Goal: Task Accomplishment & Management: Manage account settings

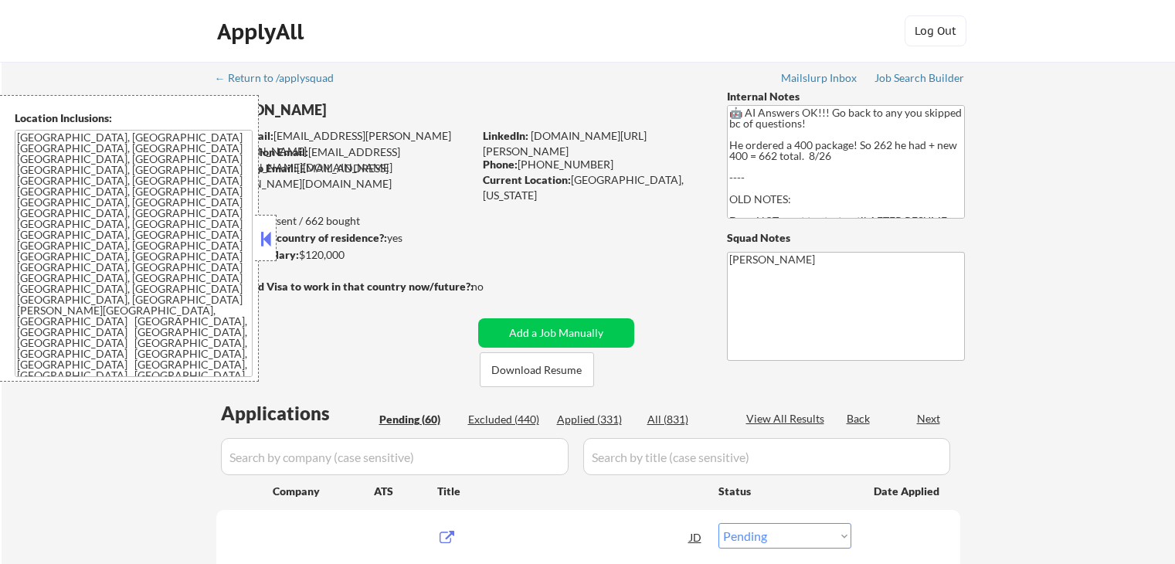
select select ""pending""
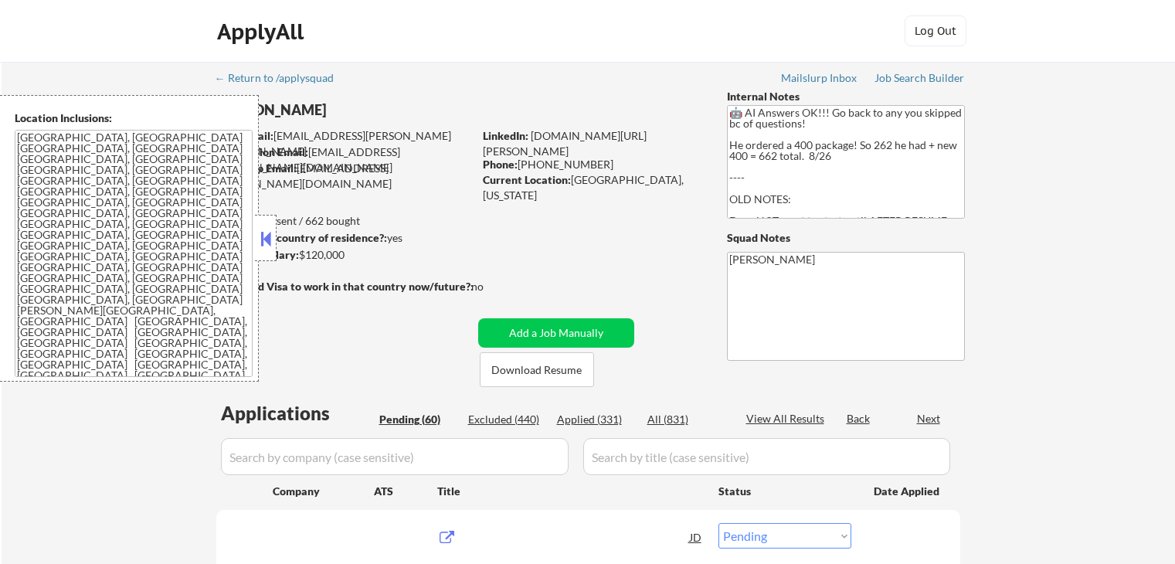
select select ""pending""
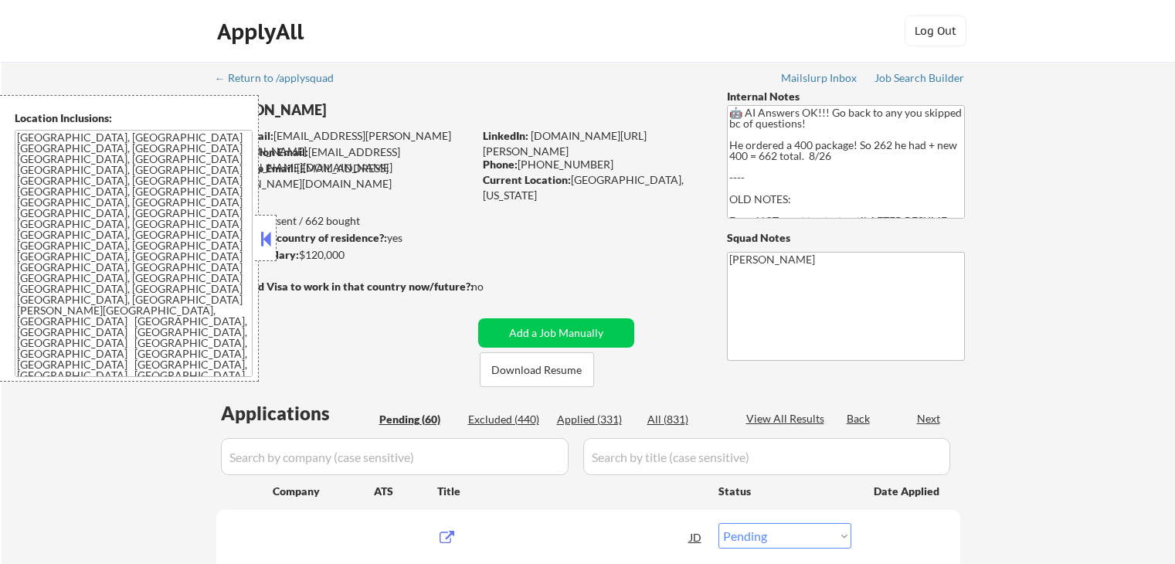
select select ""pending""
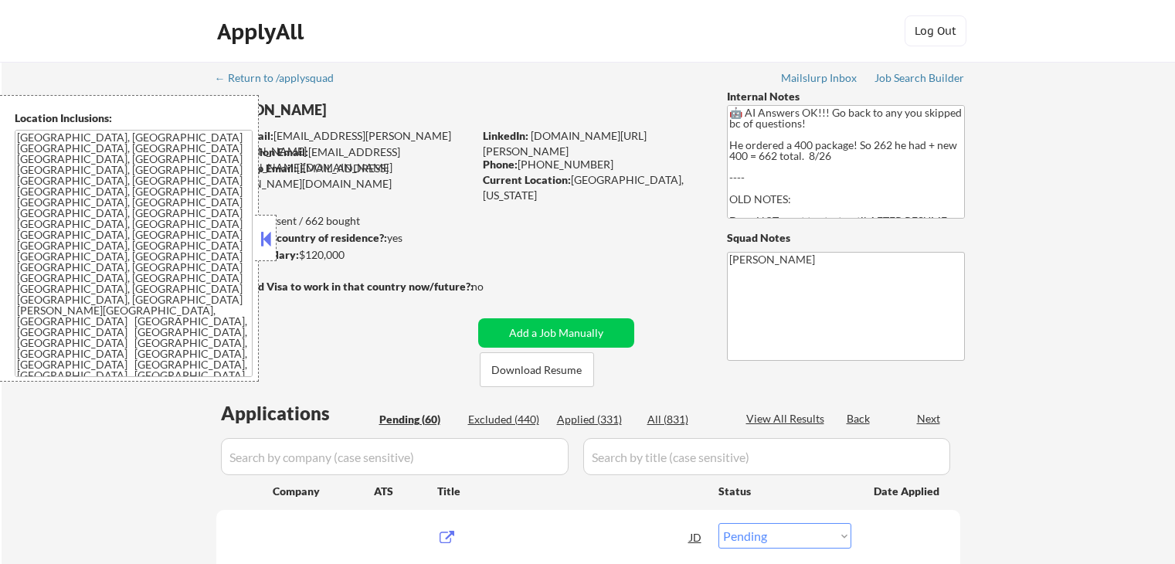
select select ""pending""
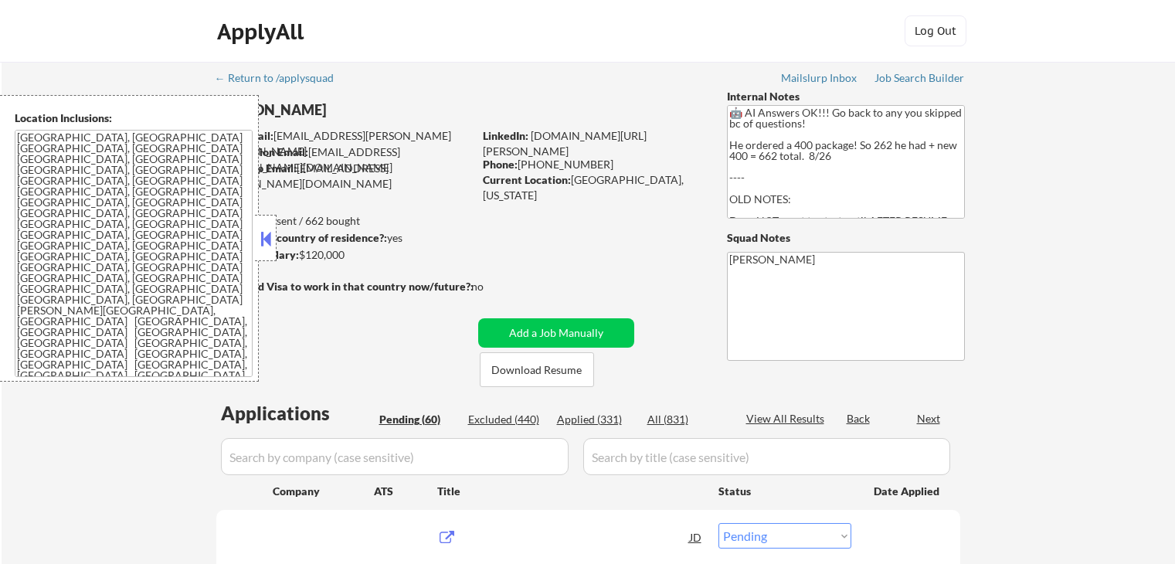
select select ""pending""
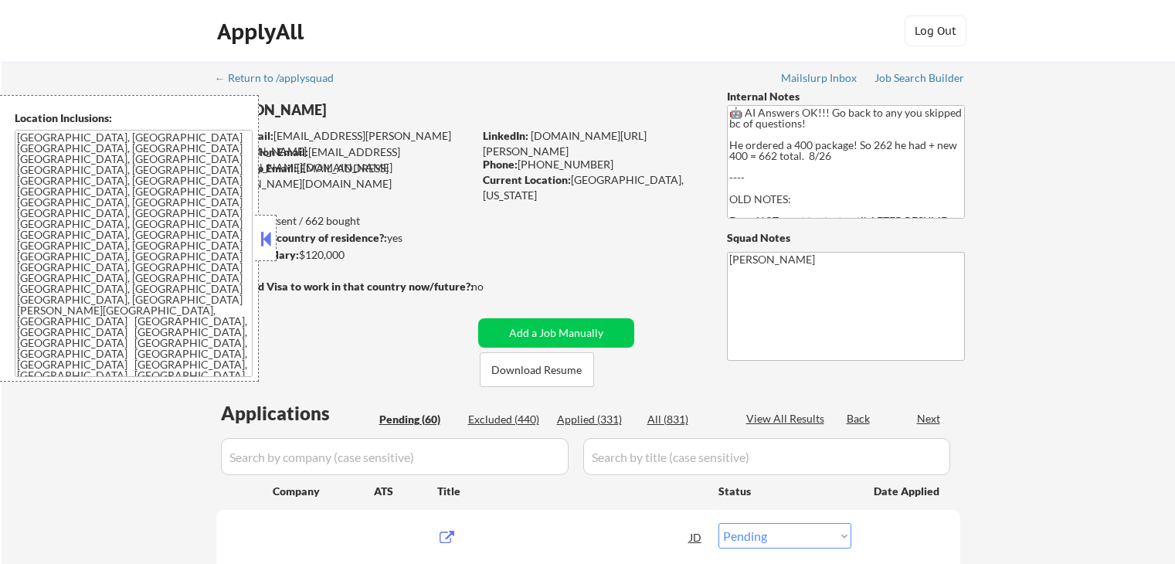
select select ""pending""
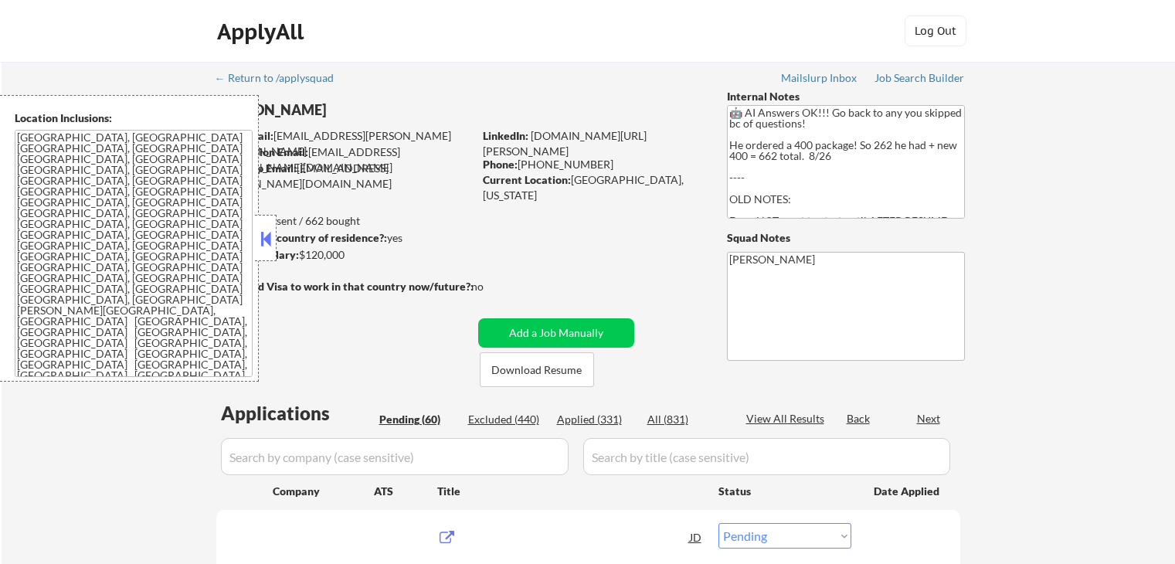
select select ""pending""
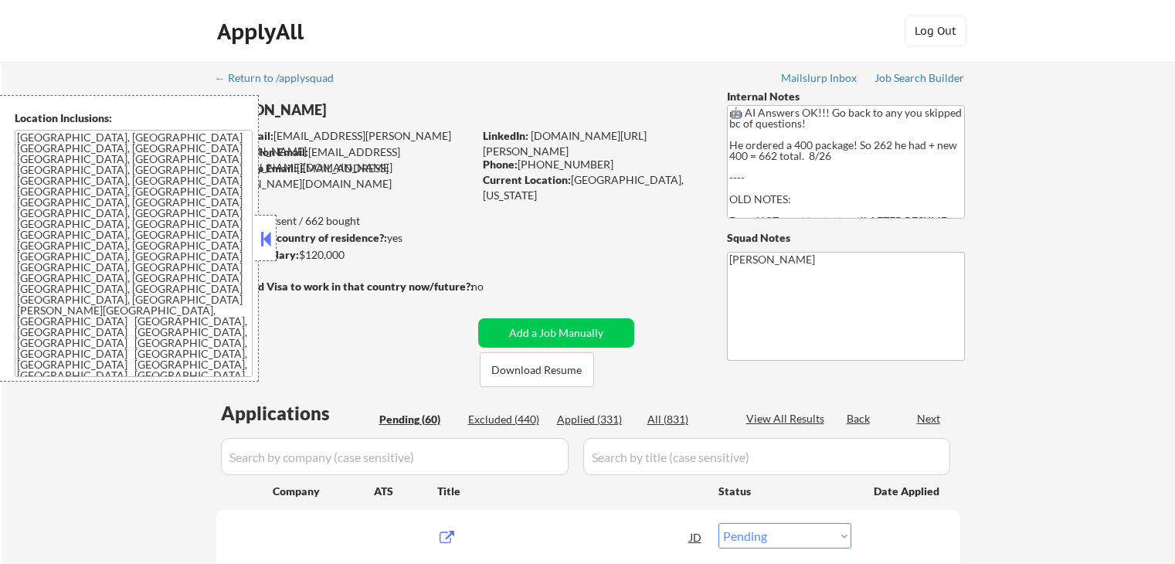
select select ""pending""
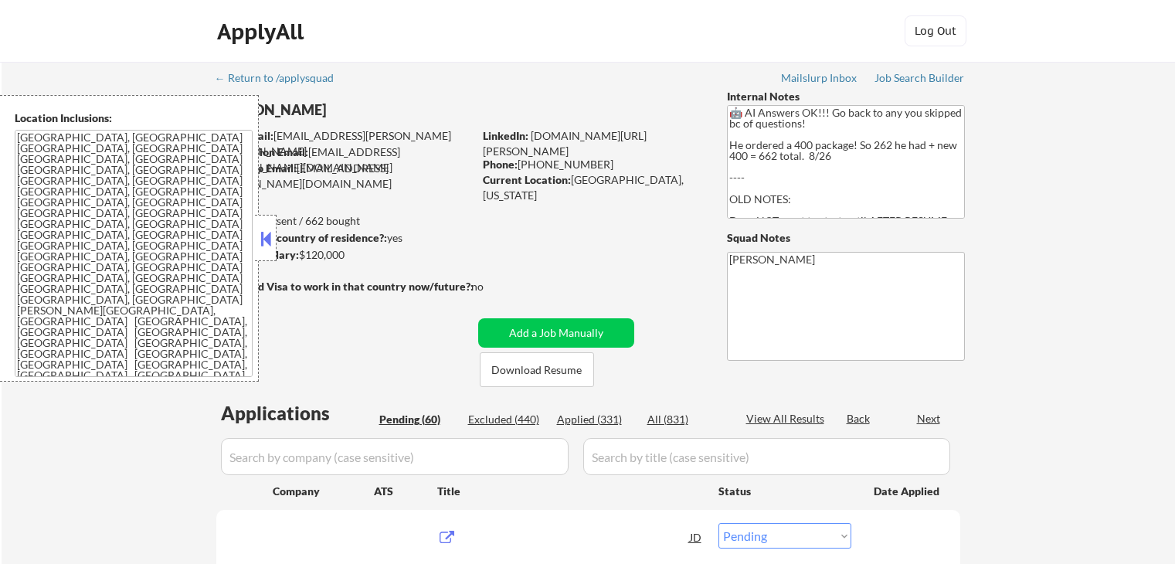
select select ""pending""
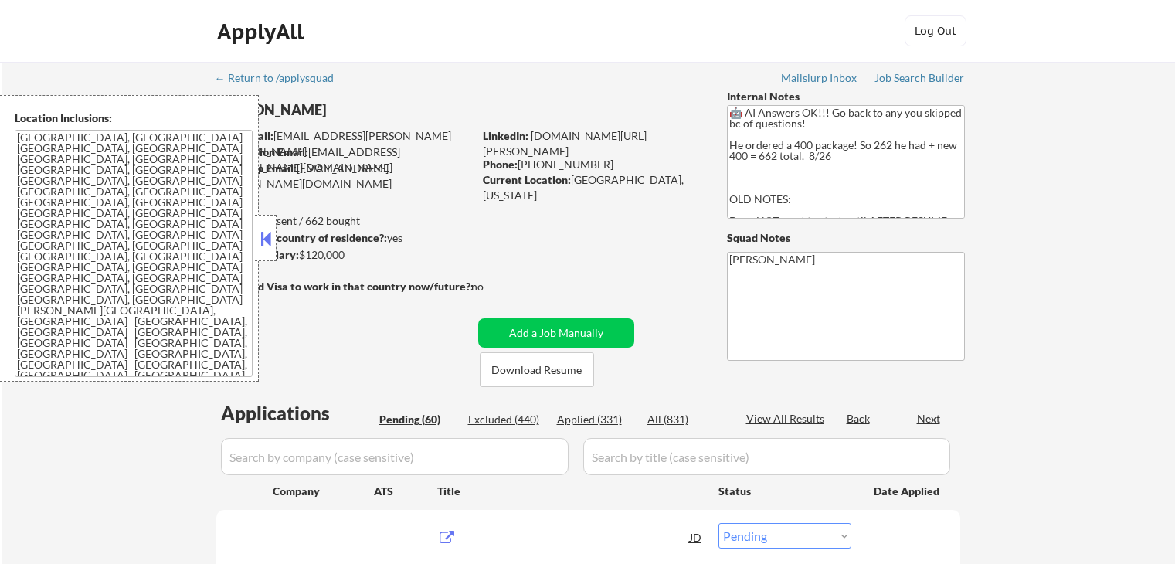
select select ""pending""
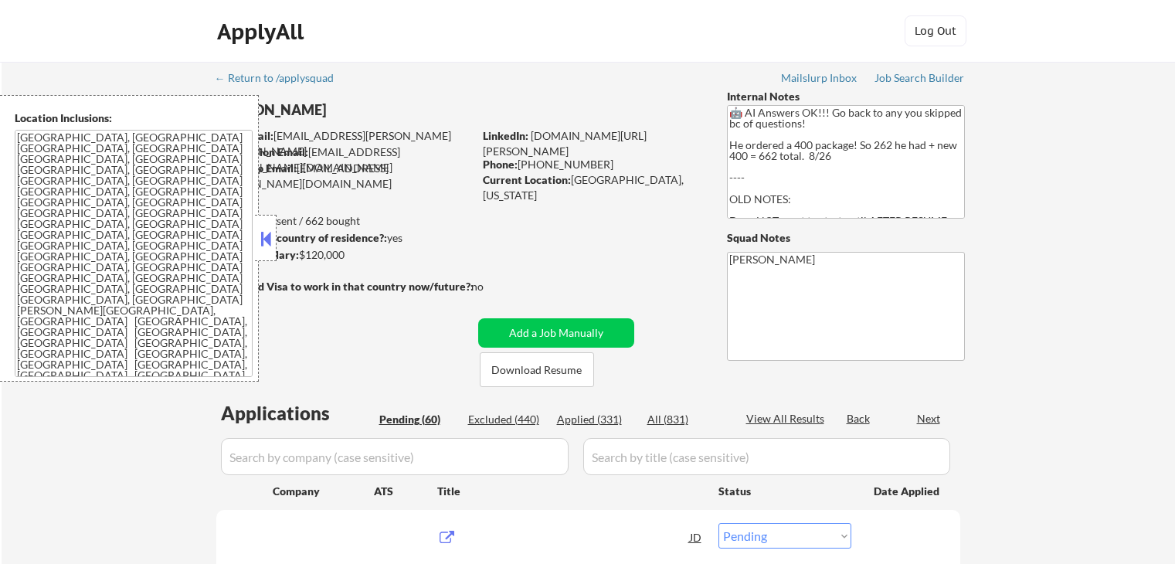
select select ""pending""
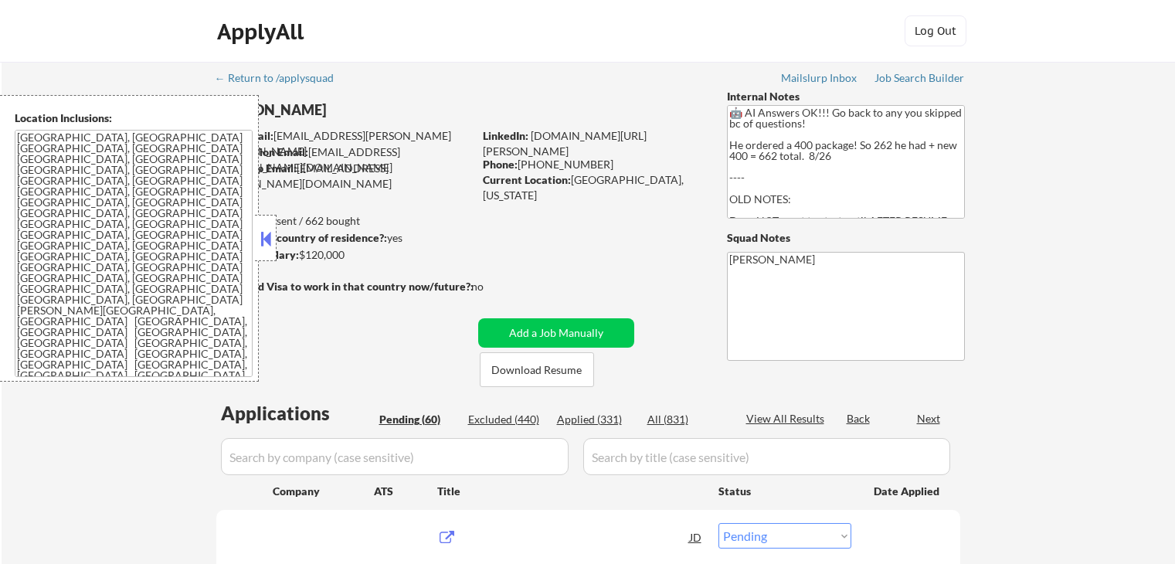
select select ""pending""
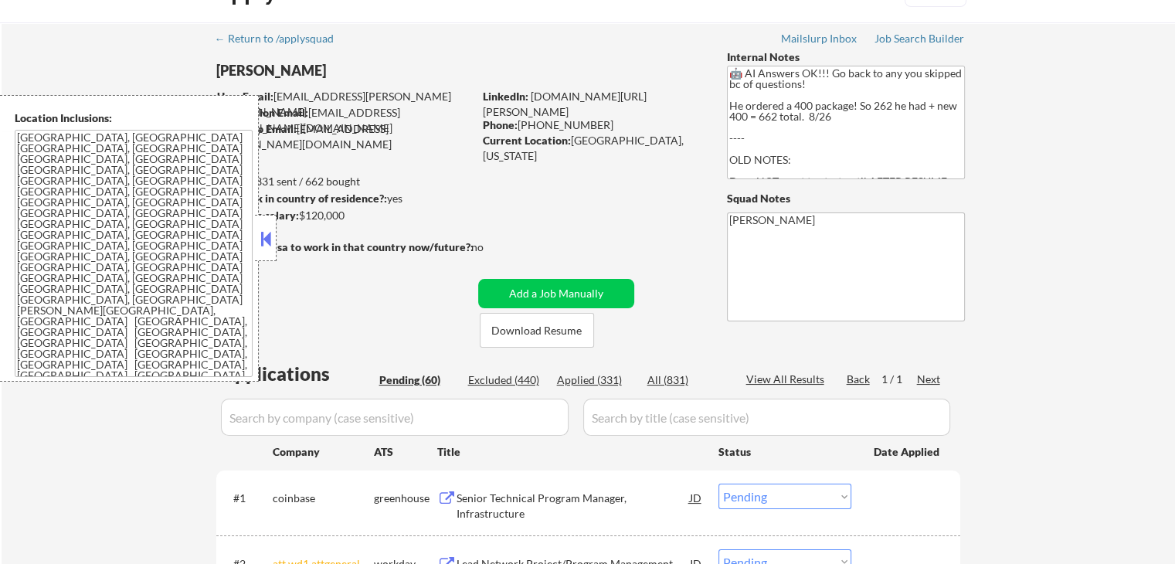
scroll to position [77, 0]
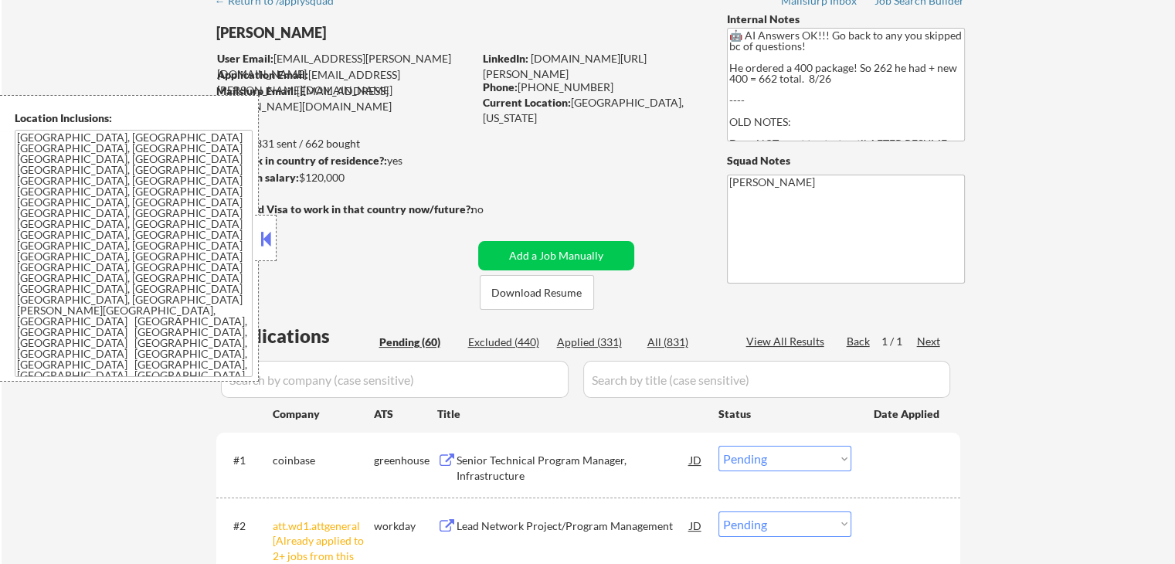
click at [260, 248] on button at bounding box center [265, 238] width 17 height 23
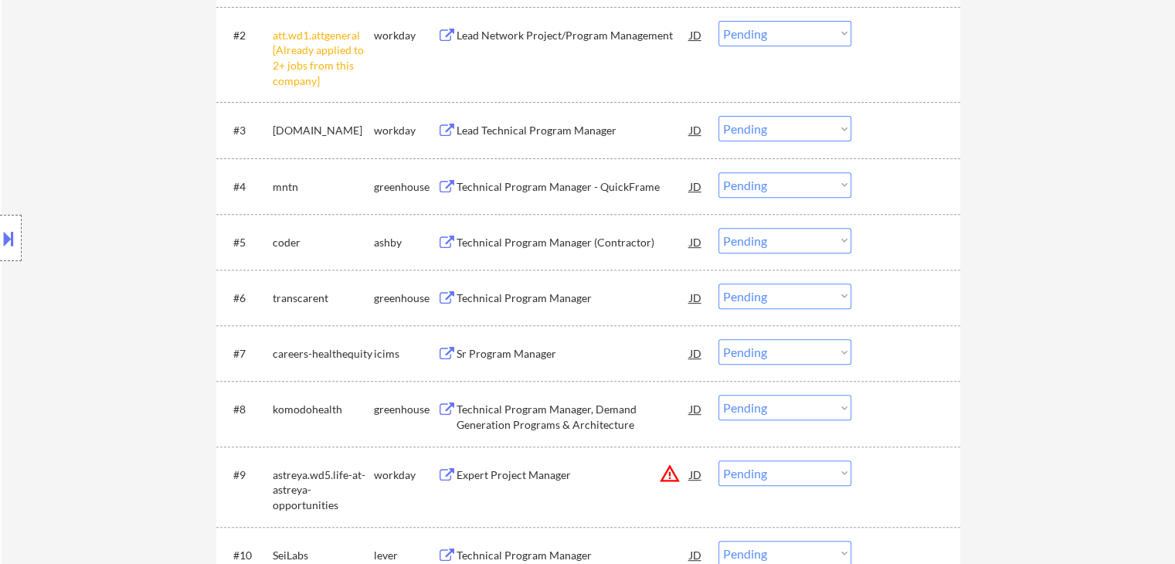
scroll to position [541, 0]
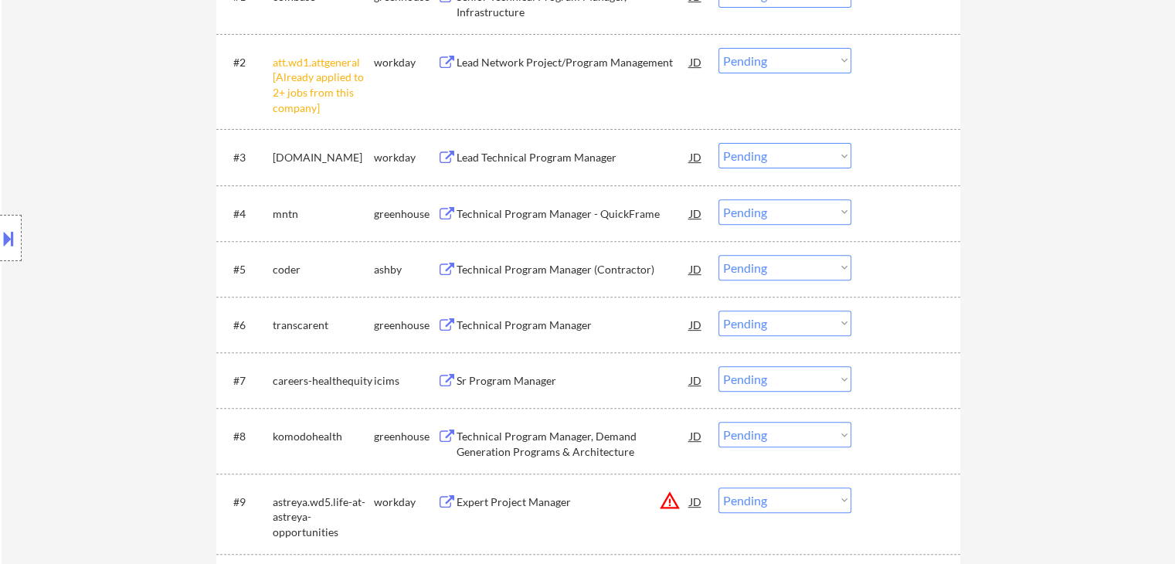
click at [772, 65] on select "Choose an option... Pending Applied Excluded (Questions) Excluded (Expired) Exc…" at bounding box center [784, 60] width 133 height 25
click at [718, 48] on select "Choose an option... Pending Applied Excluded (Questions) Excluded (Expired) Exc…" at bounding box center [784, 60] width 133 height 25
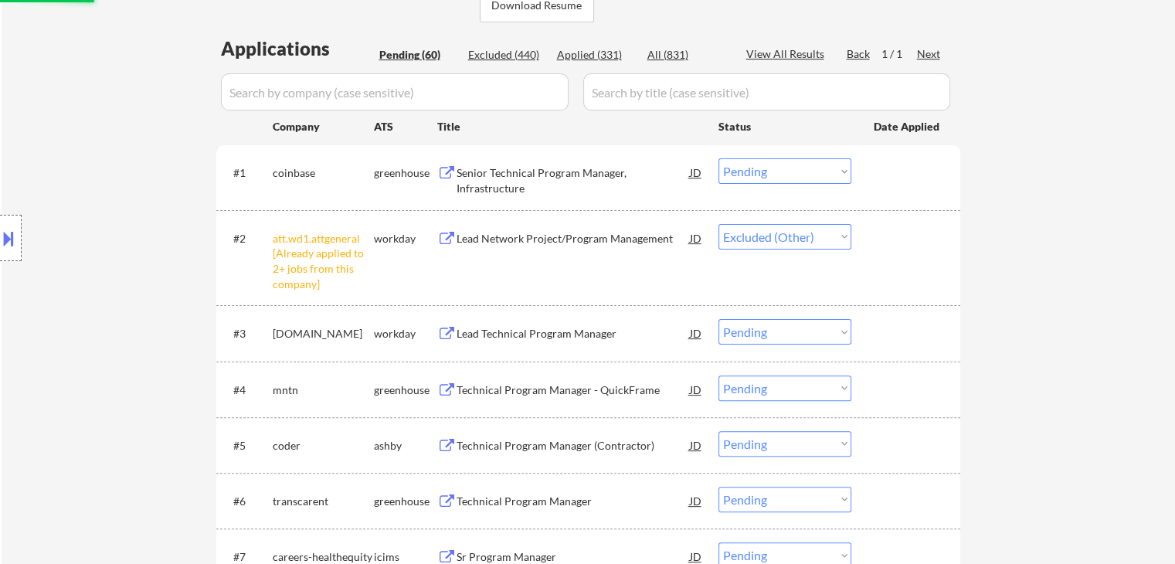
scroll to position [309, 0]
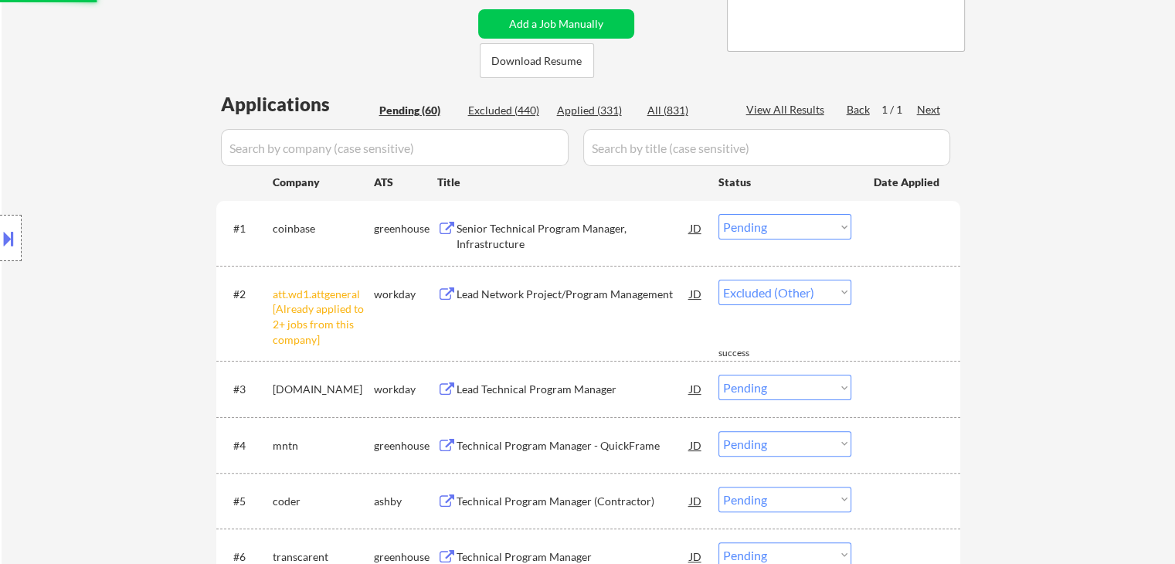
select select ""pending""
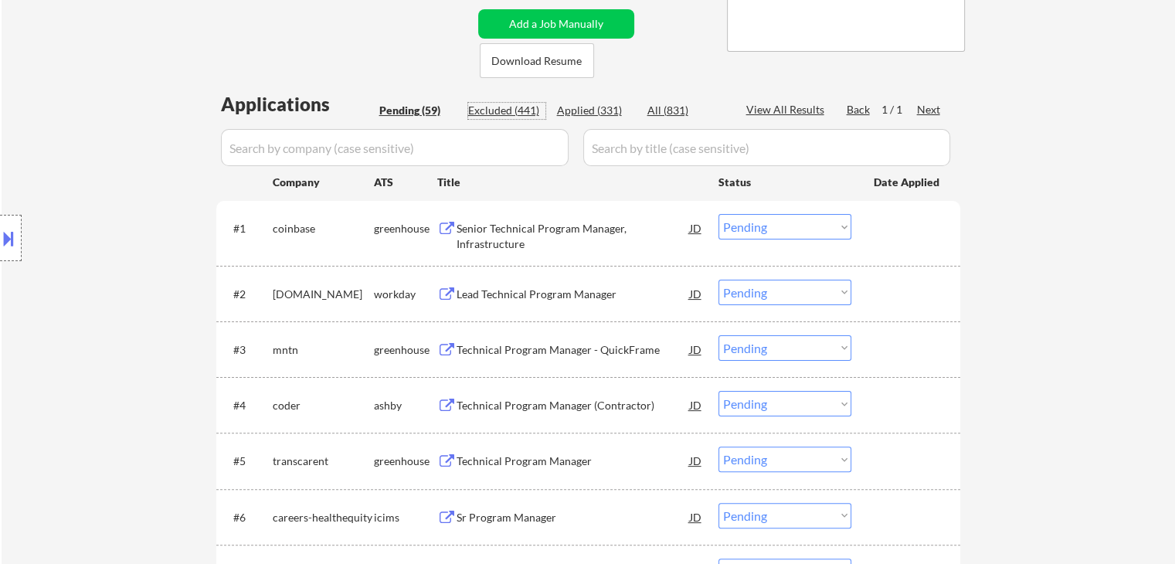
click at [512, 108] on div "Excluded (441)" at bounding box center [506, 110] width 77 height 15
select select ""excluded__expired_""
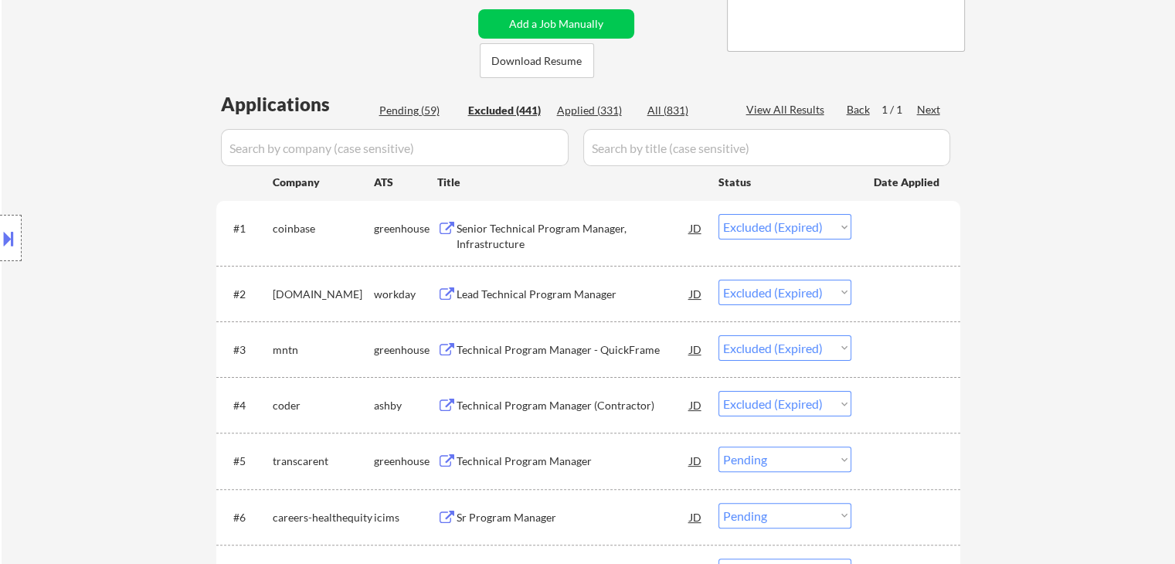
select select ""excluded__expired_""
select select ""excluded""
select select ""excluded__other_""
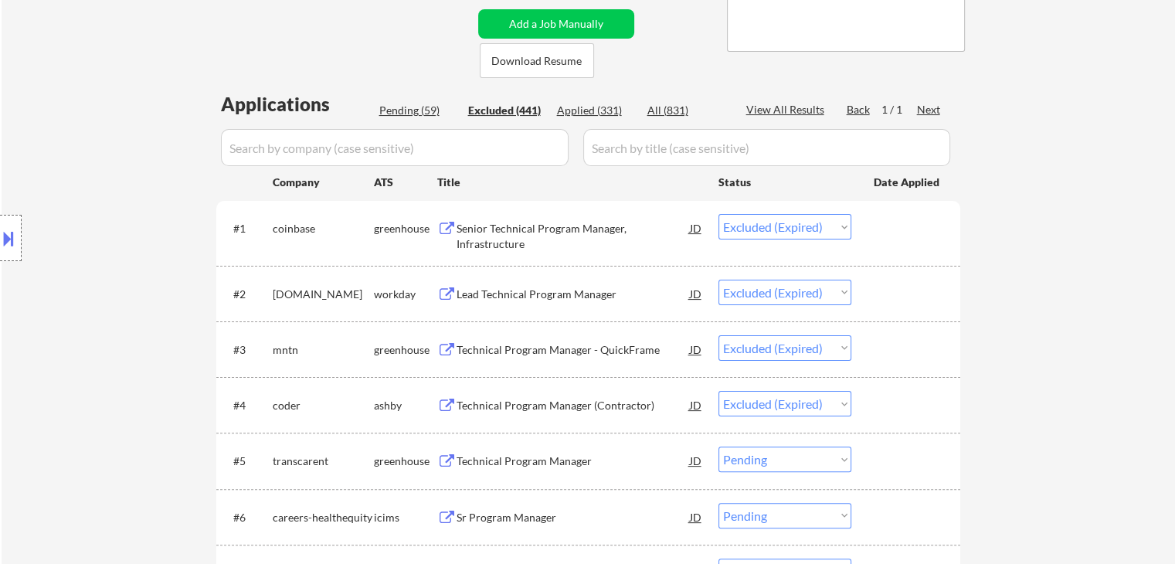
select select ""excluded__expired_""
select select ""excluded__other_""
select select ""excluded""
select select ""excluded__other_""
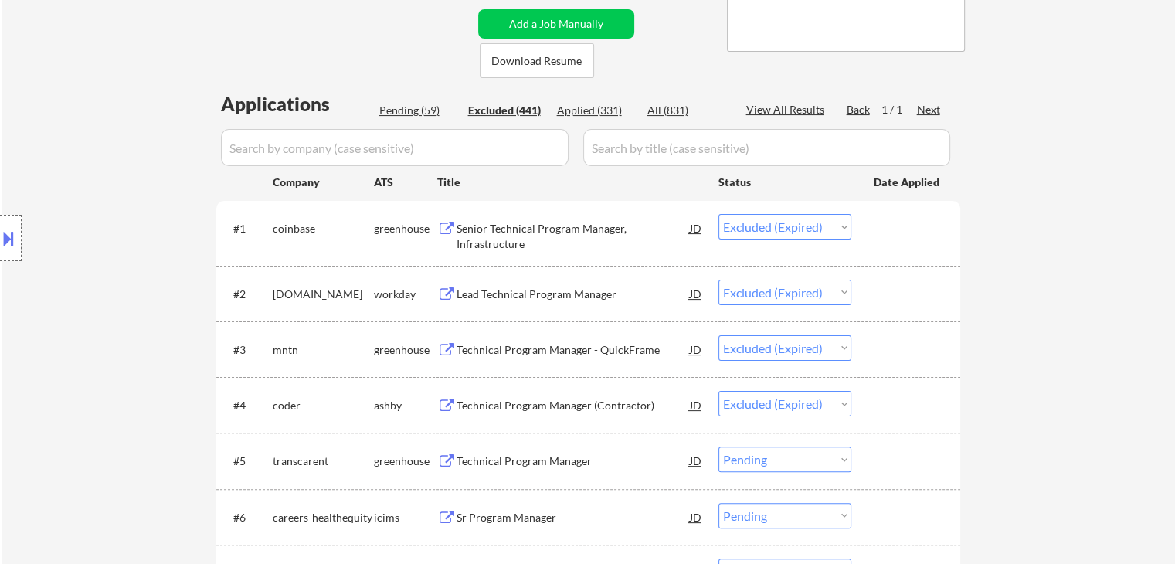
select select ""excluded__location_""
select select ""excluded__other_""
select select ""excluded""
select select ""excluded__expired_""
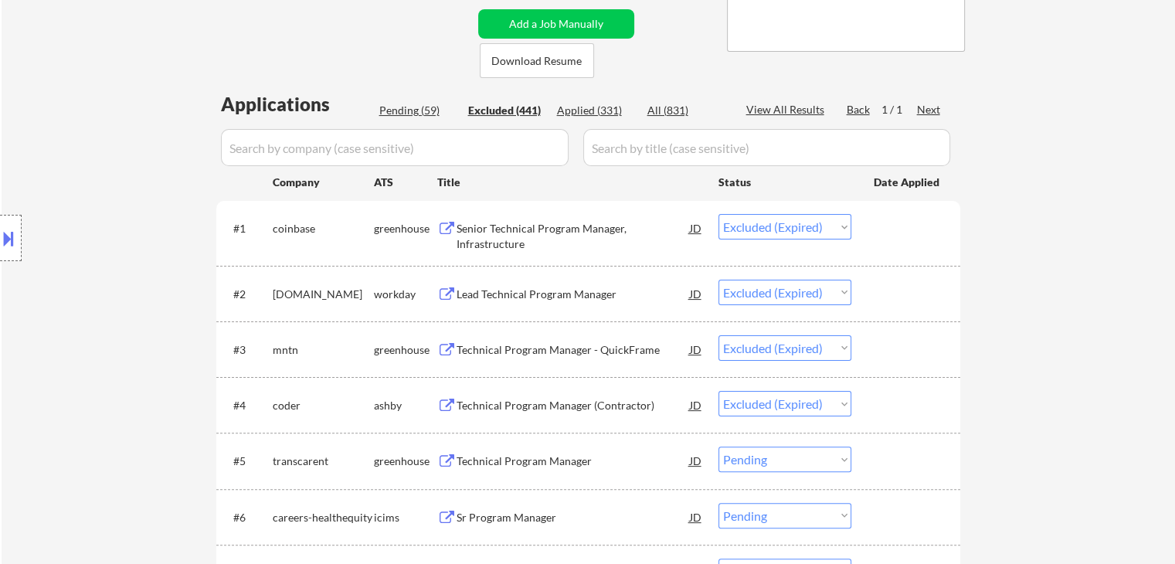
select select ""excluded__other_""
select select ""excluded__expired_""
select select ""excluded__location_""
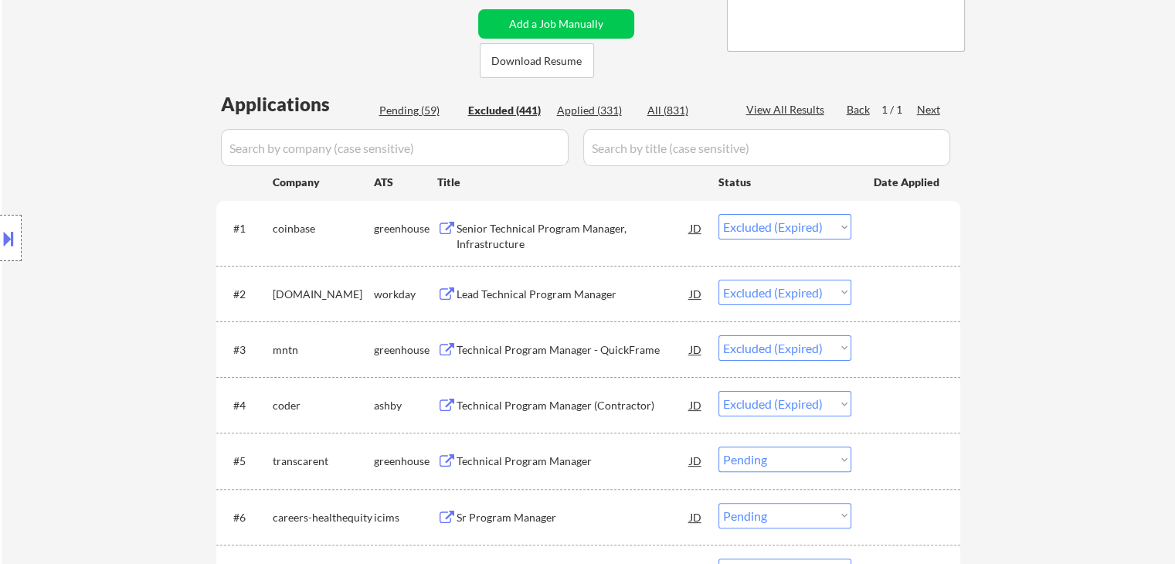
select select ""excluded__expired_""
select select ""excluded""
select select ""excluded__other_""
select select ""excluded""
select select ""excluded__expired_""
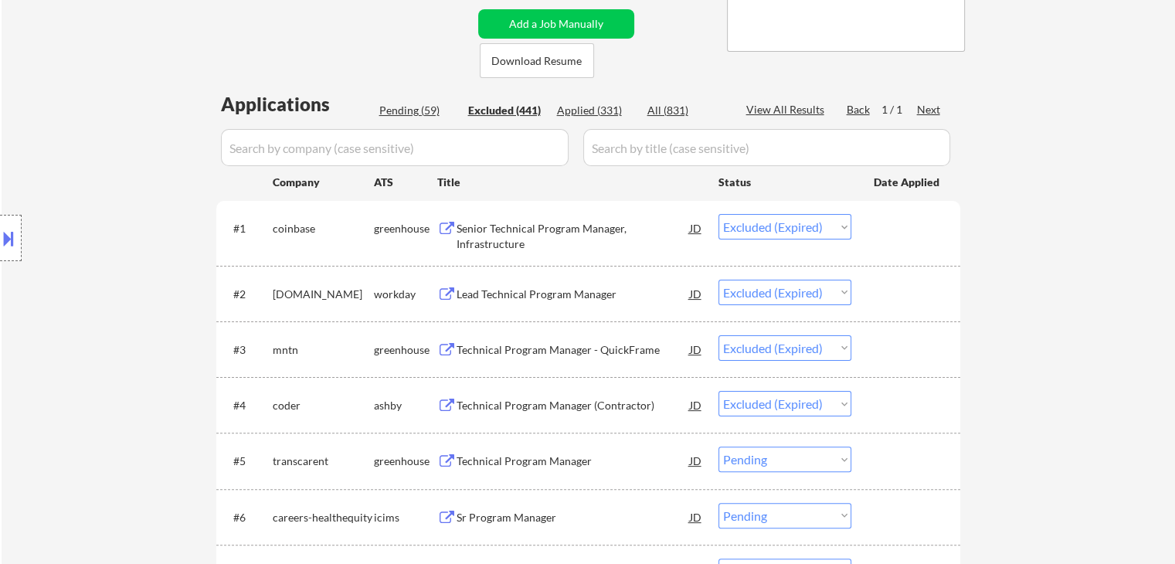
select select ""excluded__other_""
select select ""excluded""
select select ""excluded__expired_""
select select ""excluded__location_""
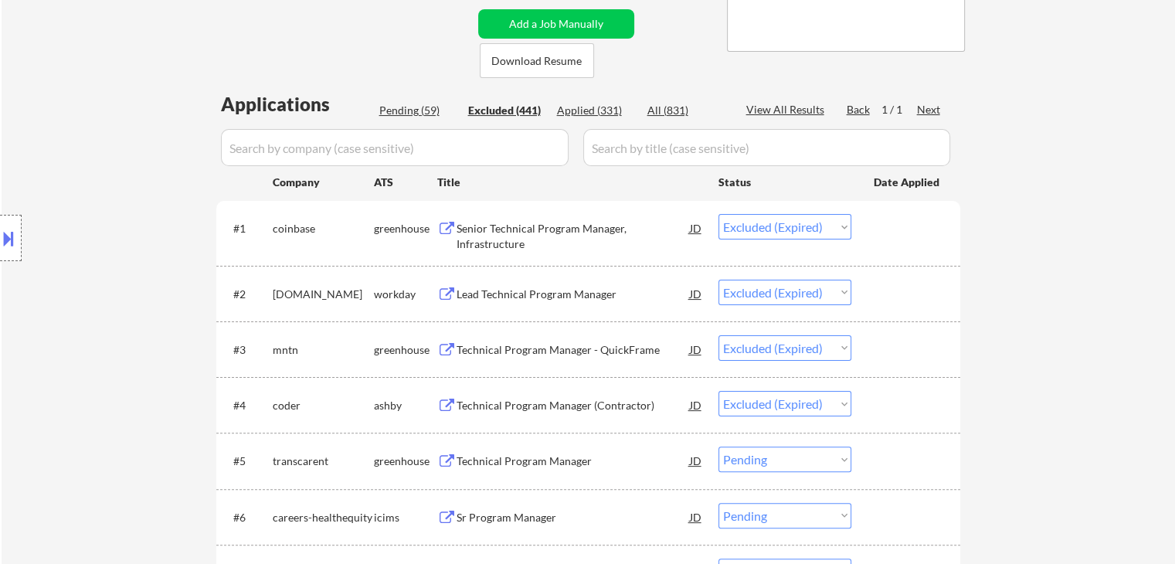
select select ""excluded__location_""
select select ""excluded__expired_""
select select ""excluded__location_""
select select ""excluded__expired_""
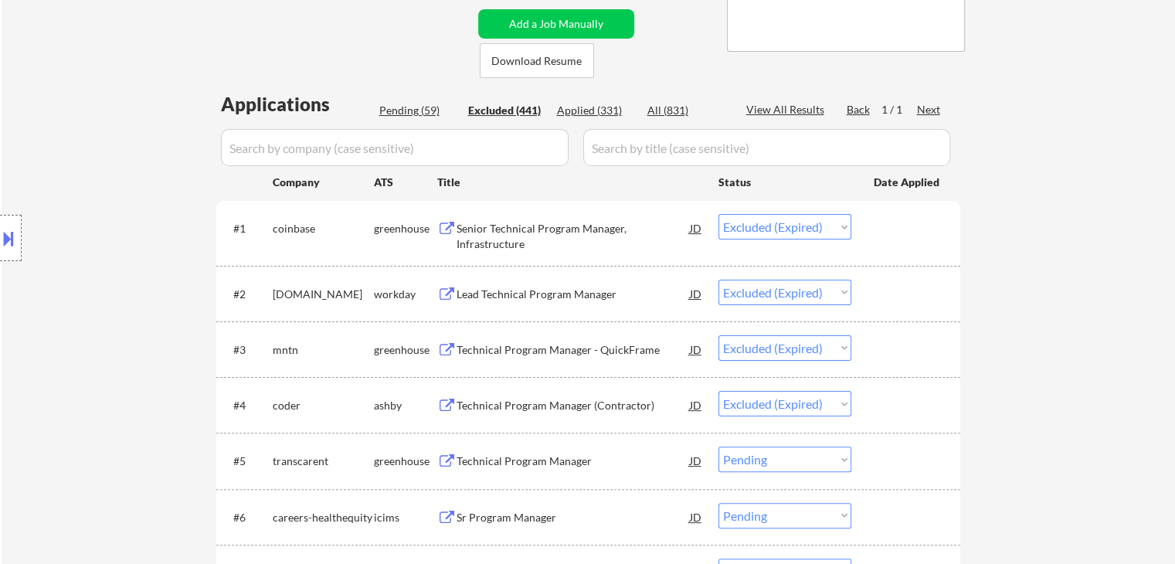
select select ""excluded__expired_""
select select ""excluded""
select select ""excluded__expired_""
select select ""excluded__other_""
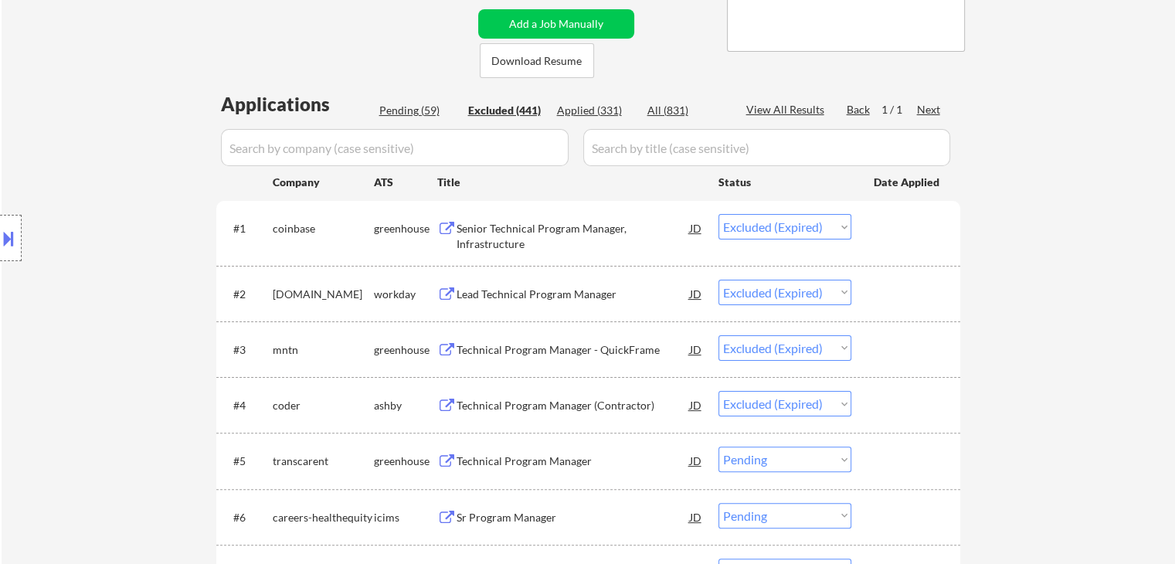
select select ""excluded__expired_""
select select ""excluded__location_""
select select ""excluded__expired_""
select select ""excluded__location_""
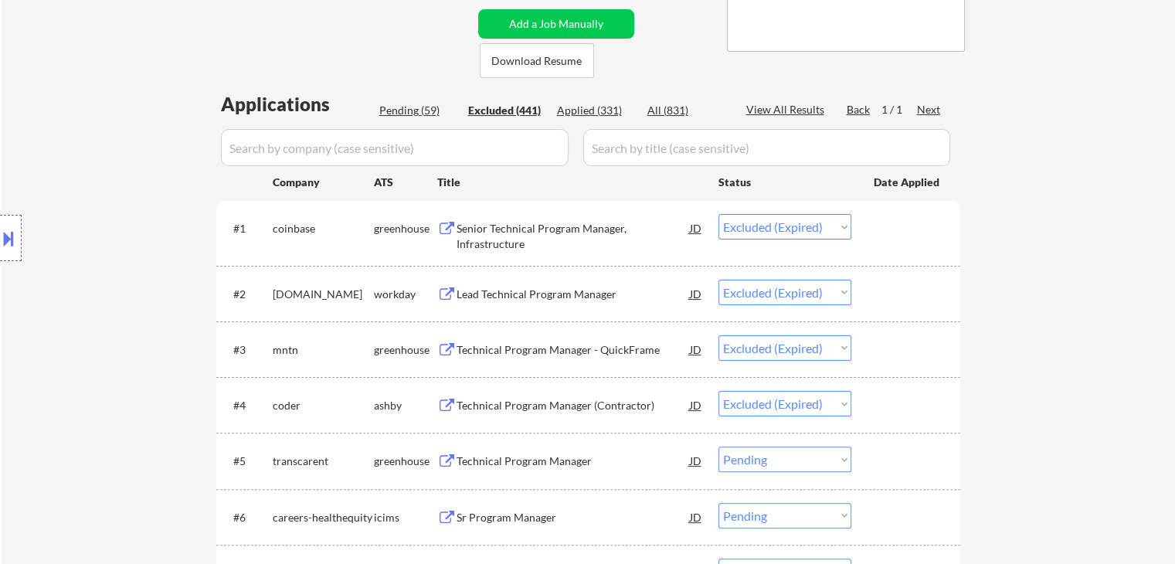
select select ""excluded__location_""
select select ""excluded__other_""
select select ""excluded__location_""
select select ""excluded""
select select ""excluded__location_""
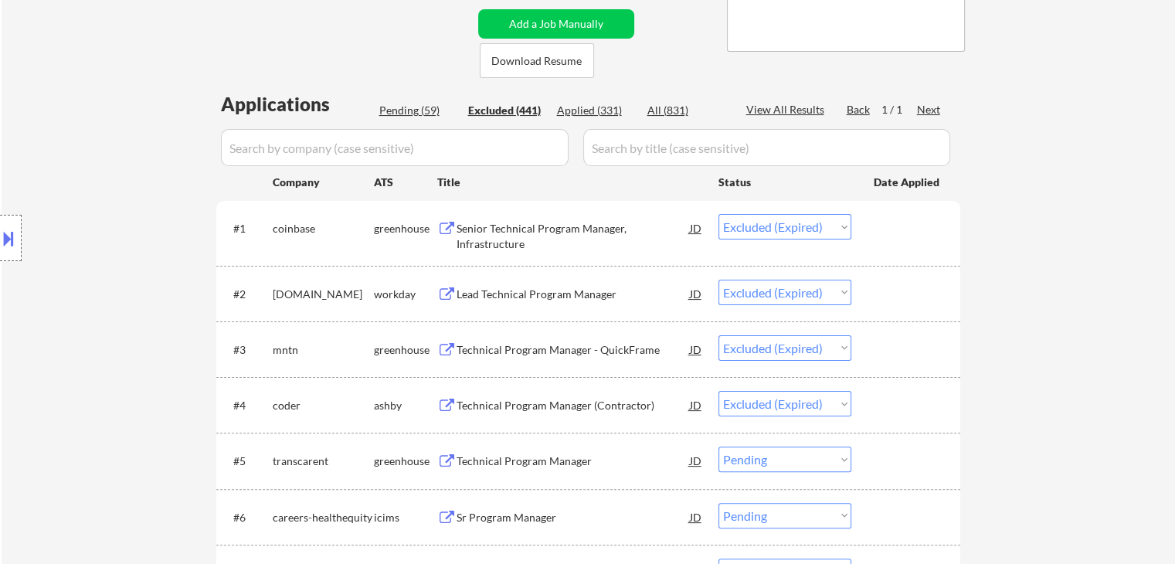
select select ""excluded__other_""
select select ""excluded__location_""
select select ""excluded__bad_match_""
select select ""excluded__expired_""
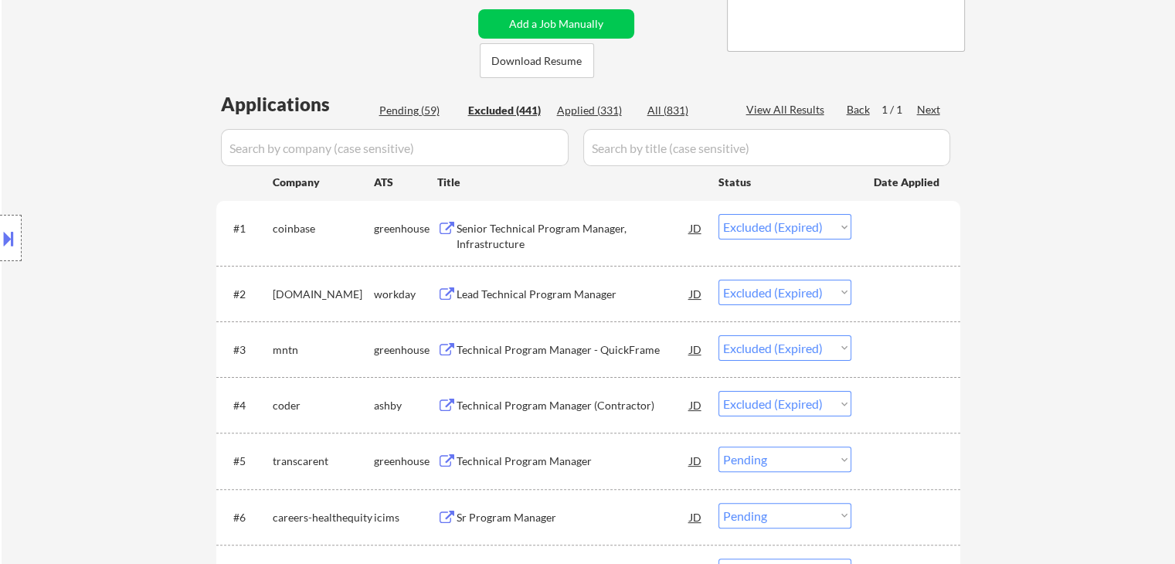
select select ""excluded__expired_""
select select ""excluded__other_""
select select ""excluded__expired_""
select select ""excluded""
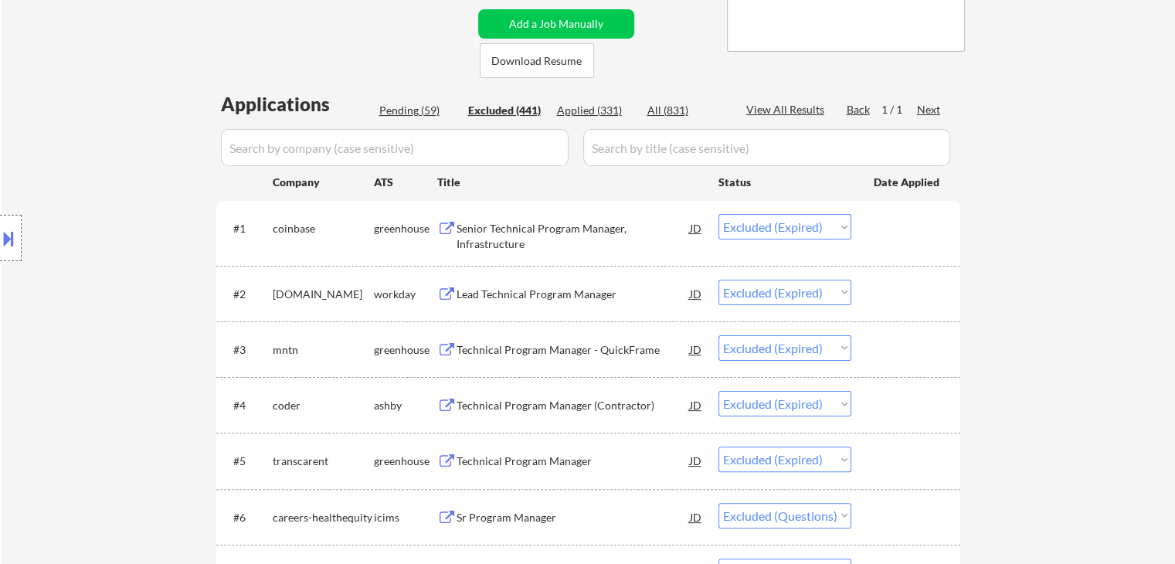
select select ""excluded__location_""
select select ""excluded""
select select ""excluded__location_""
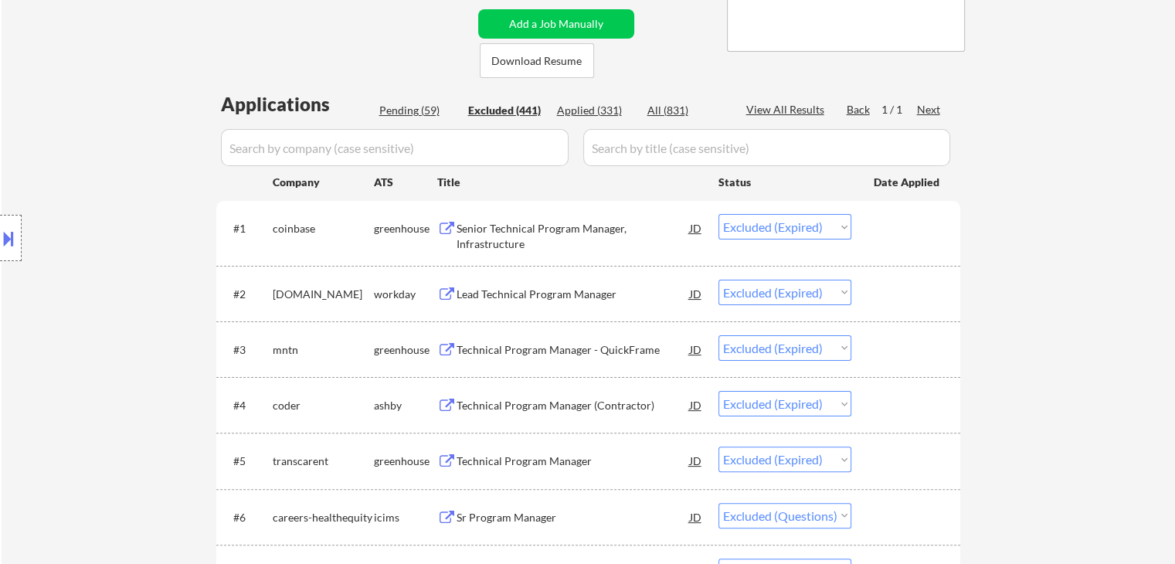
select select ""excluded__expired_""
select select ""excluded__location_""
select select ""excluded__expired_""
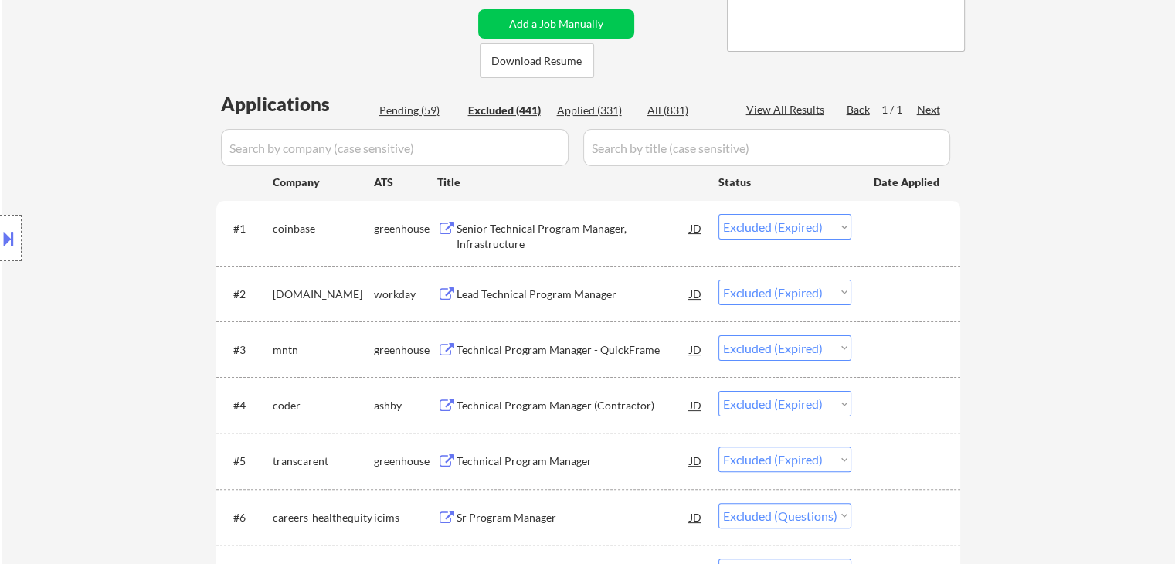
select select ""excluded__location_""
select select ""excluded__expired_""
select select ""excluded__other_""
select select ""excluded__location_""
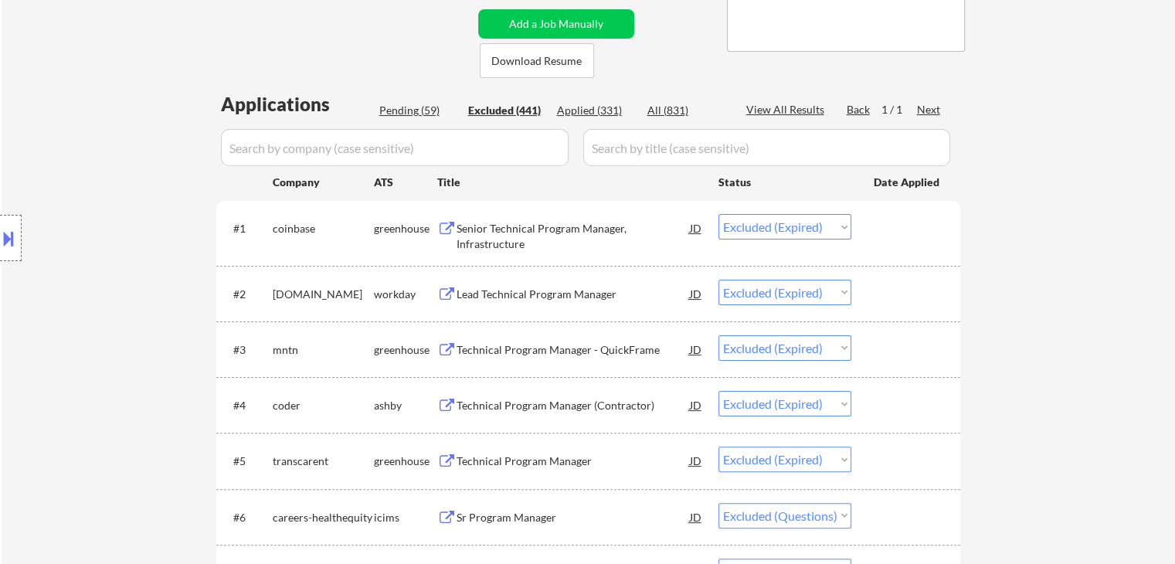
select select ""excluded__expired_""
select select ""excluded__location_""
select select ""excluded__other_""
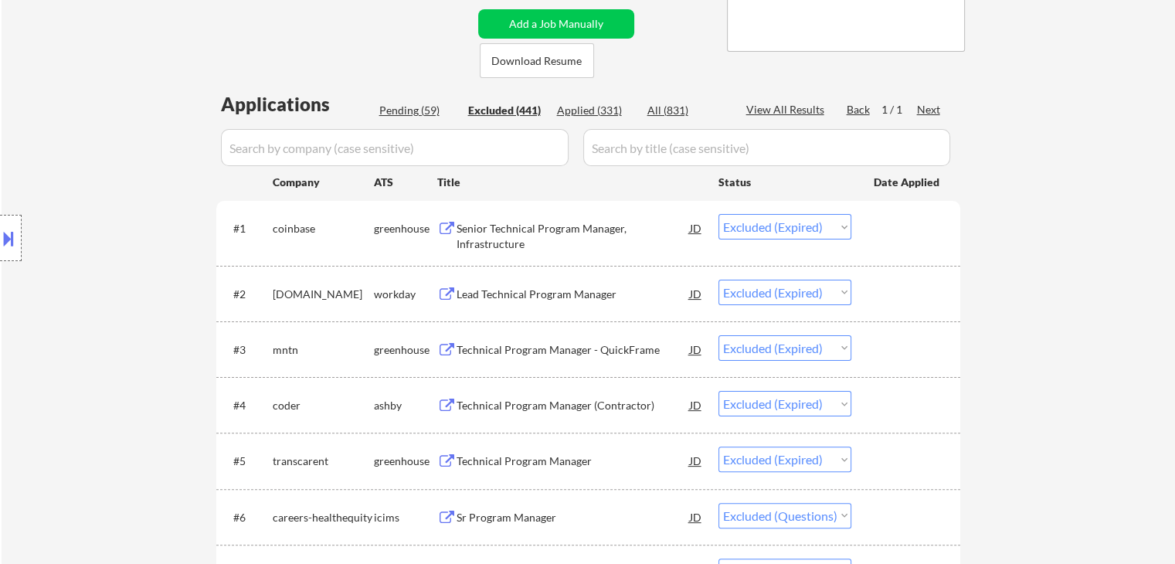
select select ""excluded__location_""
select select ""excluded""
select select ""excluded__location_""
select select ""excluded__expired_""
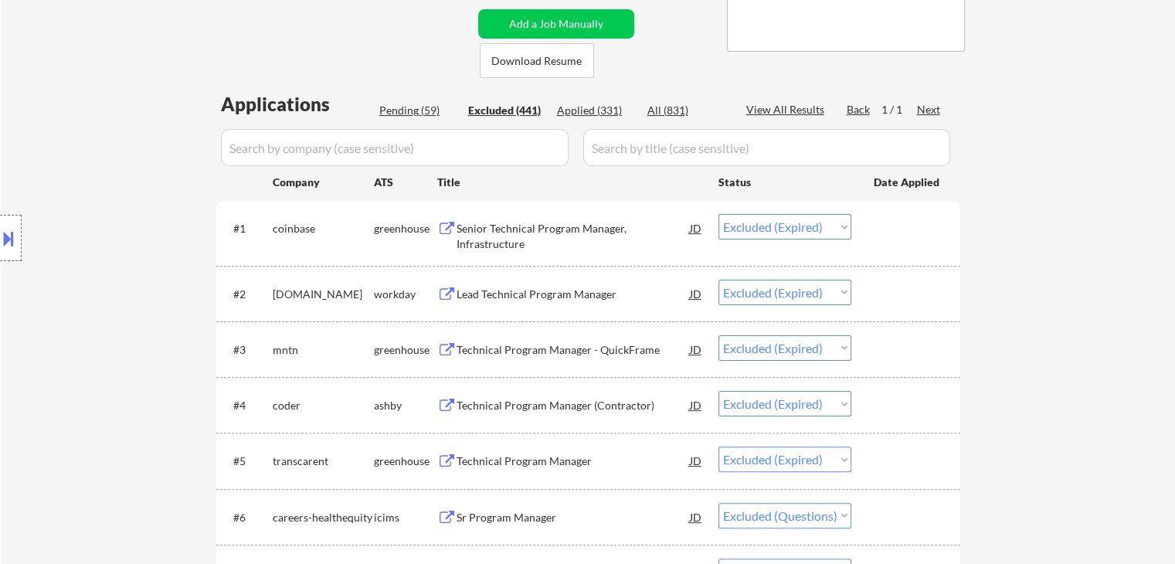
select select ""excluded__other_""
select select ""excluded""
select select ""excluded__expired_""
select select ""excluded__location_""
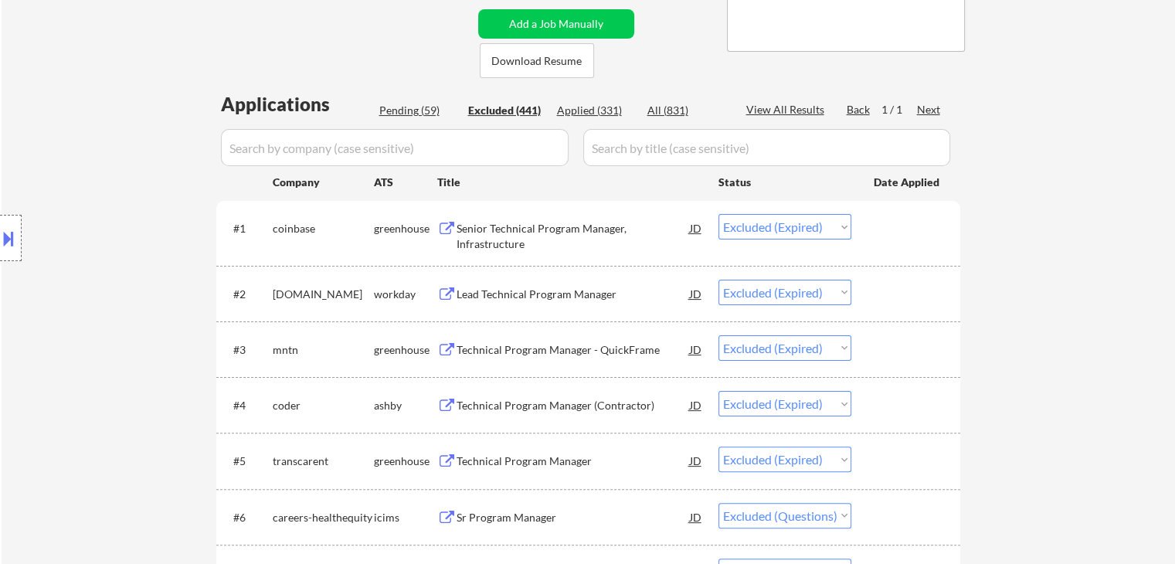
select select ""excluded__location_""
select select ""excluded__expired_""
select select ""excluded__location_""
select select ""excluded__expired_""
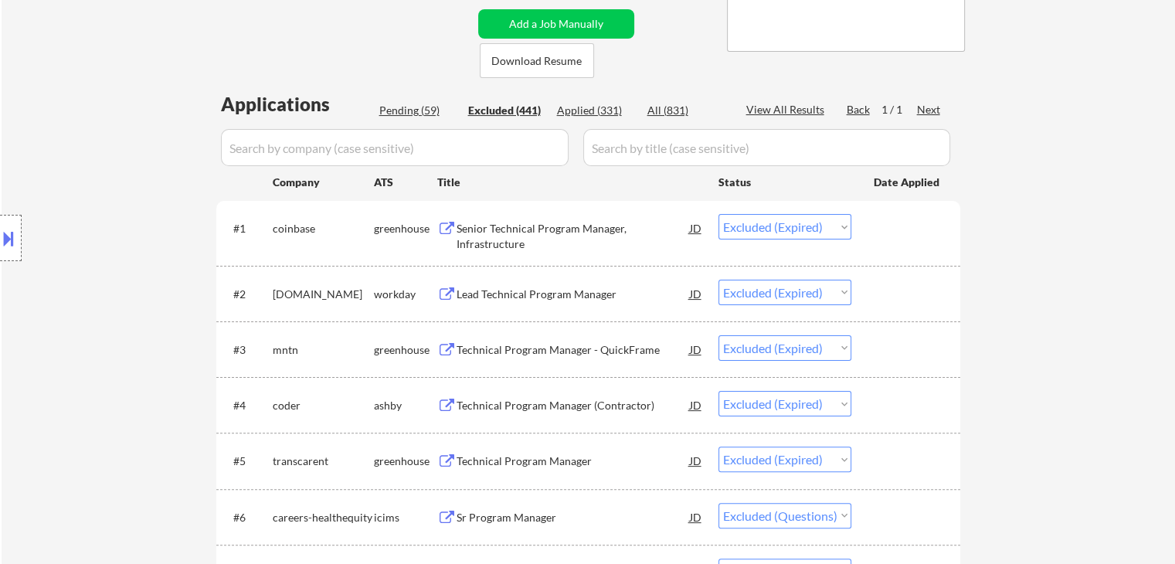
select select ""excluded__expired_""
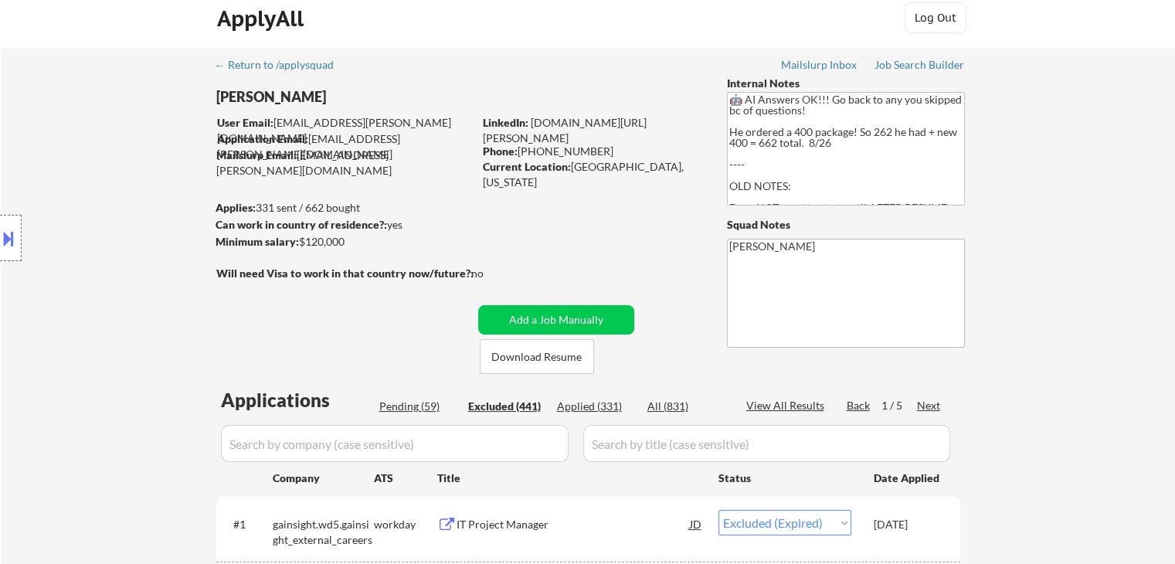
scroll to position [0, 0]
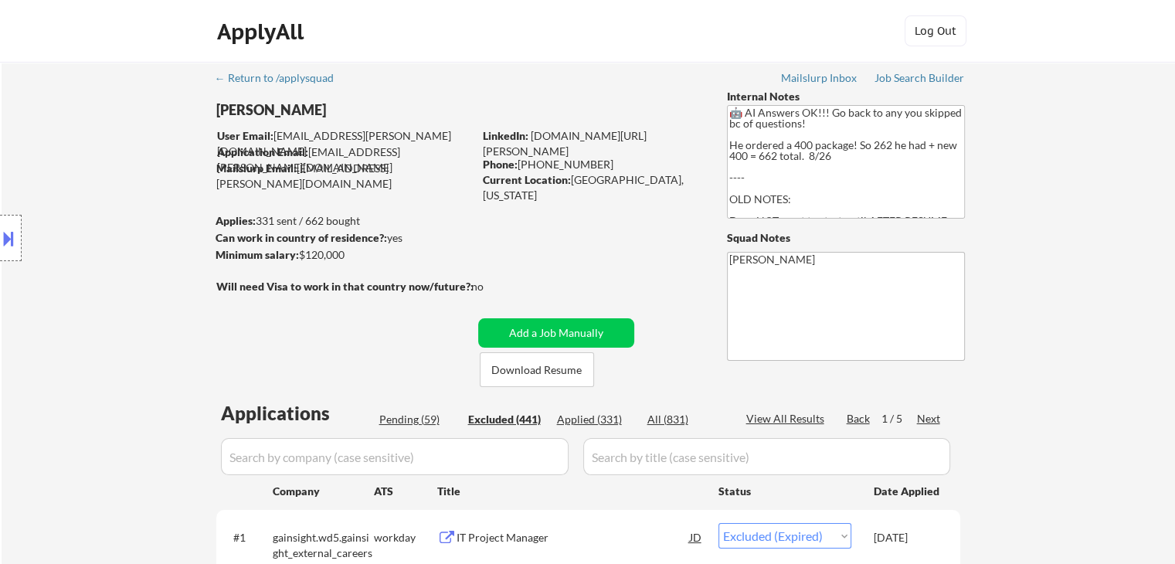
click at [395, 421] on div "Pending (59)" at bounding box center [417, 419] width 77 height 15
select select ""pending""
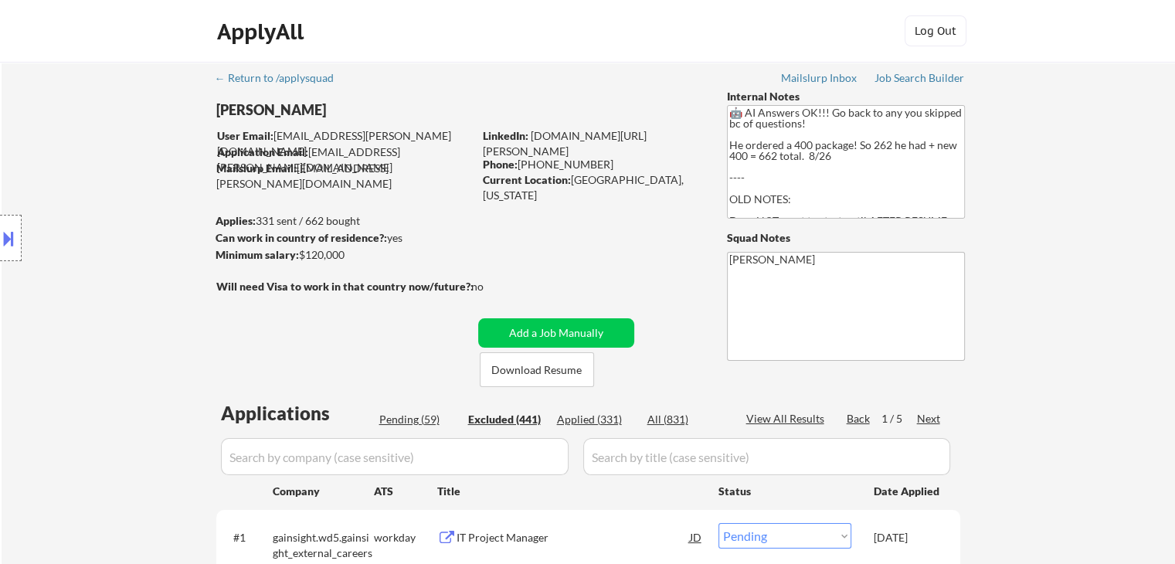
select select ""pending""
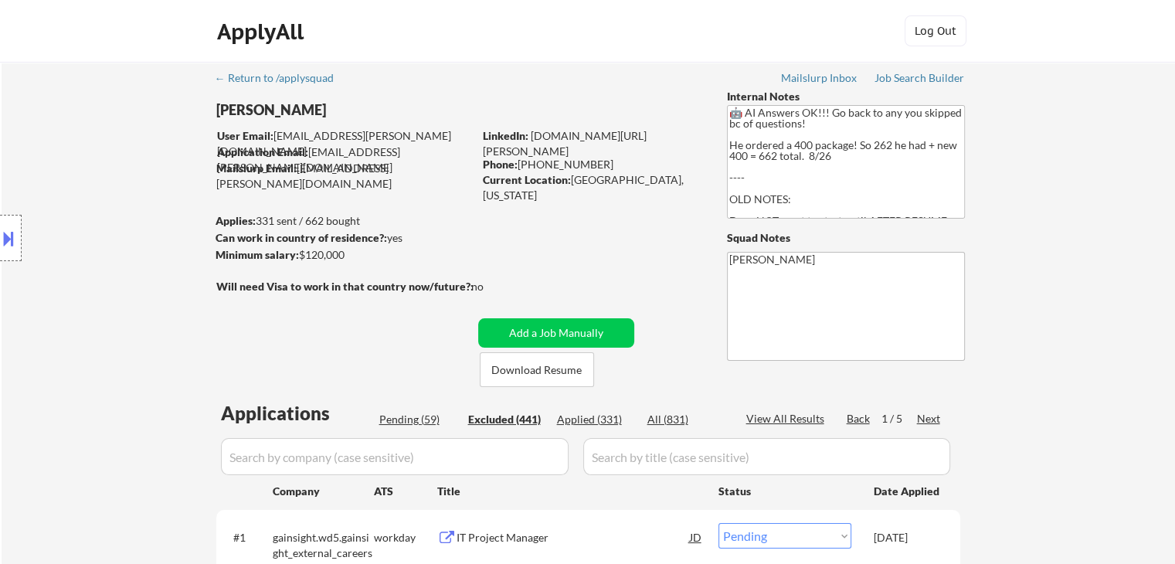
select select ""pending""
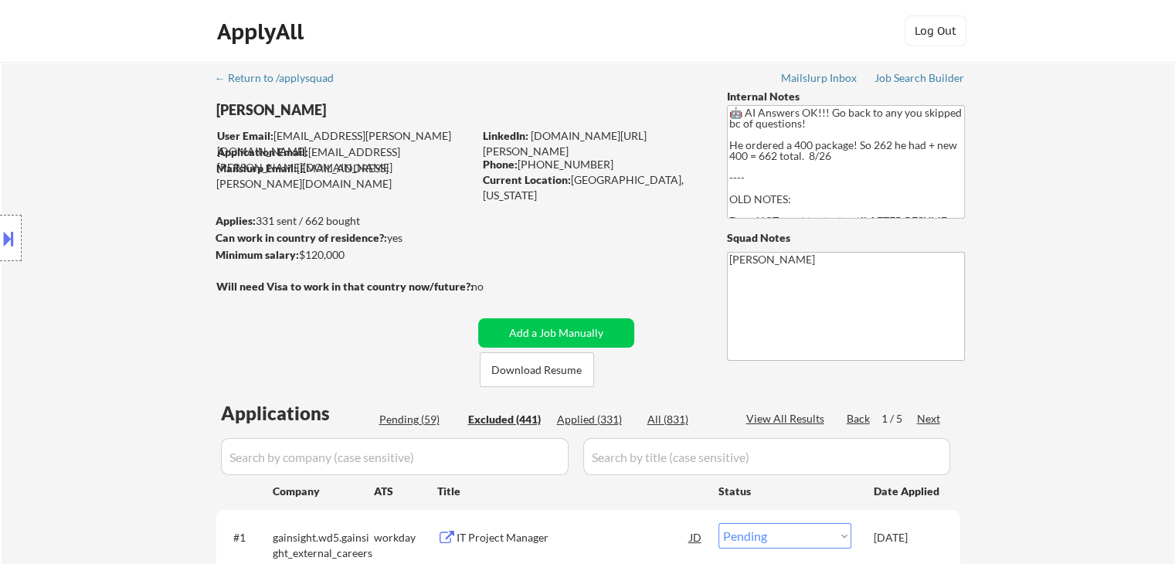
select select ""pending""
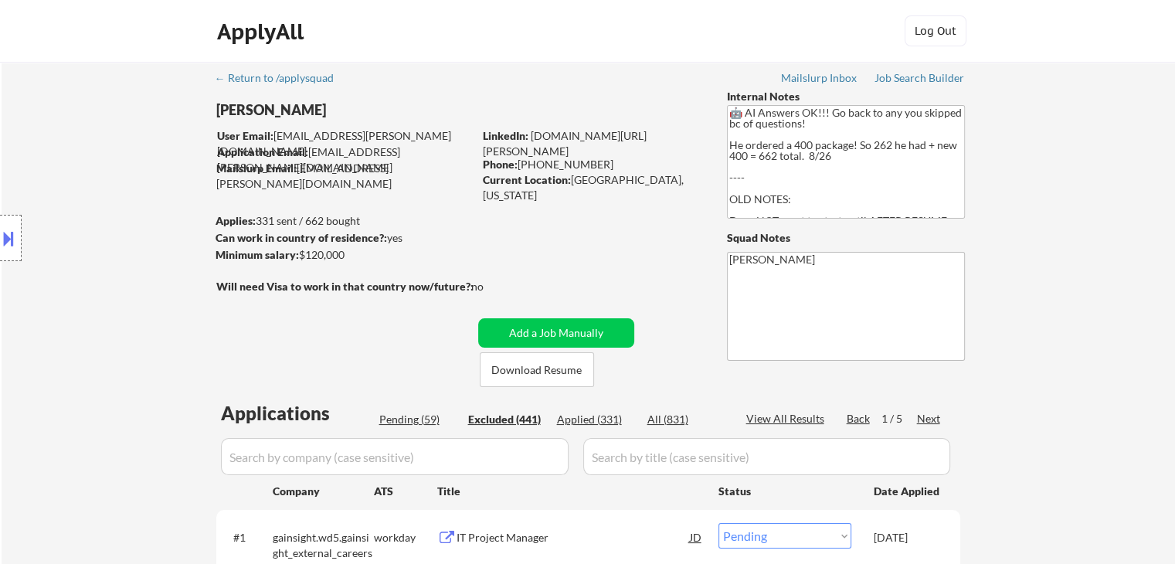
select select ""pending""
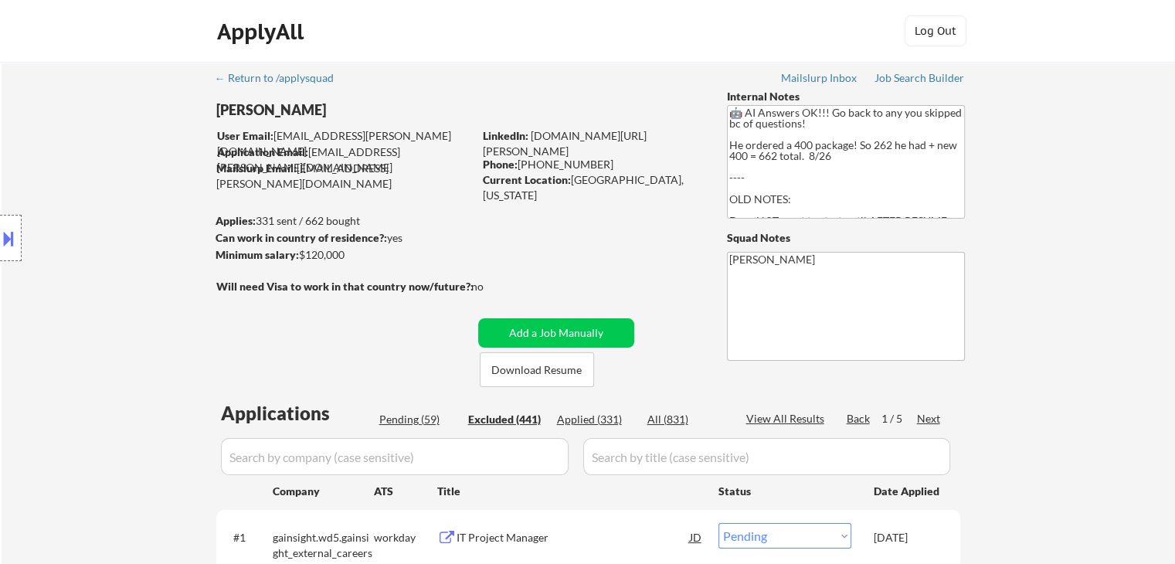
select select ""pending""
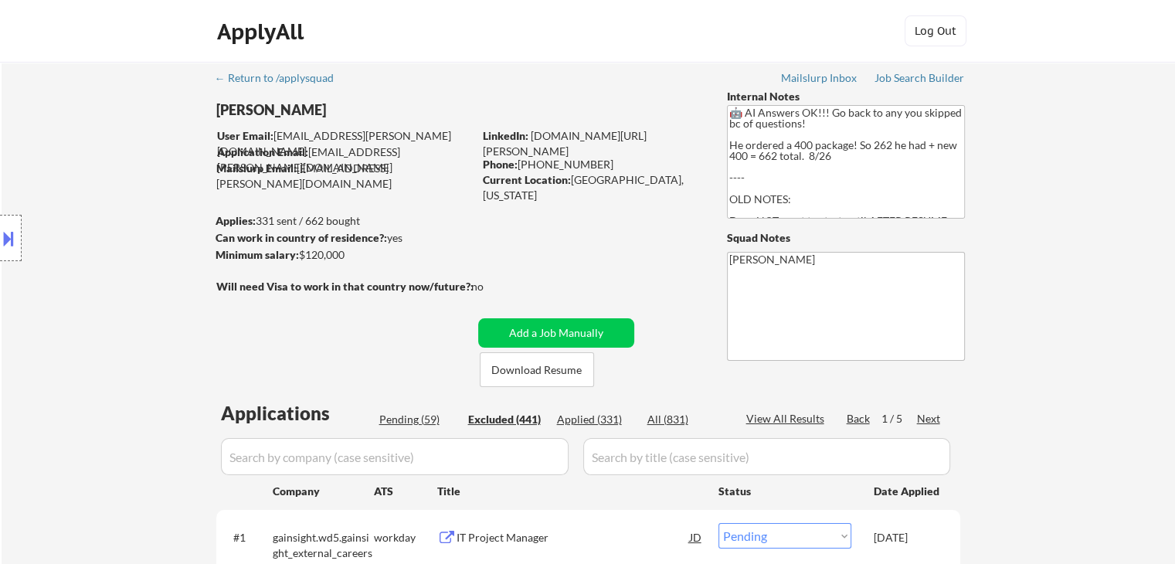
select select ""pending""
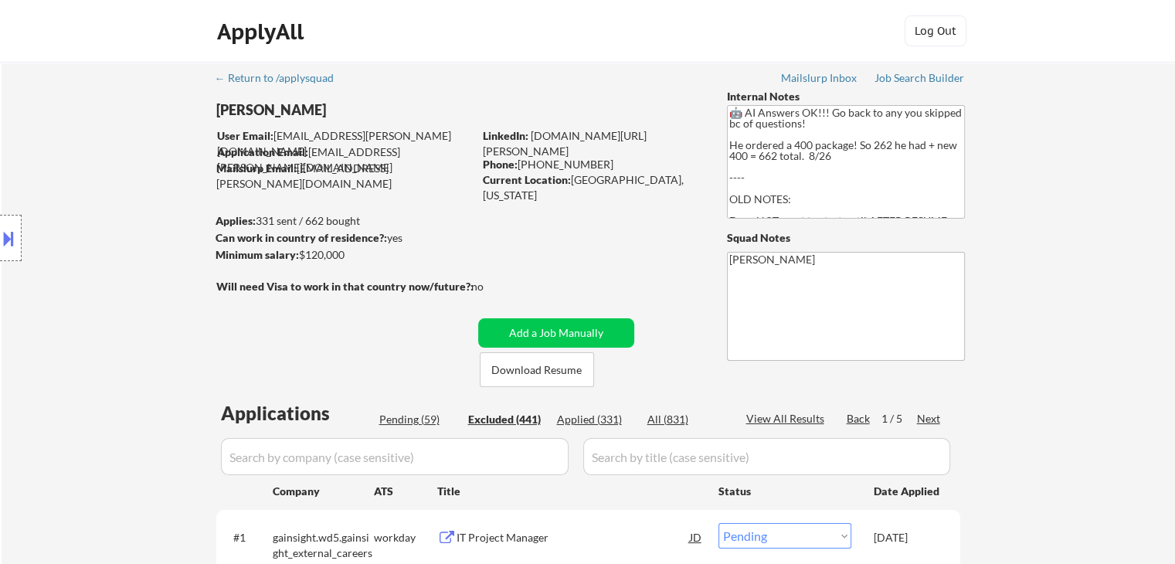
select select ""pending""
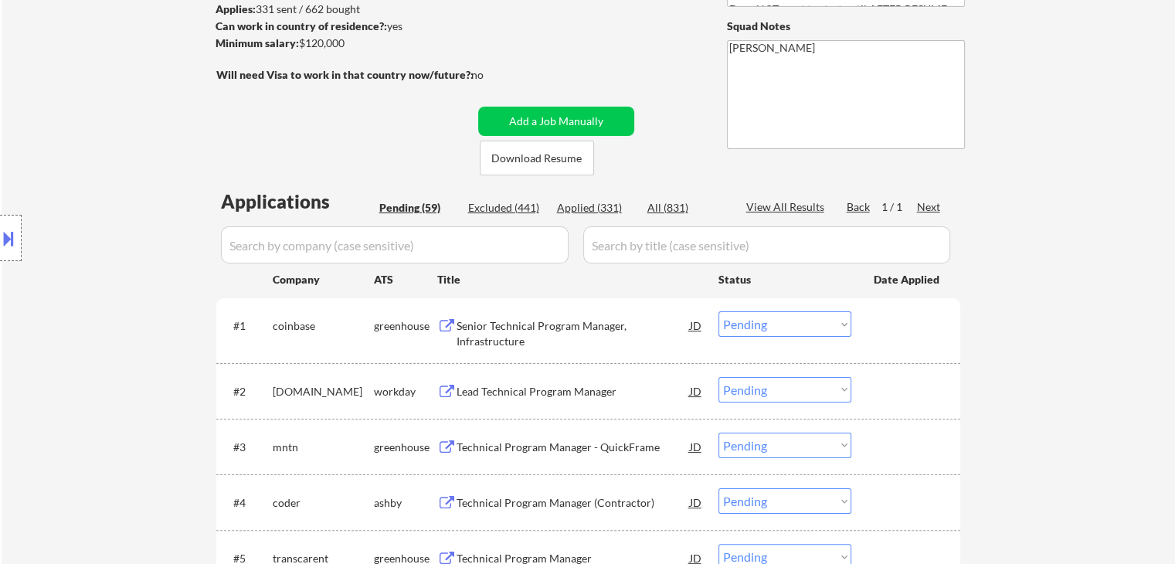
scroll to position [309, 0]
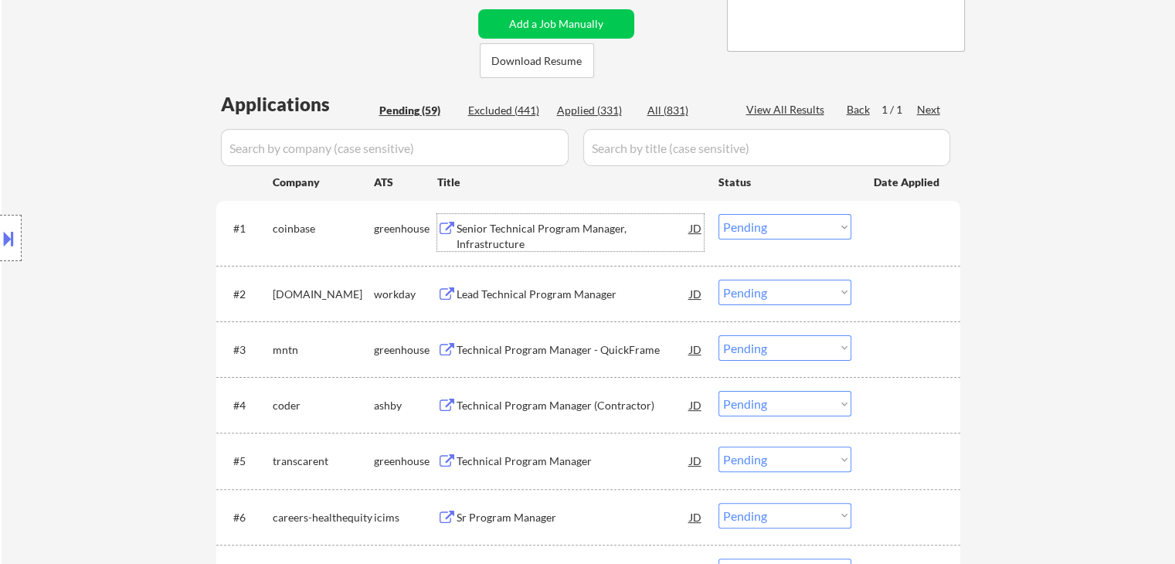
click at [500, 231] on div "Senior Technical Program Manager, Infrastructure" at bounding box center [572, 236] width 233 height 30
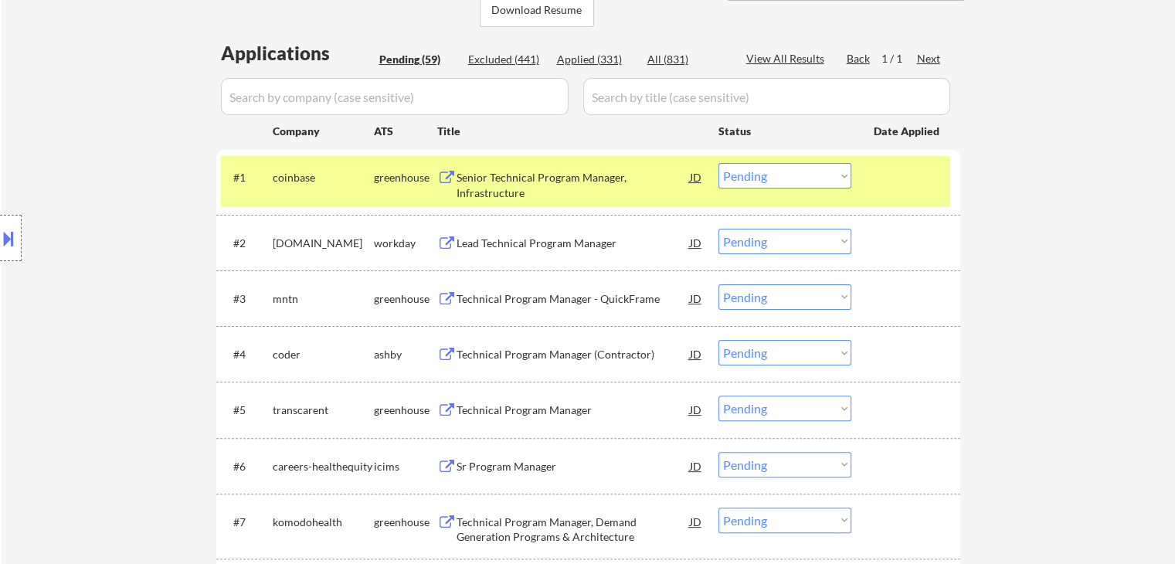
scroll to position [386, 0]
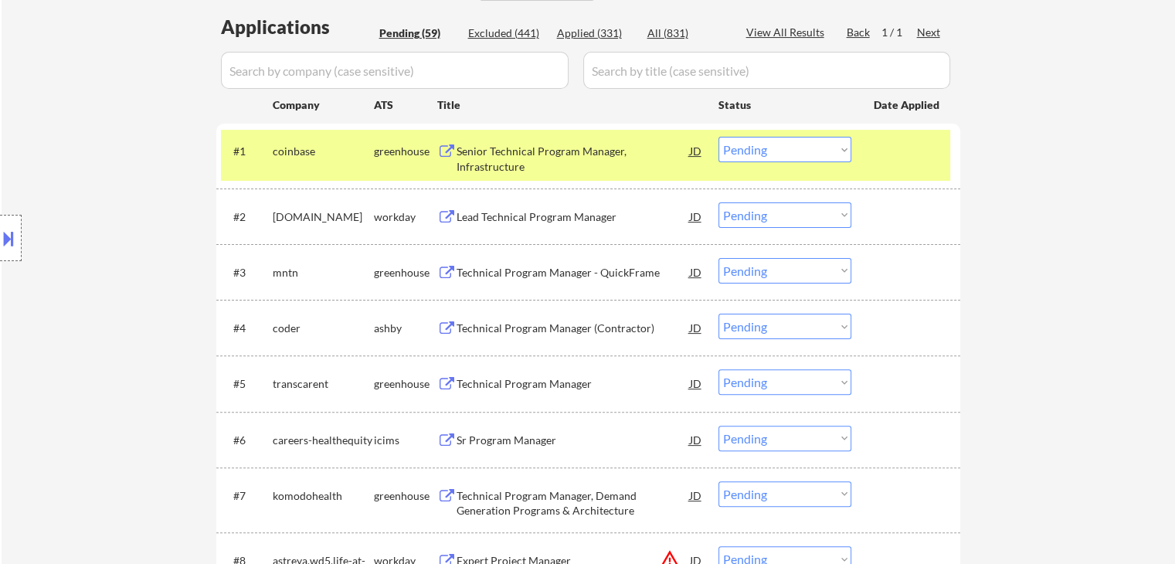
click at [507, 270] on div "Technical Program Manager - QuickFrame" at bounding box center [572, 272] width 233 height 15
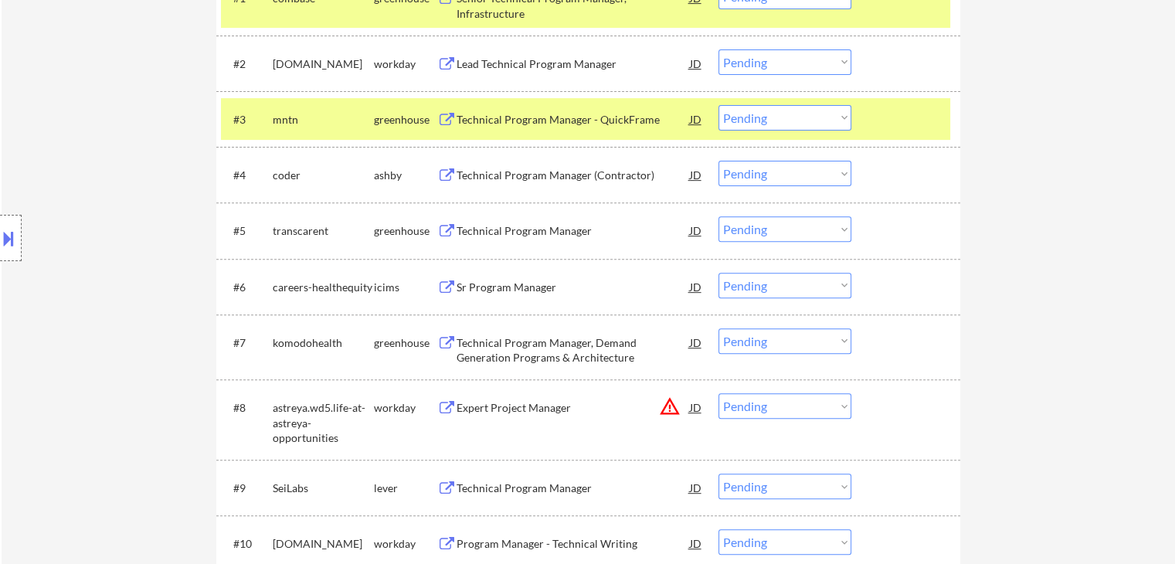
scroll to position [541, 0]
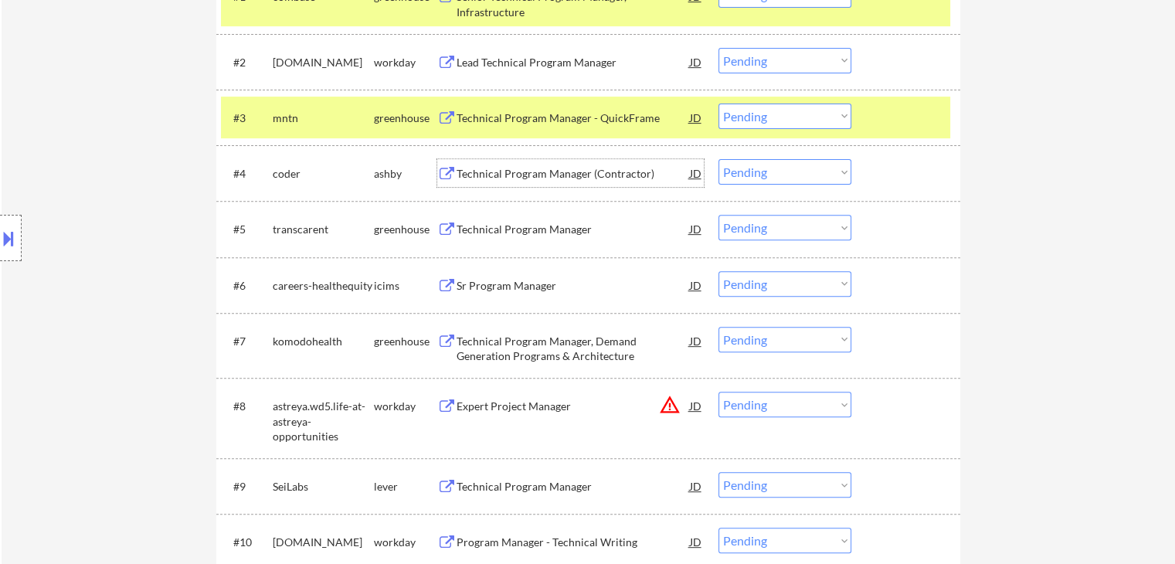
click at [528, 166] on div "Technical Program Manager (Contractor)" at bounding box center [572, 173] width 233 height 15
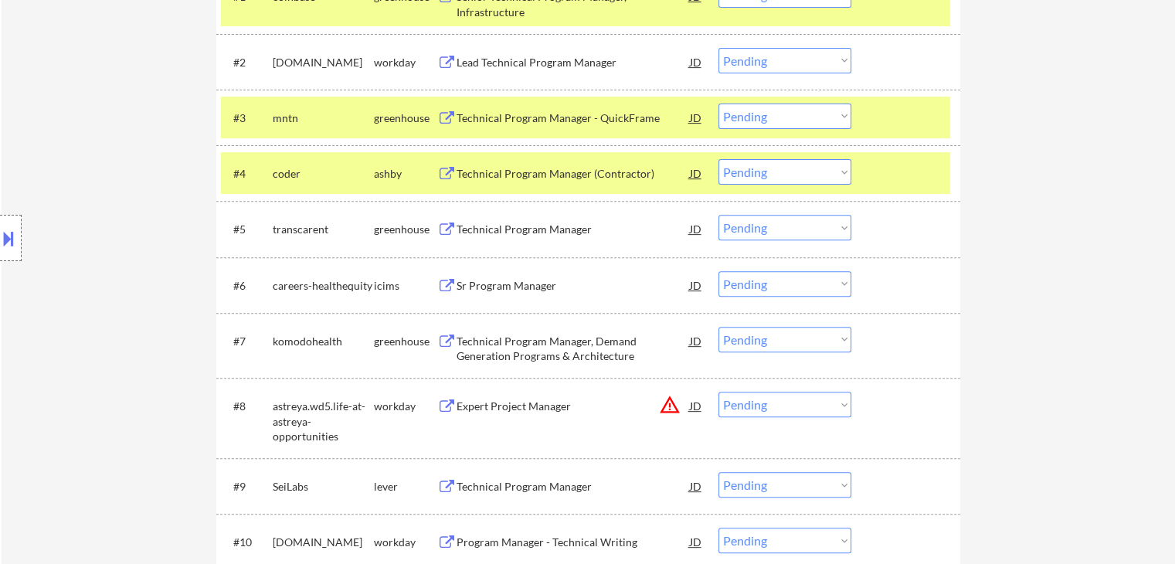
click at [504, 222] on div "Technical Program Manager" at bounding box center [572, 229] width 233 height 15
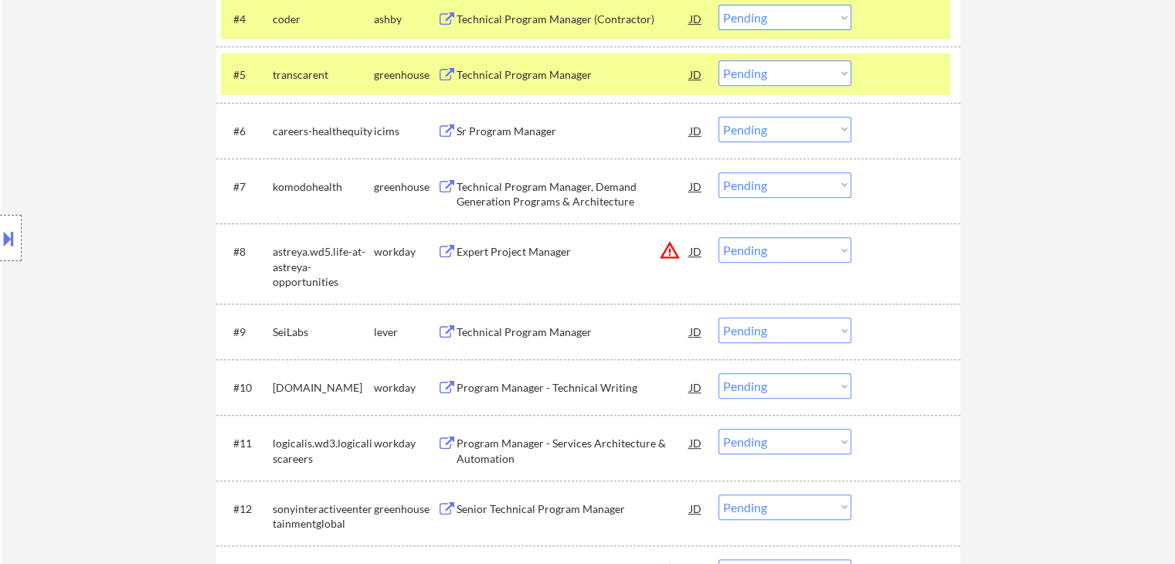
click at [507, 198] on div "Technical Program Manager, Demand Generation Programs & Architecture" at bounding box center [572, 194] width 233 height 30
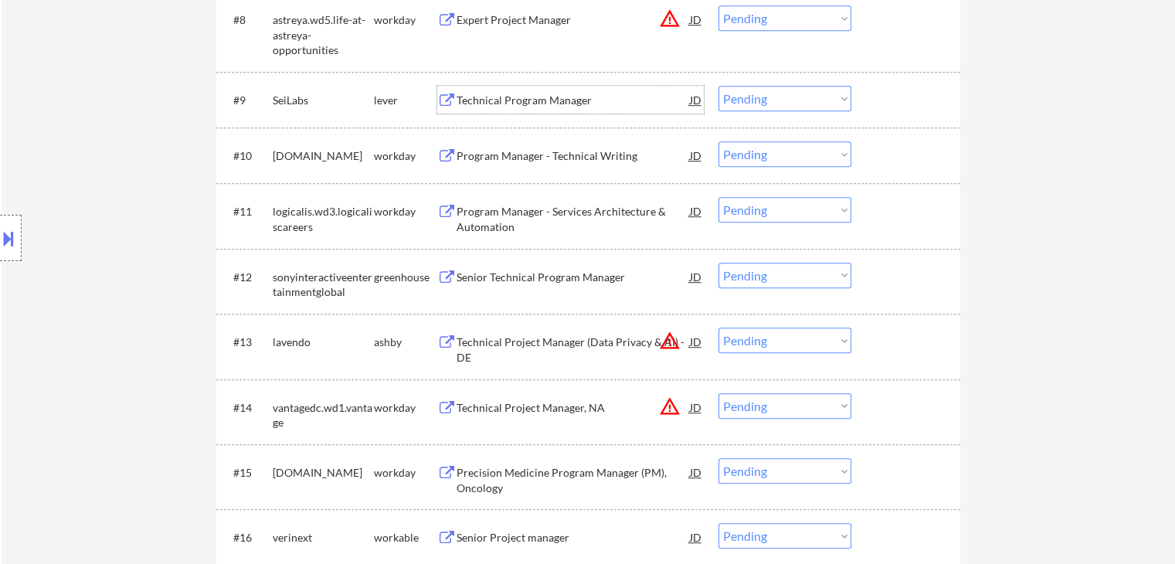
click at [505, 103] on div "Technical Program Manager" at bounding box center [572, 100] width 233 height 15
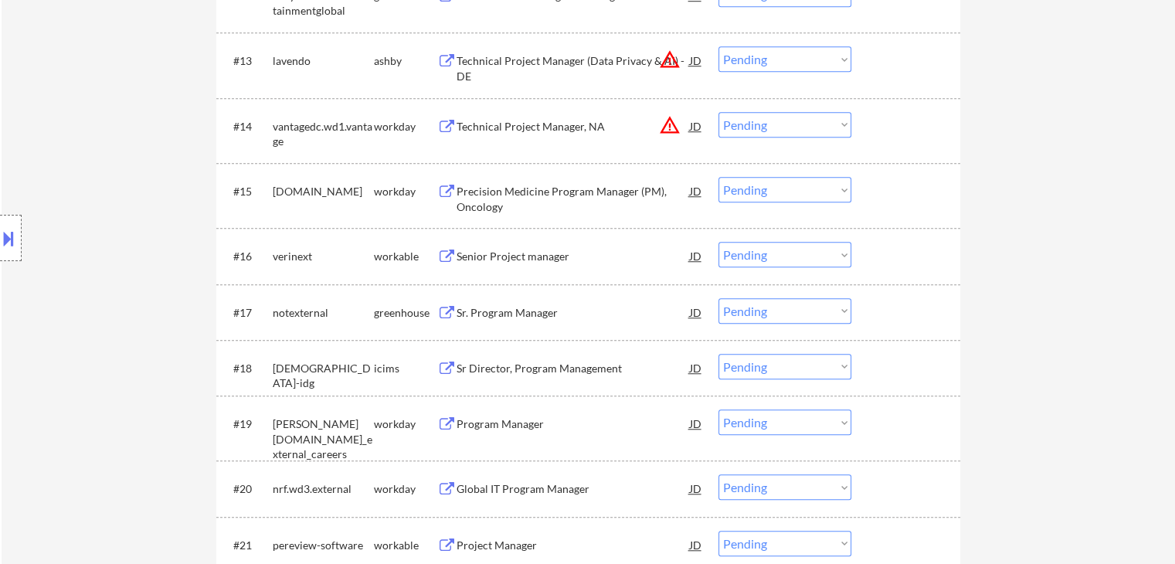
scroll to position [1236, 0]
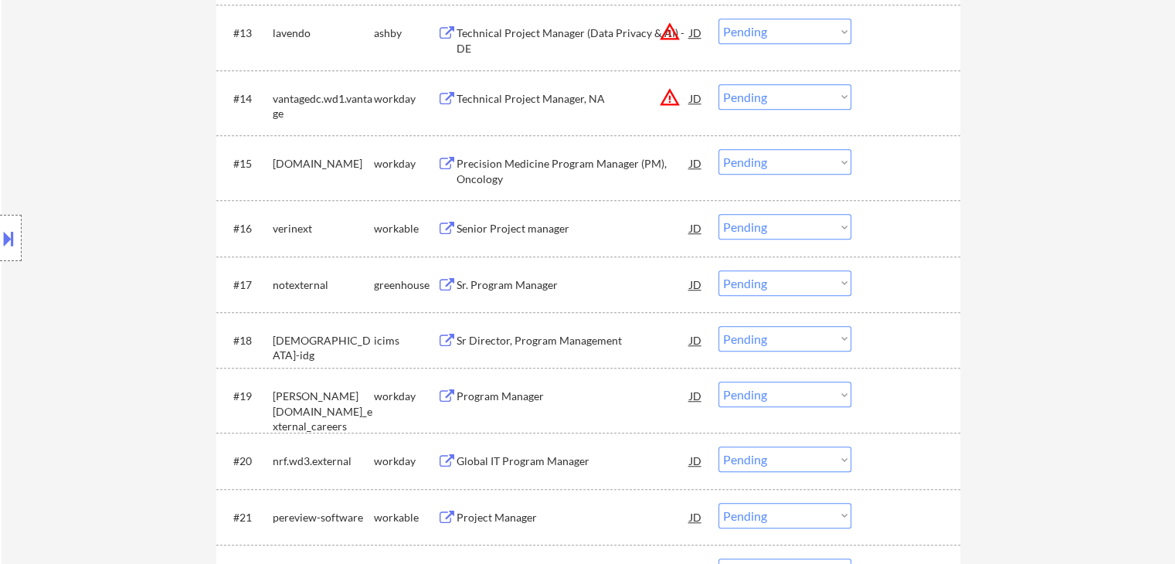
click at [507, 226] on div "Senior Project manager" at bounding box center [572, 228] width 233 height 15
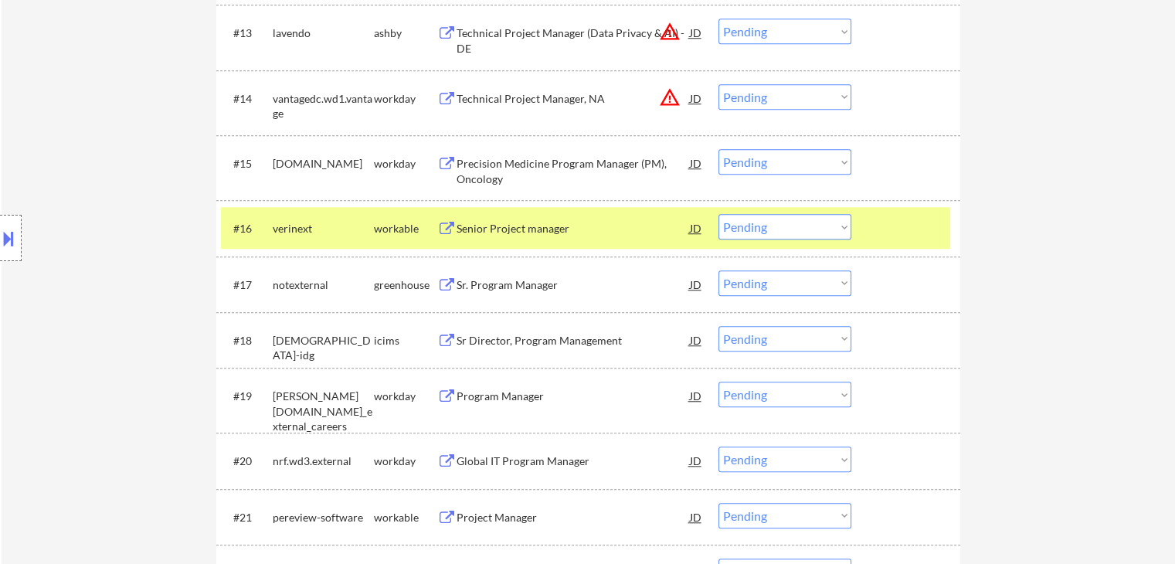
click at [490, 283] on div "Sr. Program Manager" at bounding box center [572, 284] width 233 height 15
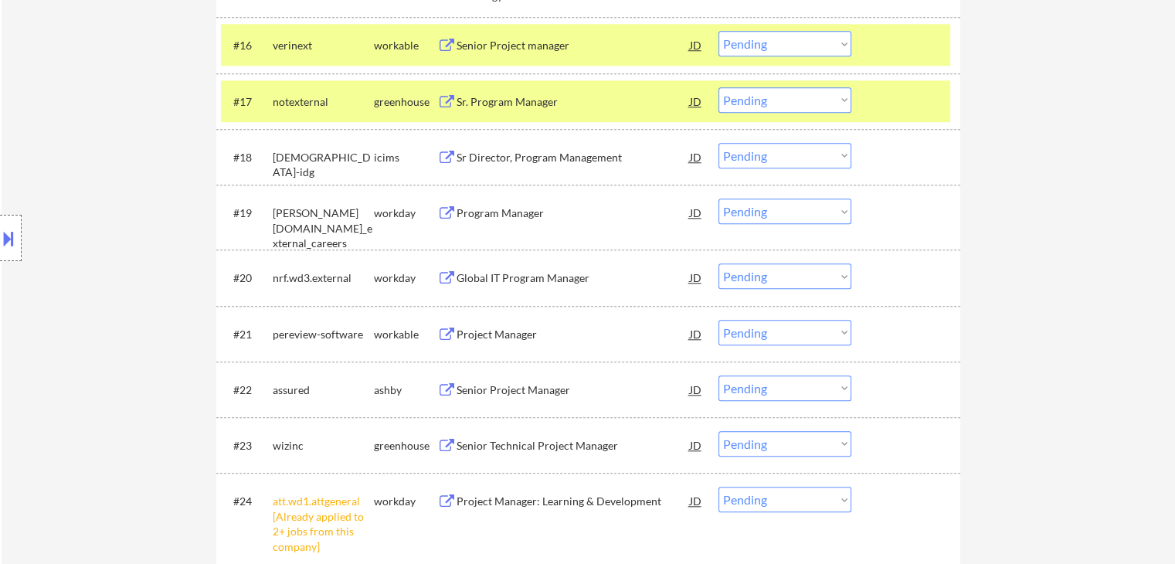
scroll to position [1468, 0]
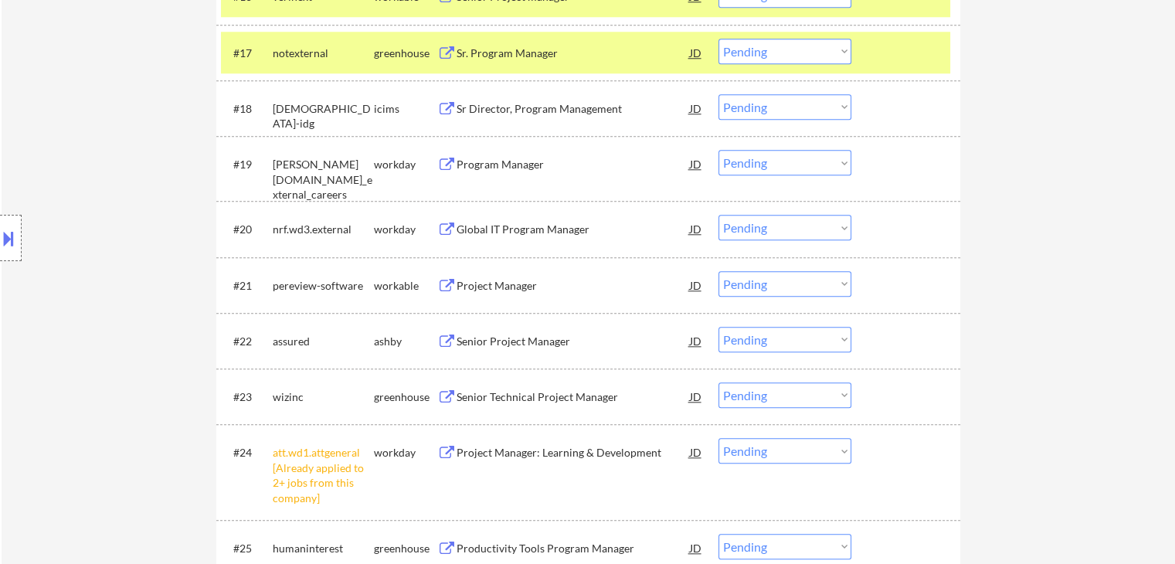
click at [494, 283] on div "Project Manager" at bounding box center [572, 285] width 233 height 15
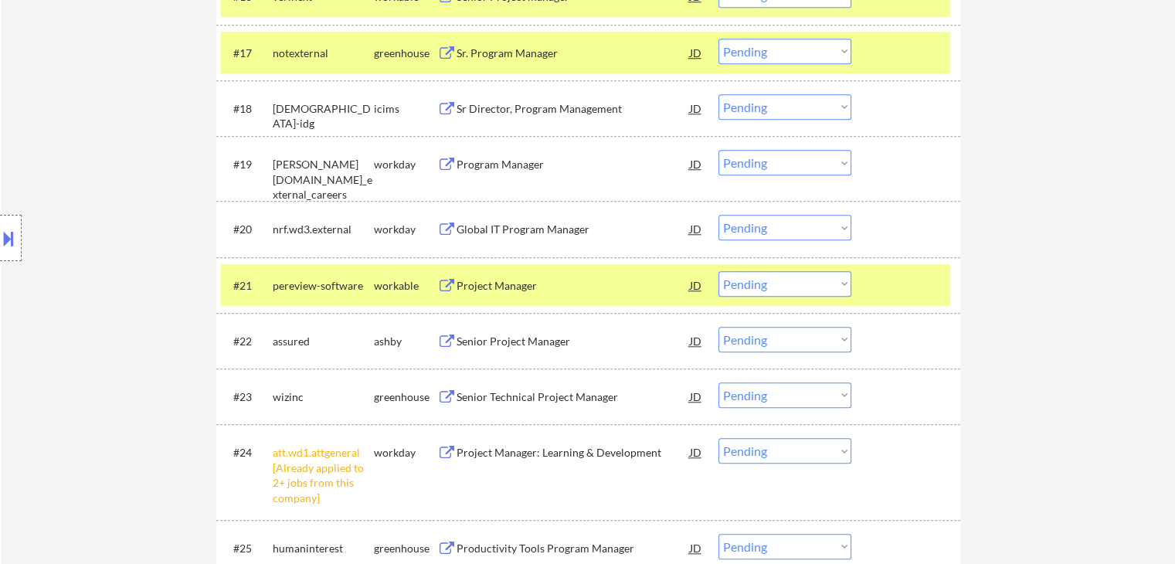
click at [513, 335] on div "Senior Project Manager" at bounding box center [572, 341] width 233 height 15
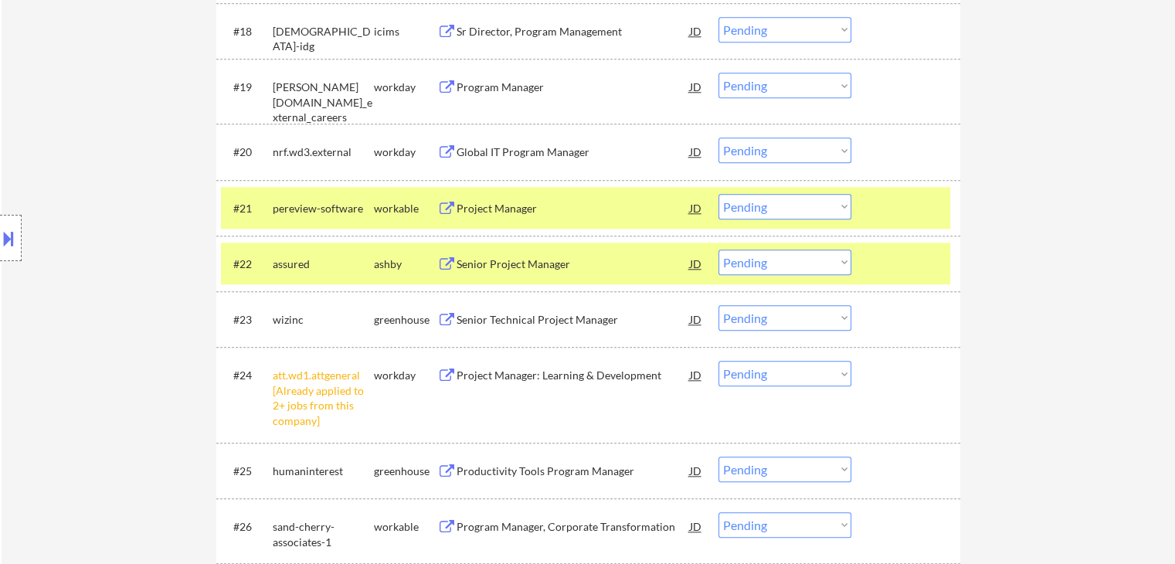
click at [509, 315] on div "Senior Technical Project Manager" at bounding box center [572, 319] width 233 height 15
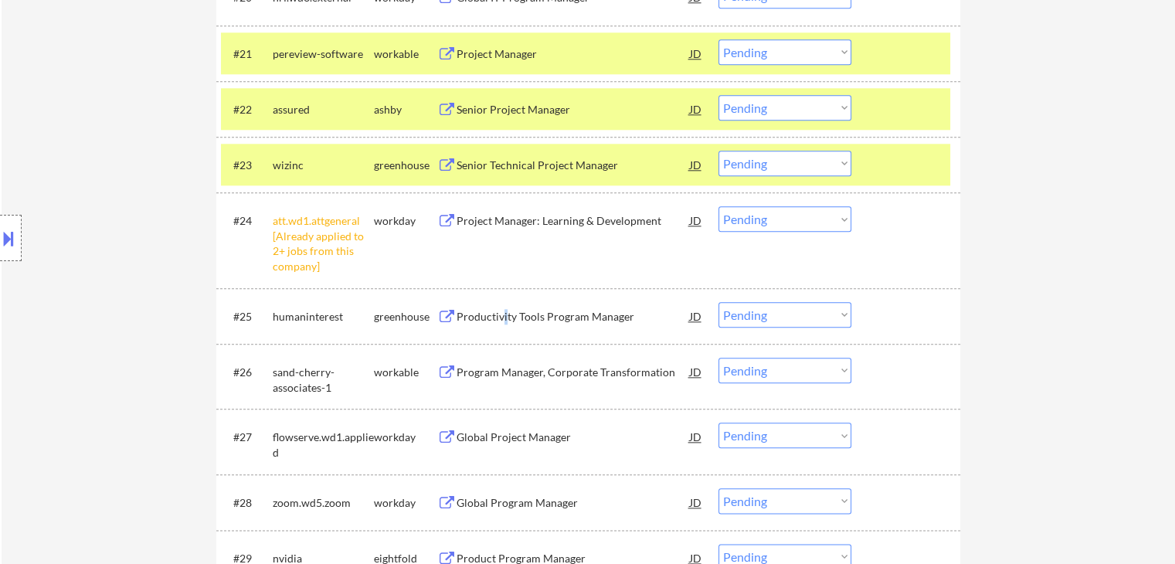
drag, startPoint x: 504, startPoint y: 313, endPoint x: 499, endPoint y: 332, distance: 19.9
click at [504, 311] on div "Productivity Tools Program Manager" at bounding box center [572, 316] width 233 height 15
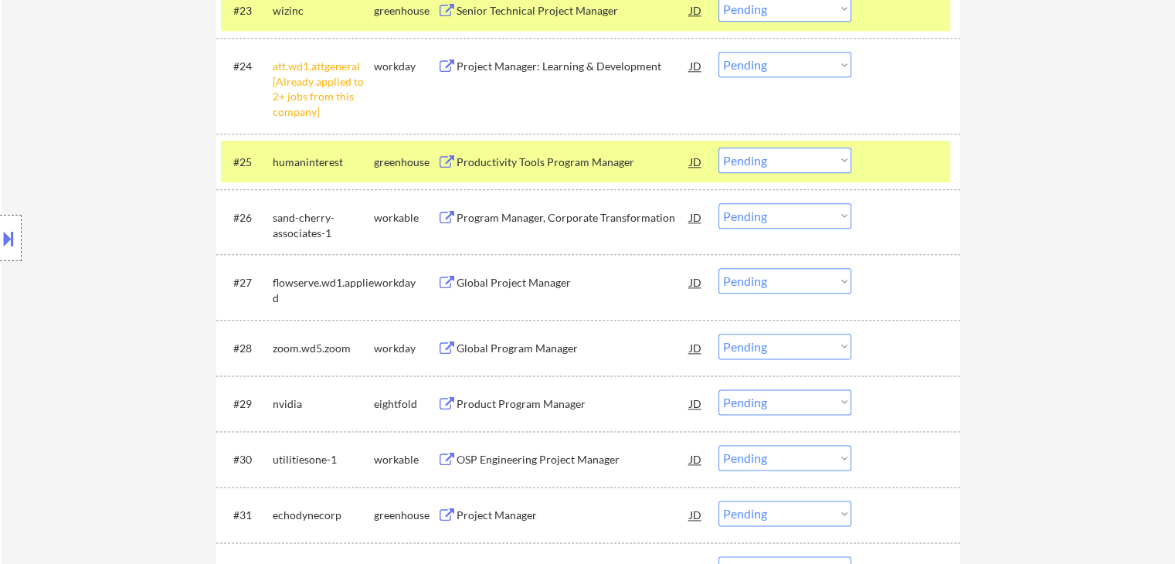
click at [508, 214] on div "Program Manager, Corporate Transformation" at bounding box center [572, 217] width 233 height 15
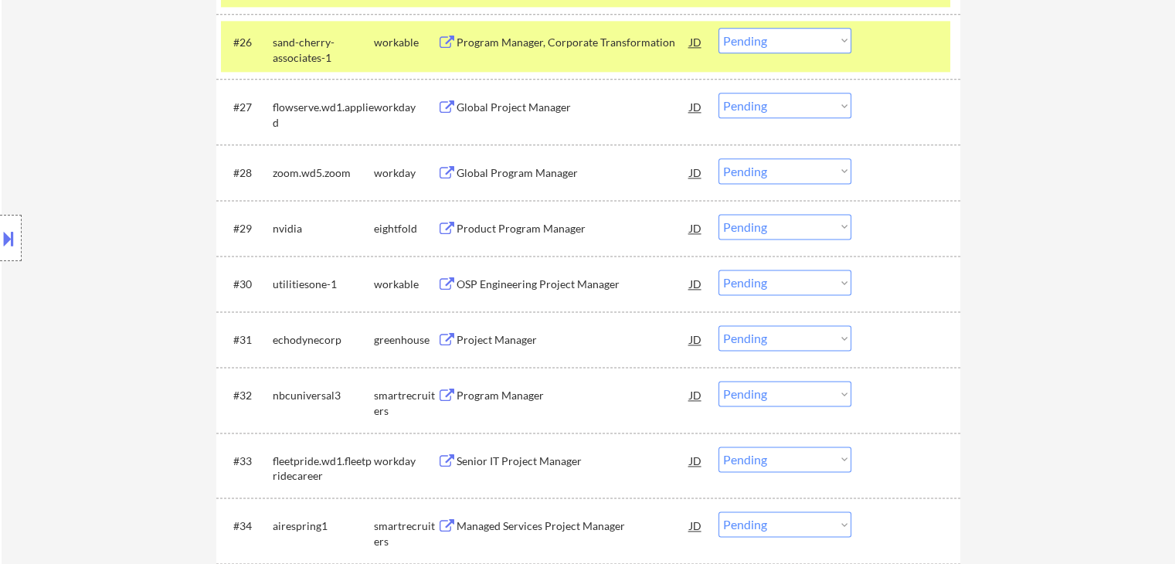
scroll to position [2085, 0]
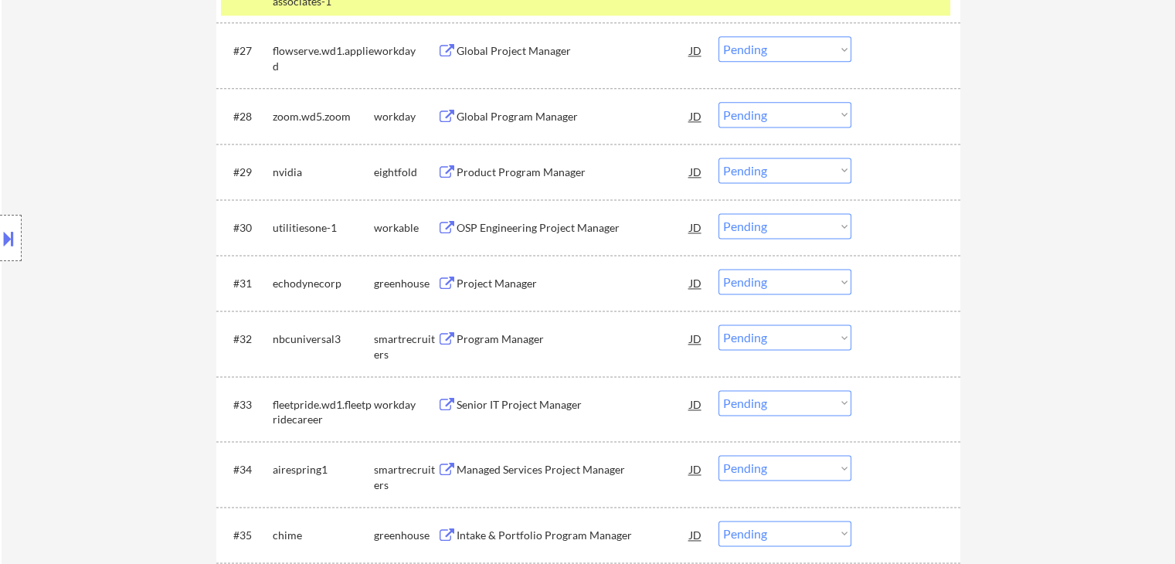
click at [500, 279] on div "Project Manager" at bounding box center [572, 283] width 233 height 15
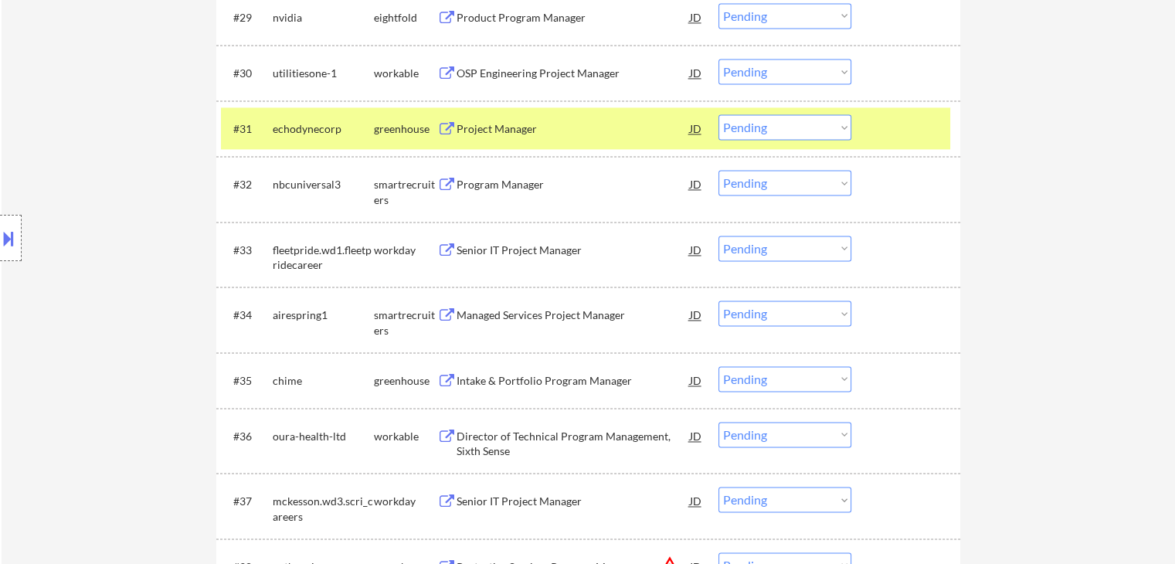
click at [512, 188] on div "Program Manager" at bounding box center [572, 184] width 233 height 15
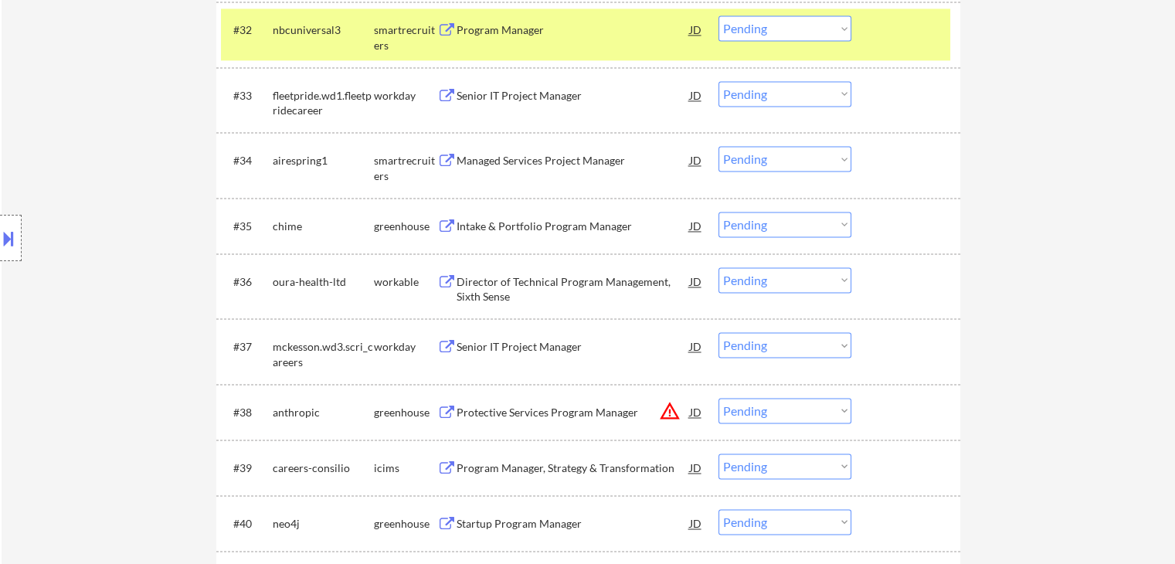
click at [511, 157] on div "Managed Services Project Manager" at bounding box center [572, 160] width 233 height 15
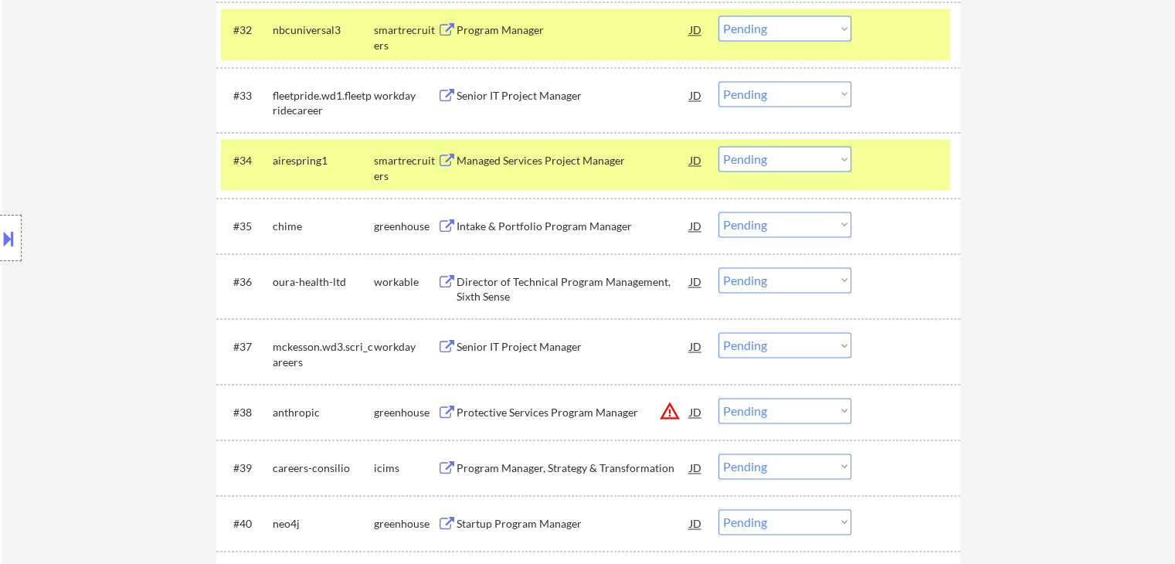
scroll to position [2549, 0]
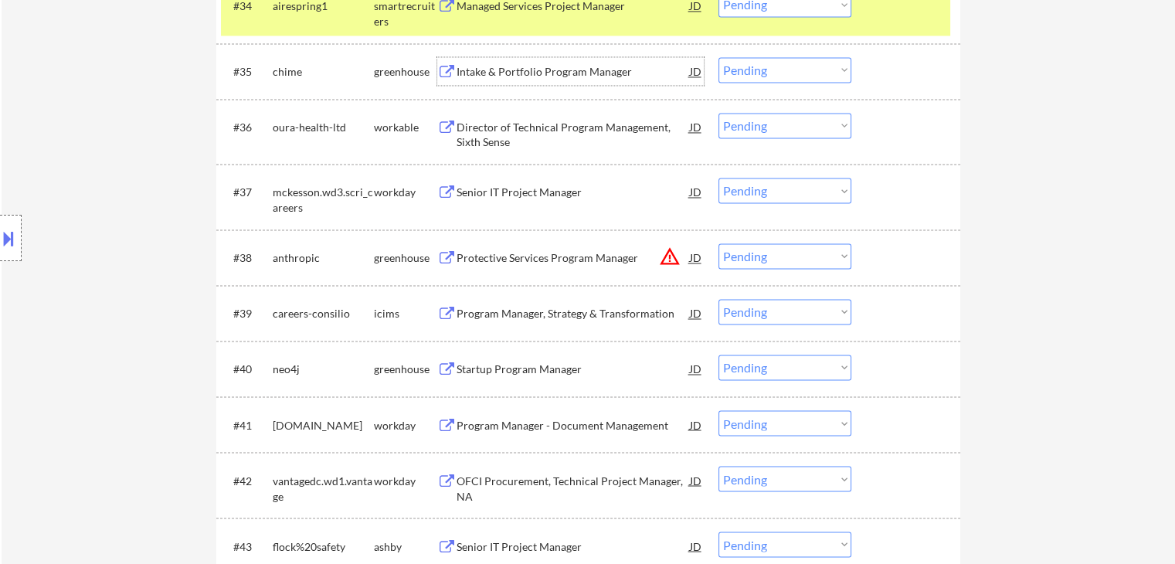
click at [494, 70] on div "Intake & Portfolio Program Manager" at bounding box center [572, 71] width 233 height 15
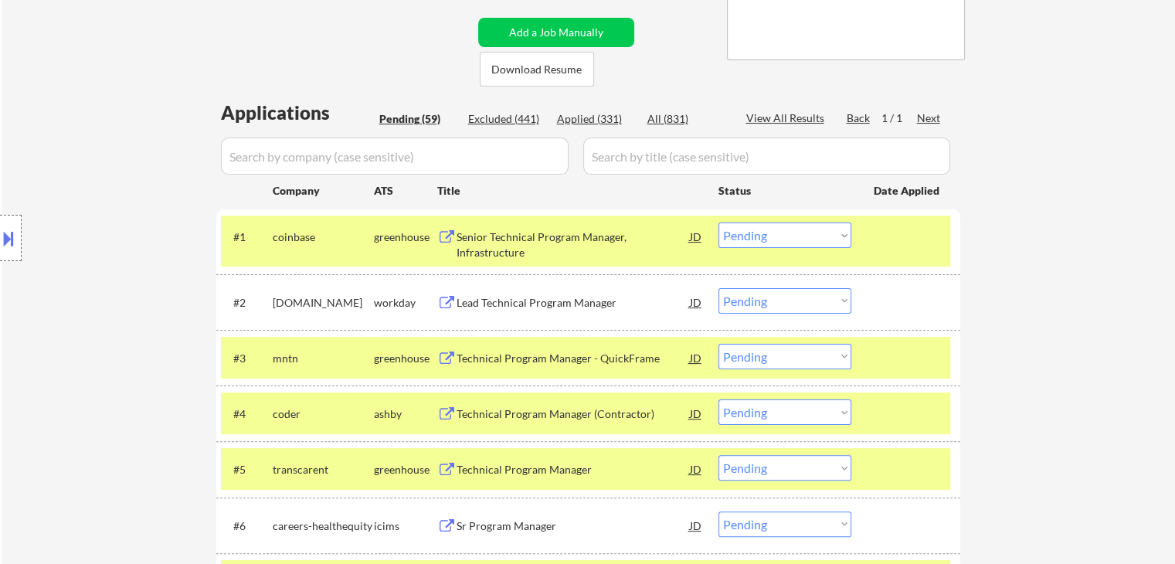
scroll to position [0, 0]
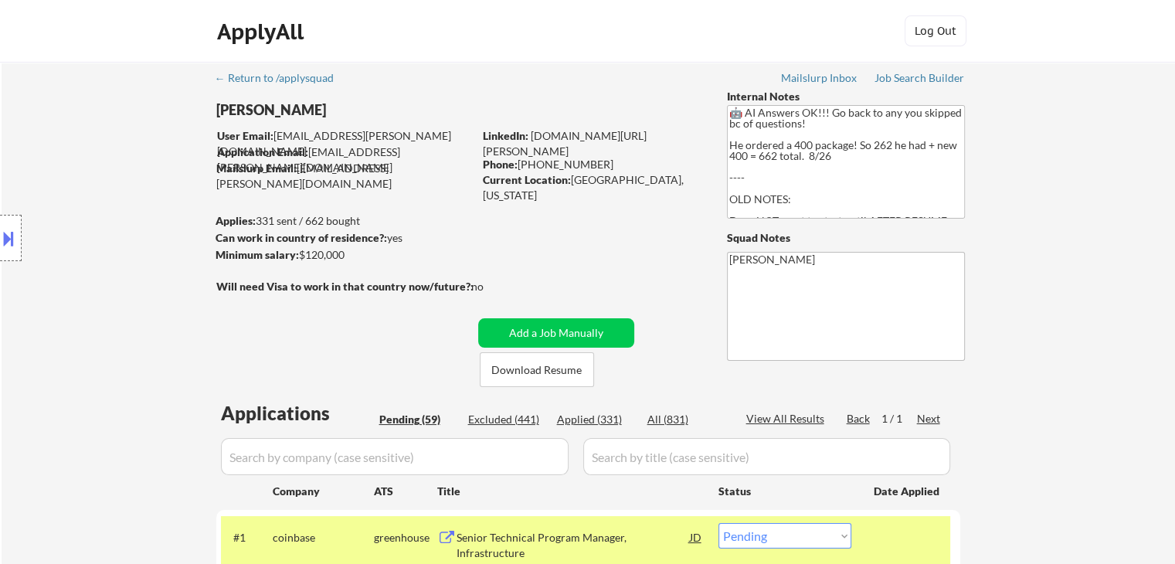
click at [5, 230] on button at bounding box center [8, 238] width 17 height 25
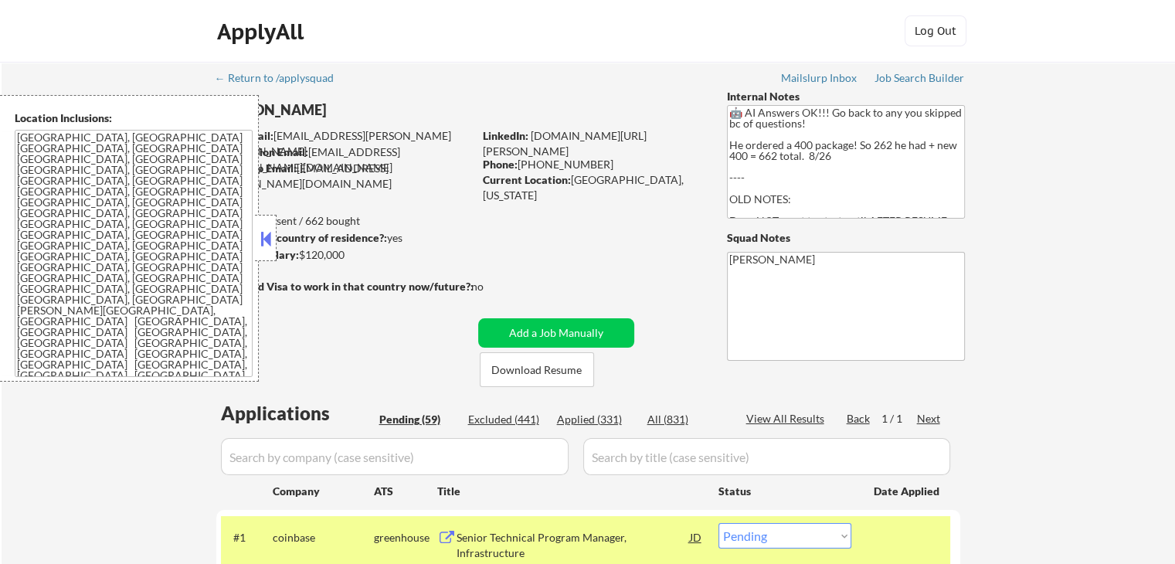
click at [99, 279] on textarea "[GEOGRAPHIC_DATA], [GEOGRAPHIC_DATA] [GEOGRAPHIC_DATA], [GEOGRAPHIC_DATA] [GEOG…" at bounding box center [134, 253] width 238 height 247
drag, startPoint x: 266, startPoint y: 239, endPoint x: 307, endPoint y: 9, distance: 233.0
click at [269, 237] on button at bounding box center [265, 238] width 17 height 23
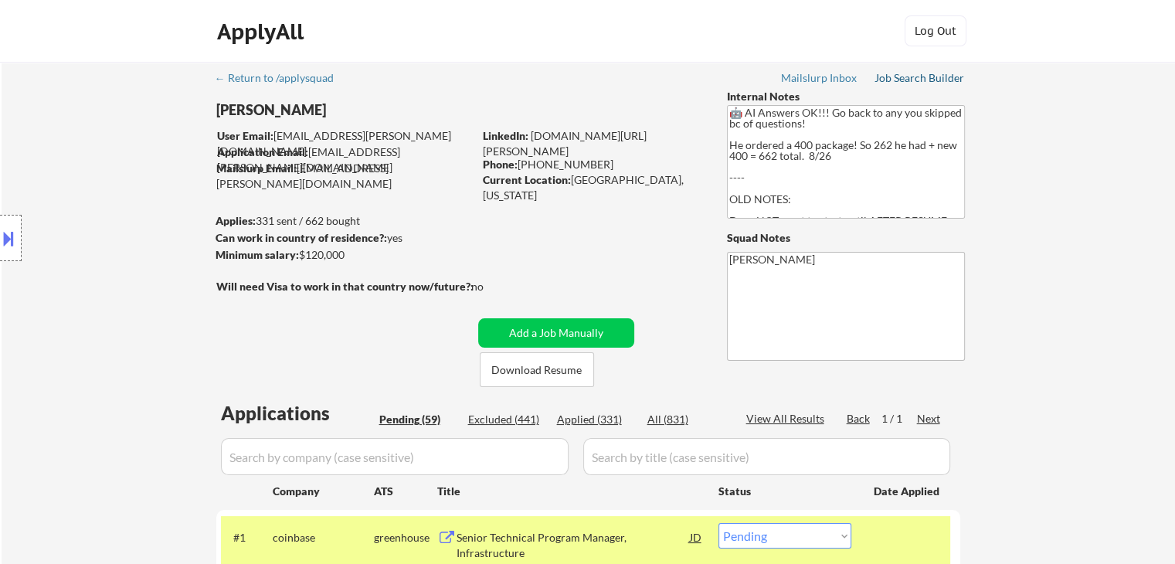
drag, startPoint x: 903, startPoint y: 81, endPoint x: 882, endPoint y: 114, distance: 38.6
click at [903, 81] on div "Job Search Builder" at bounding box center [919, 78] width 90 height 11
click at [813, 166] on textarea "🤖 AI Answers OK!!! Go back to any you skipped bc of questions! He ordered a 400…" at bounding box center [846, 162] width 238 height 114
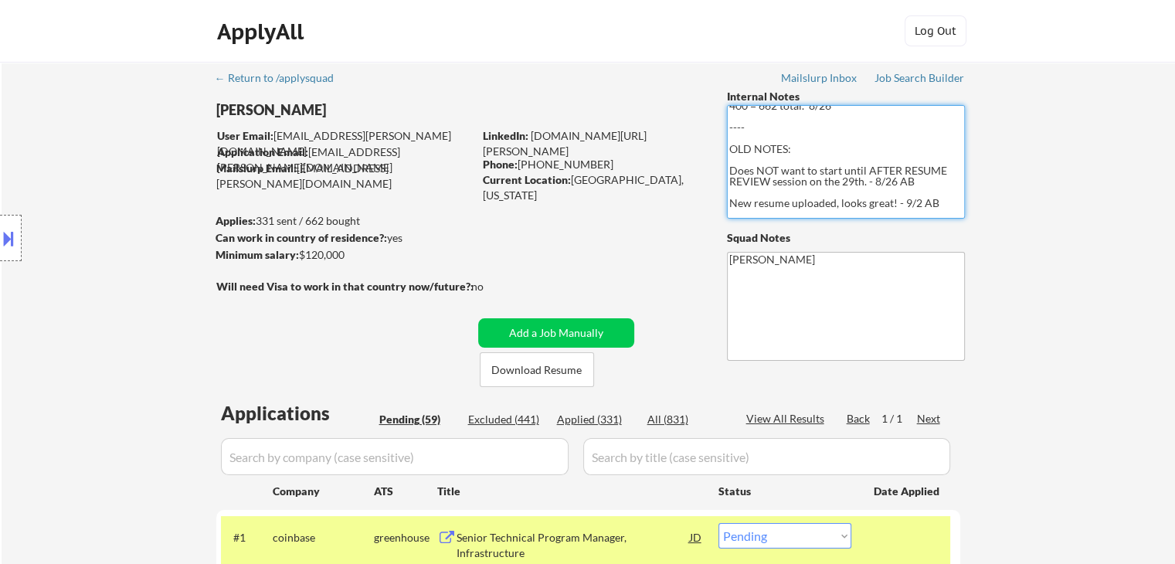
scroll to position [77, 0]
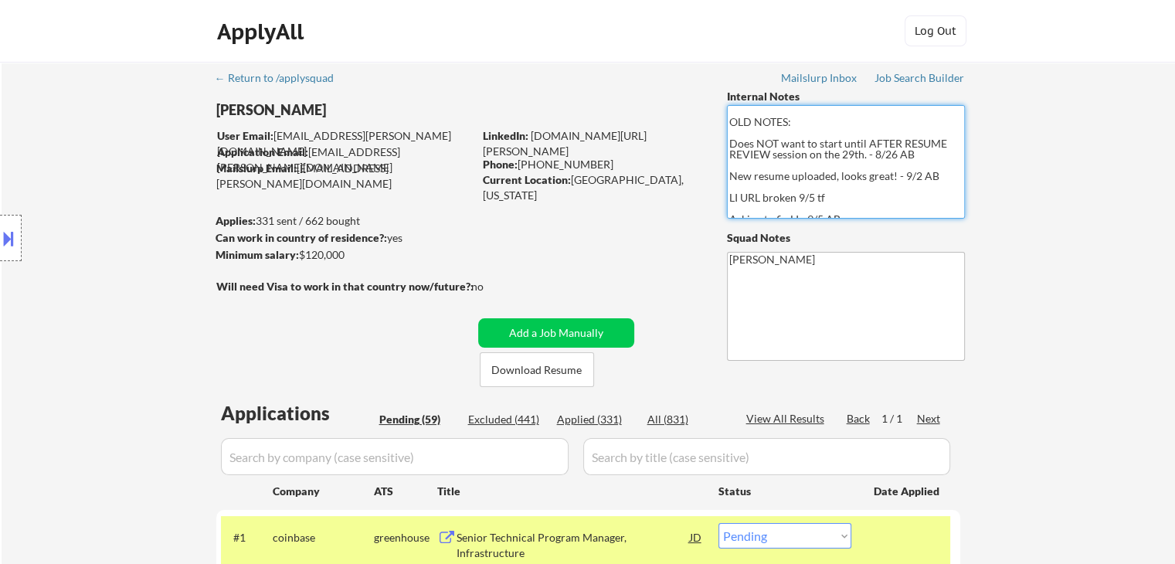
drag, startPoint x: 741, startPoint y: 147, endPoint x: 935, endPoint y: 155, distance: 194.8
click at [935, 155] on textarea "🤖 AI Answers OK!!! Go back to any you skipped bc of questions! He ordered a 400…" at bounding box center [846, 162] width 238 height 114
click at [816, 180] on textarea "🤖 AI Answers OK!!! Go back to any you skipped bc of questions! He ordered a 400…" at bounding box center [846, 162] width 238 height 114
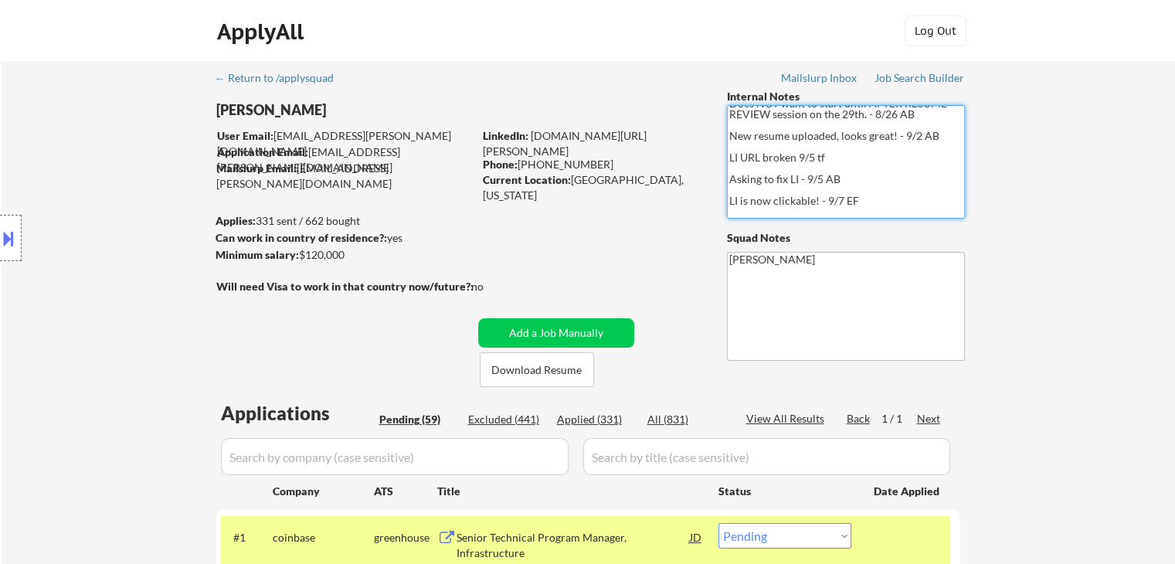
scroll to position [154, 0]
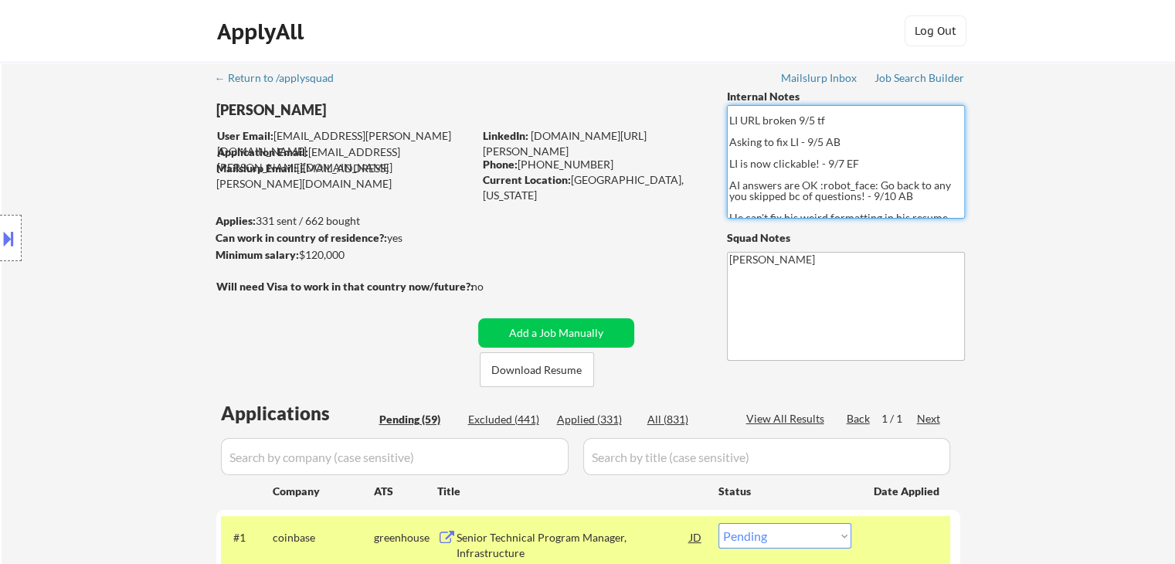
drag, startPoint x: 865, startPoint y: 165, endPoint x: 728, endPoint y: 170, distance: 137.6
click at [728, 170] on textarea "🤖 AI Answers OK!!! Go back to any you skipped bc of questions! He ordered a 400…" at bounding box center [846, 162] width 238 height 114
drag, startPoint x: 738, startPoint y: 189, endPoint x: 806, endPoint y: 189, distance: 67.2
click at [806, 189] on textarea "🤖 AI Answers OK!!! Go back to any you skipped bc of questions! He ordered a 400…" at bounding box center [846, 162] width 238 height 114
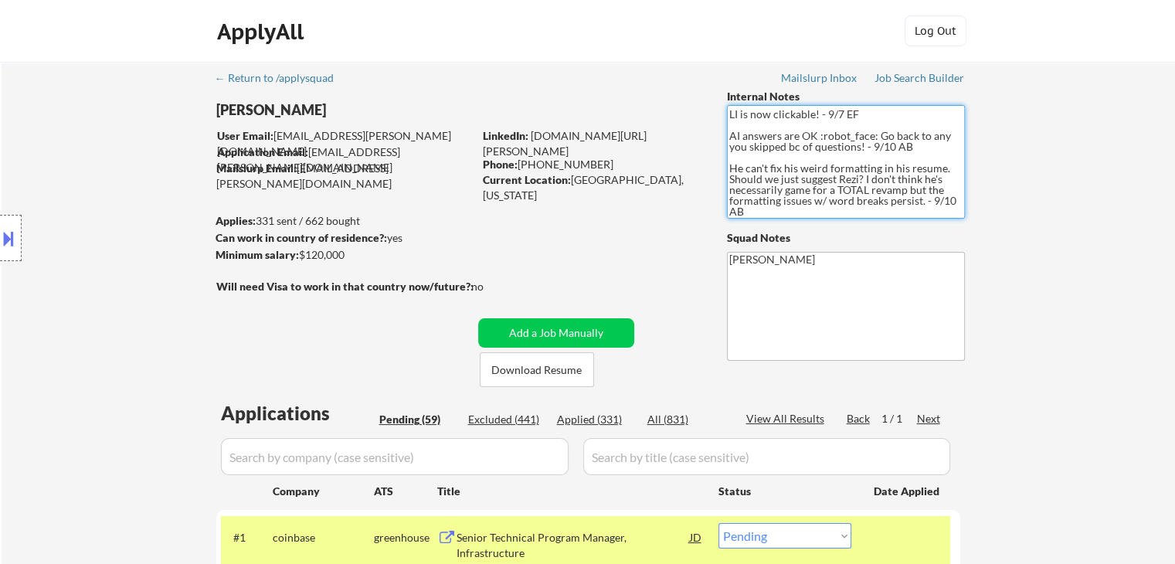
scroll to position [204, 0]
drag, startPoint x: 728, startPoint y: 165, endPoint x: 852, endPoint y: 198, distance: 128.2
click at [852, 198] on textarea "🤖 AI Answers OK!!! Go back to any you skipped bc of questions! He ordered a 400…" at bounding box center [846, 162] width 238 height 114
drag, startPoint x: 151, startPoint y: 266, endPoint x: 159, endPoint y: 279, distance: 14.6
click at [155, 266] on div "Location Inclusions: [GEOGRAPHIC_DATA], [GEOGRAPHIC_DATA] [GEOGRAPHIC_DATA], [G…" at bounding box center [138, 238] width 277 height 287
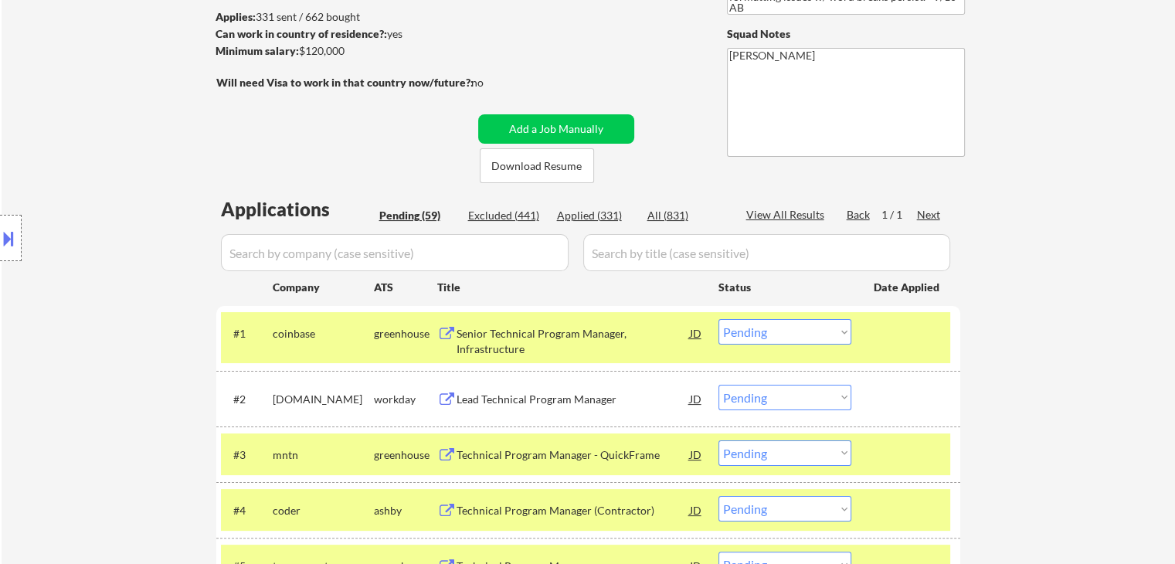
scroll to position [232, 0]
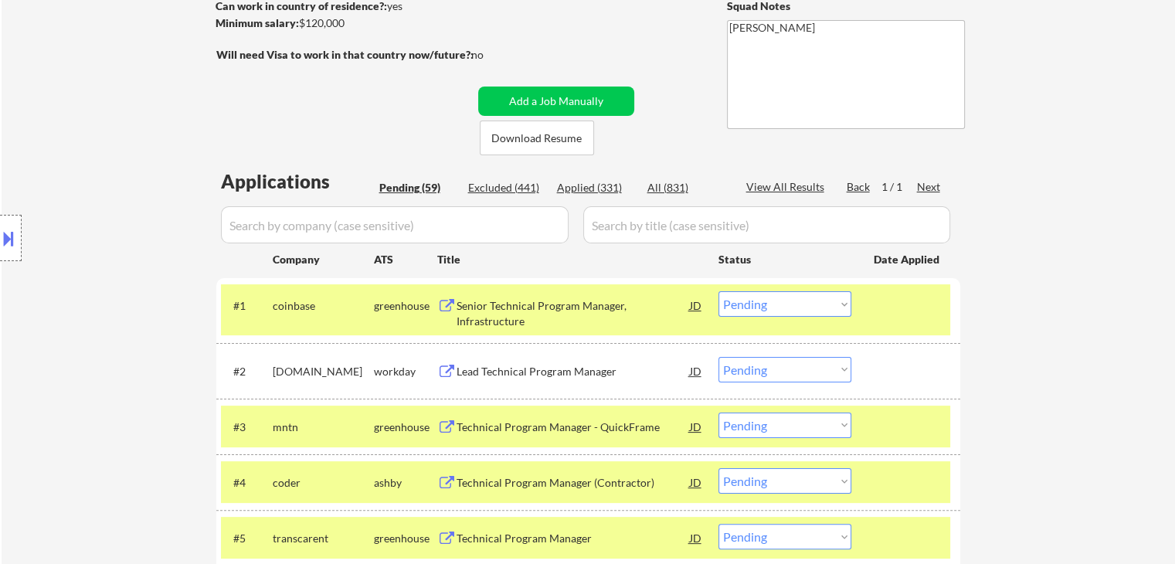
click at [806, 307] on select "Choose an option... Pending Applied Excluded (Questions) Excluded (Expired) Exc…" at bounding box center [784, 303] width 133 height 25
click at [718, 291] on select "Choose an option... Pending Applied Excluded (Questions) Excluded (Expired) Exc…" at bounding box center [784, 303] width 133 height 25
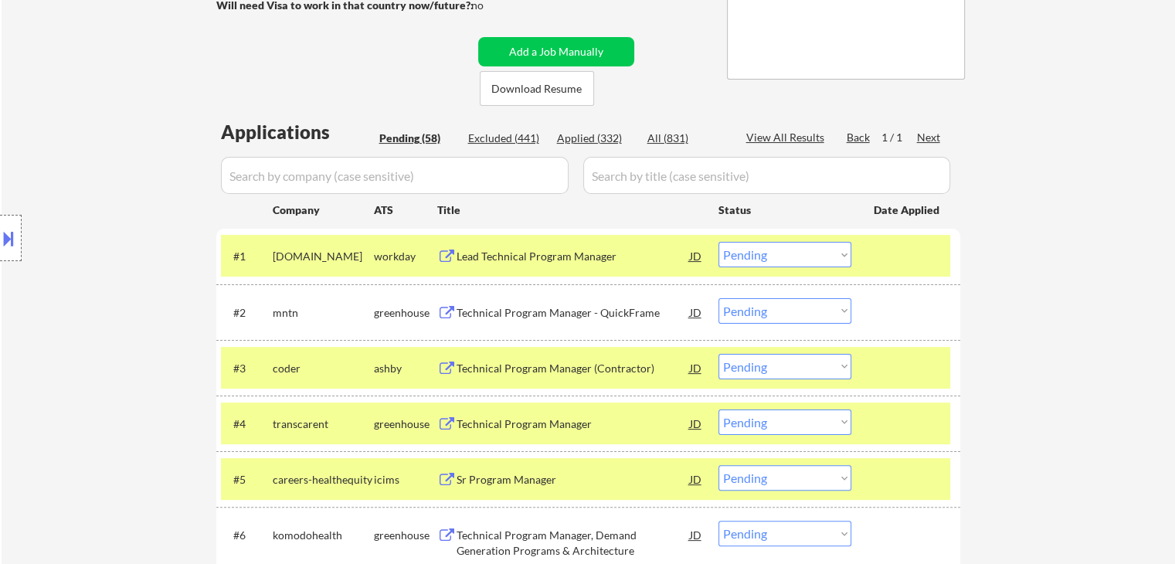
scroll to position [309, 0]
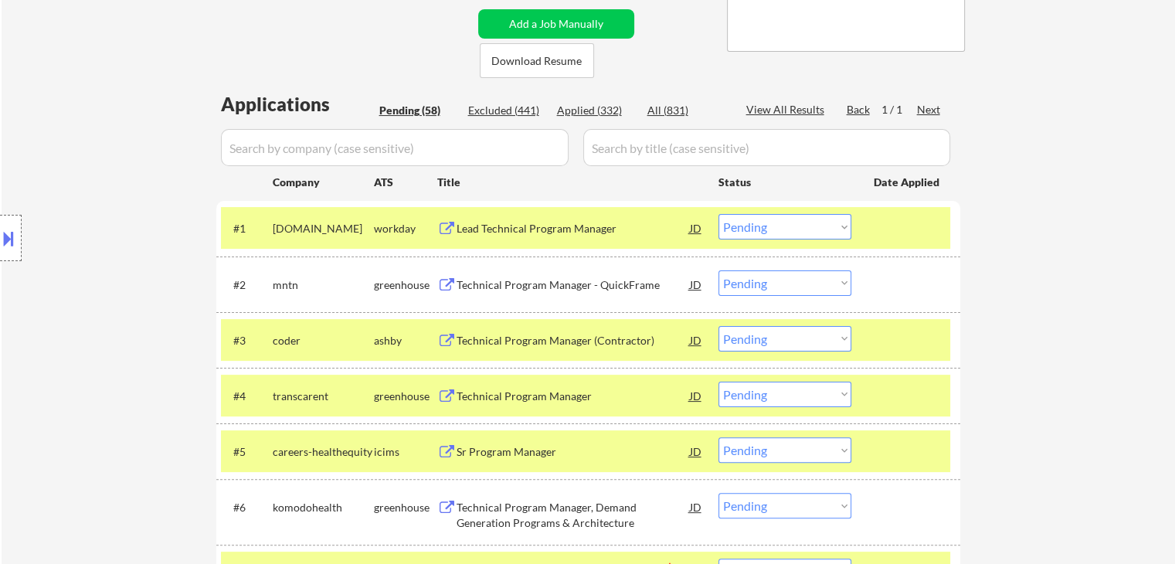
click at [782, 286] on select "Choose an option... Pending Applied Excluded (Questions) Excluded (Expired) Exc…" at bounding box center [784, 282] width 133 height 25
click at [718, 270] on select "Choose an option... Pending Applied Excluded (Questions) Excluded (Expired) Exc…" at bounding box center [784, 282] width 133 height 25
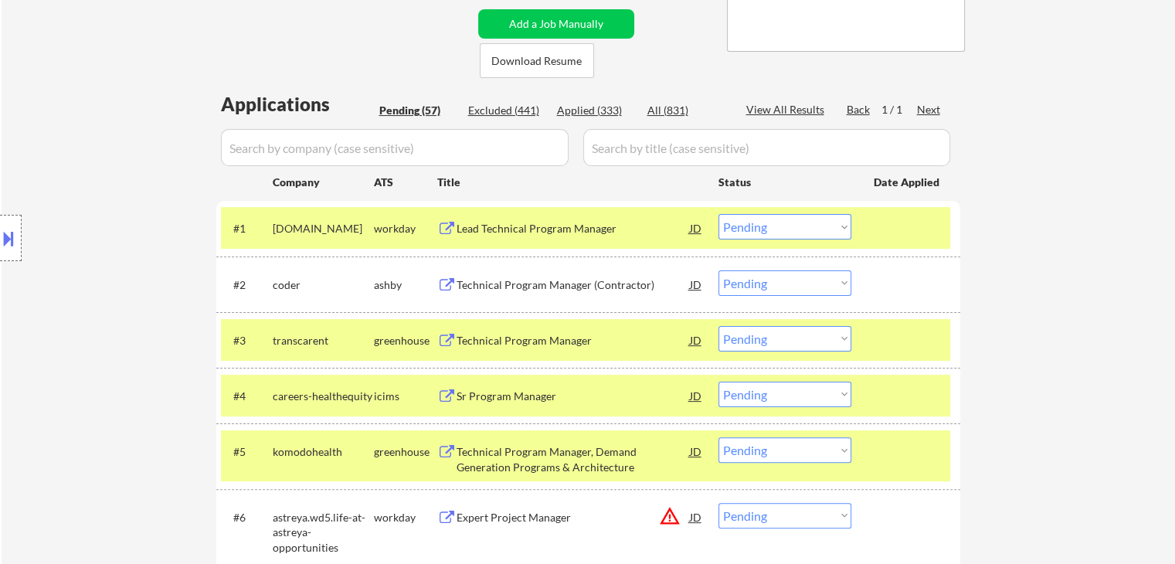
click at [762, 291] on select "Choose an option... Pending Applied Excluded (Questions) Excluded (Expired) Exc…" at bounding box center [784, 282] width 133 height 25
click at [718, 270] on select "Choose an option... Pending Applied Excluded (Questions) Excluded (Expired) Exc…" at bounding box center [784, 282] width 133 height 25
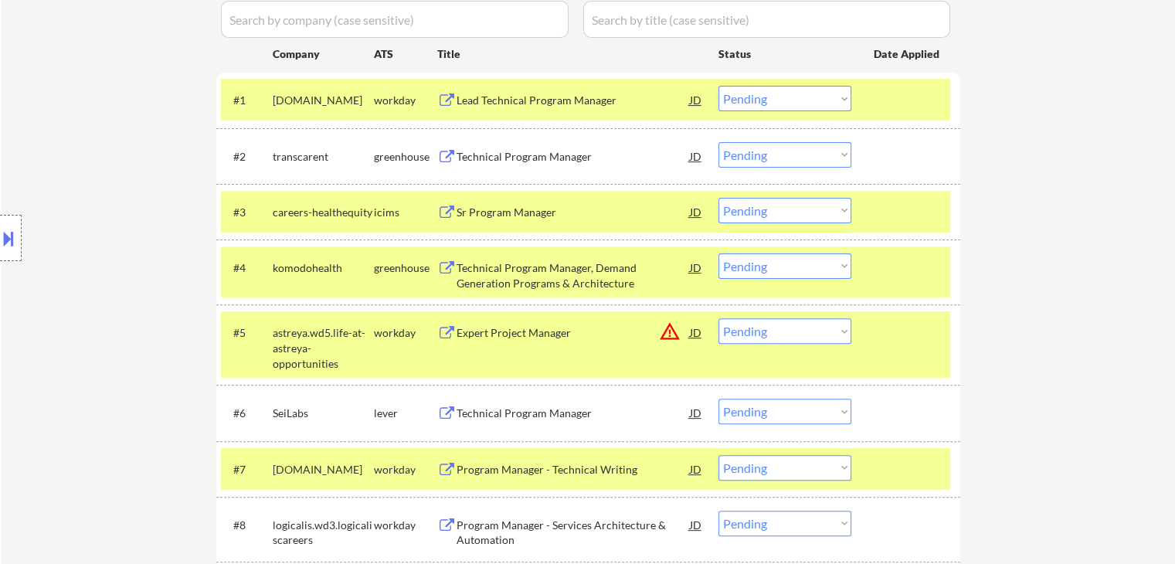
scroll to position [463, 0]
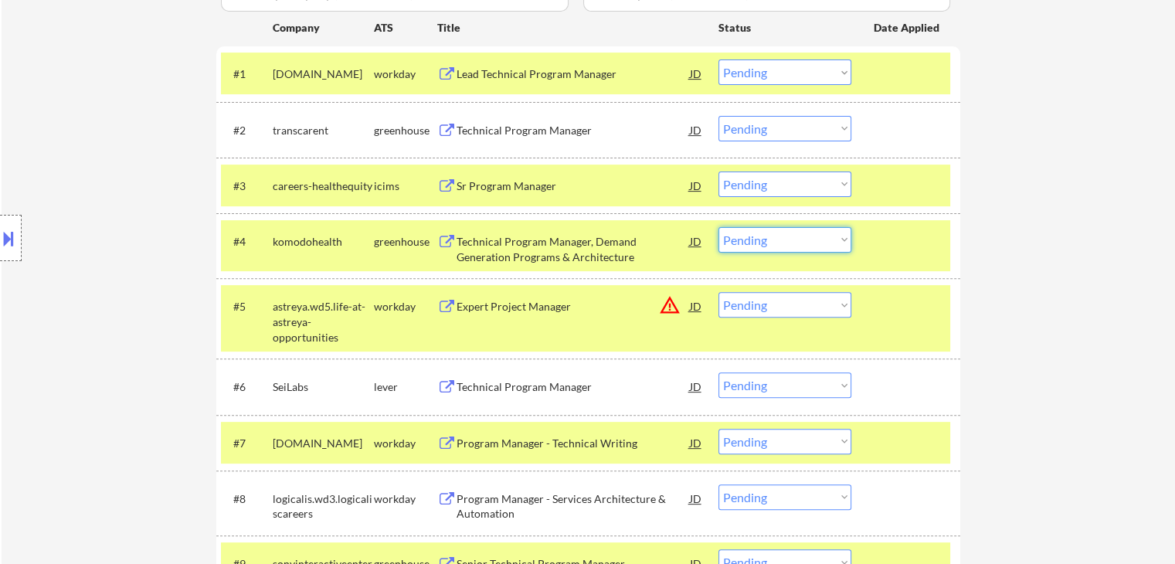
click at [788, 242] on select "Choose an option... Pending Applied Excluded (Questions) Excluded (Expired) Exc…" at bounding box center [784, 239] width 133 height 25
click at [718, 227] on select "Choose an option... Pending Applied Excluded (Questions) Excluded (Expired) Exc…" at bounding box center [784, 239] width 133 height 25
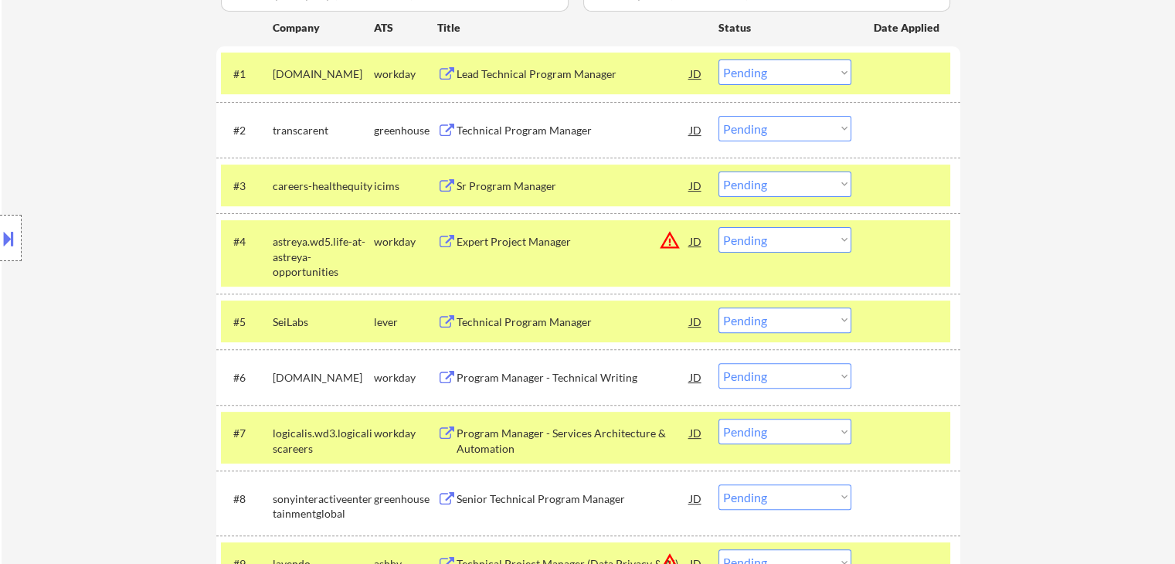
click at [754, 325] on select "Choose an option... Pending Applied Excluded (Questions) Excluded (Expired) Exc…" at bounding box center [784, 319] width 133 height 25
click at [718, 307] on select "Choose an option... Pending Applied Excluded (Questions) Excluded (Expired) Exc…" at bounding box center [784, 319] width 133 height 25
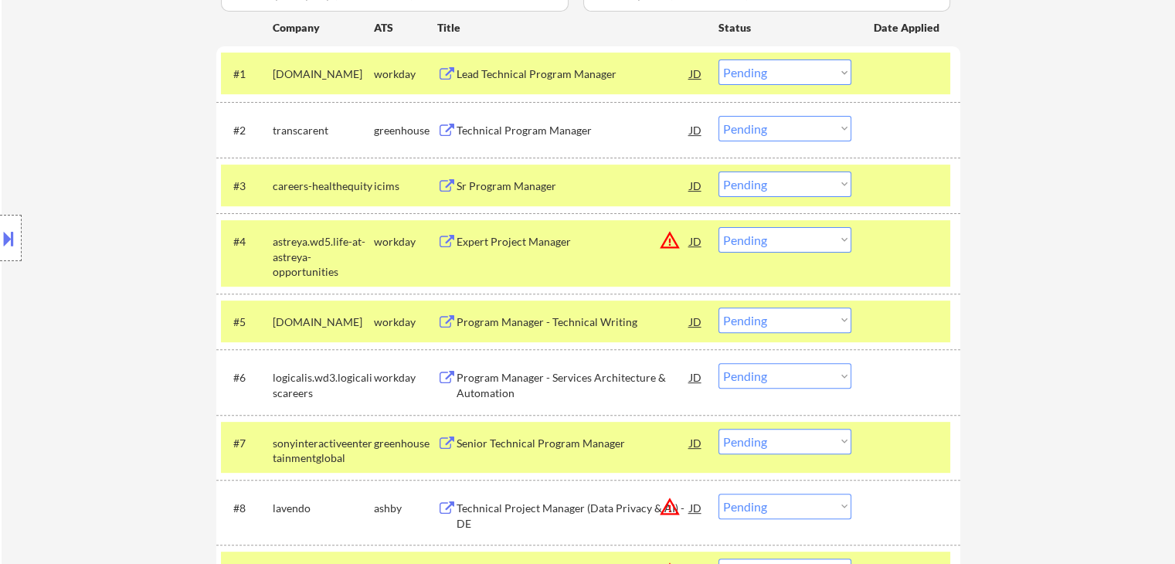
scroll to position [940, 0]
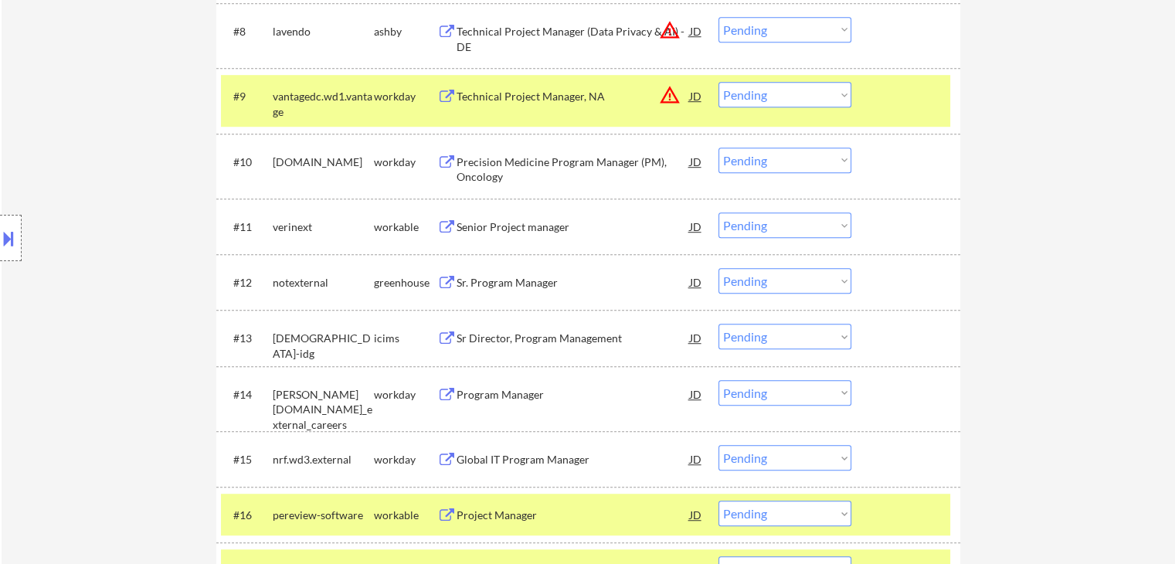
click at [772, 288] on select "Choose an option... Pending Applied Excluded (Questions) Excluded (Expired) Exc…" at bounding box center [784, 280] width 133 height 25
click at [718, 268] on select "Choose an option... Pending Applied Excluded (Questions) Excluded (Expired) Exc…" at bounding box center [784, 280] width 133 height 25
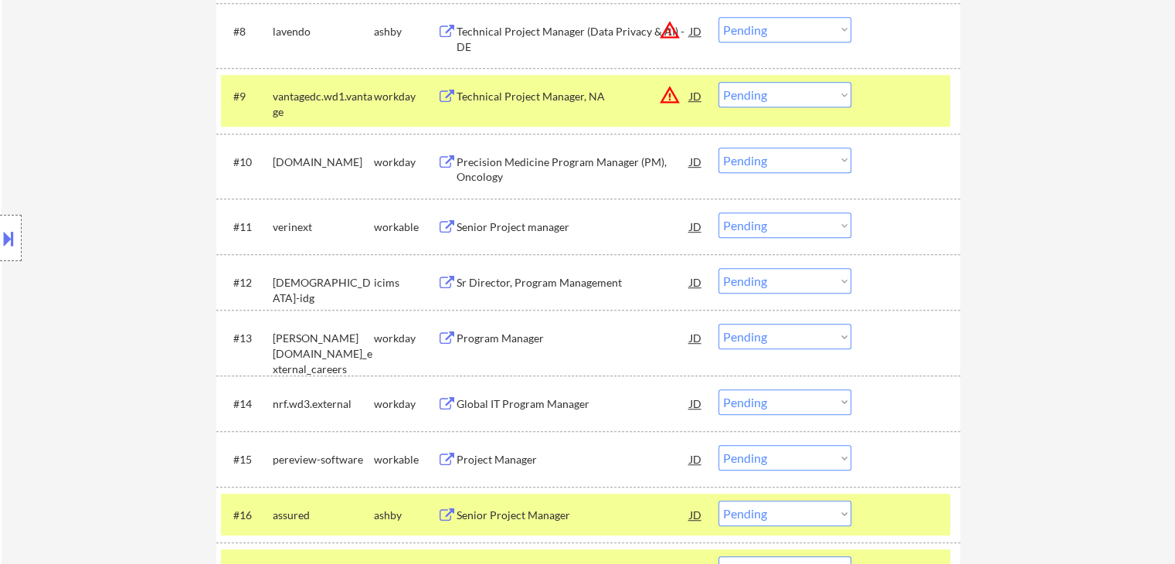
scroll to position [311, 0]
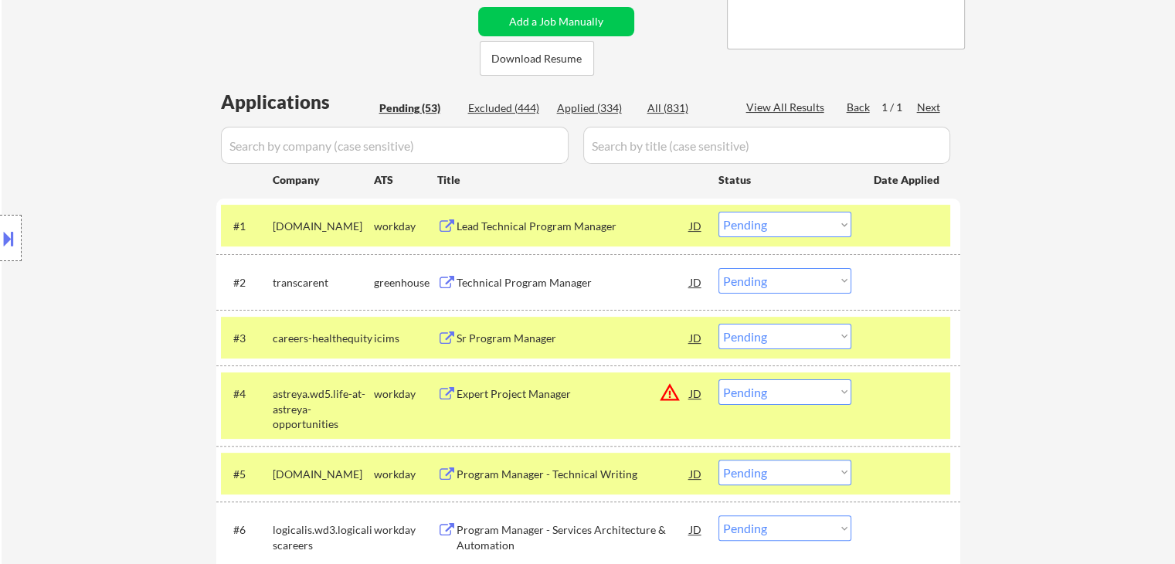
drag, startPoint x: 814, startPoint y: 276, endPoint x: 816, endPoint y: 290, distance: 14.0
click at [816, 276] on select "Choose an option... Pending Applied Excluded (Questions) Excluded (Expired) Exc…" at bounding box center [784, 280] width 133 height 25
click at [718, 268] on select "Choose an option... Pending Applied Excluded (Questions) Excluded (Expired) Exc…" at bounding box center [784, 280] width 133 height 25
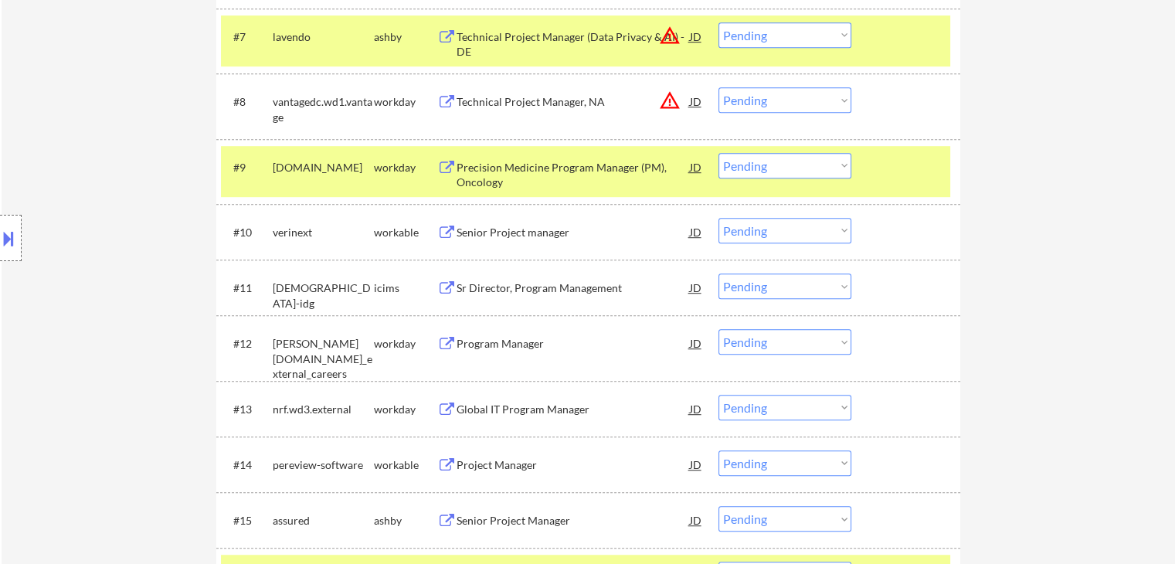
scroll to position [906, 0]
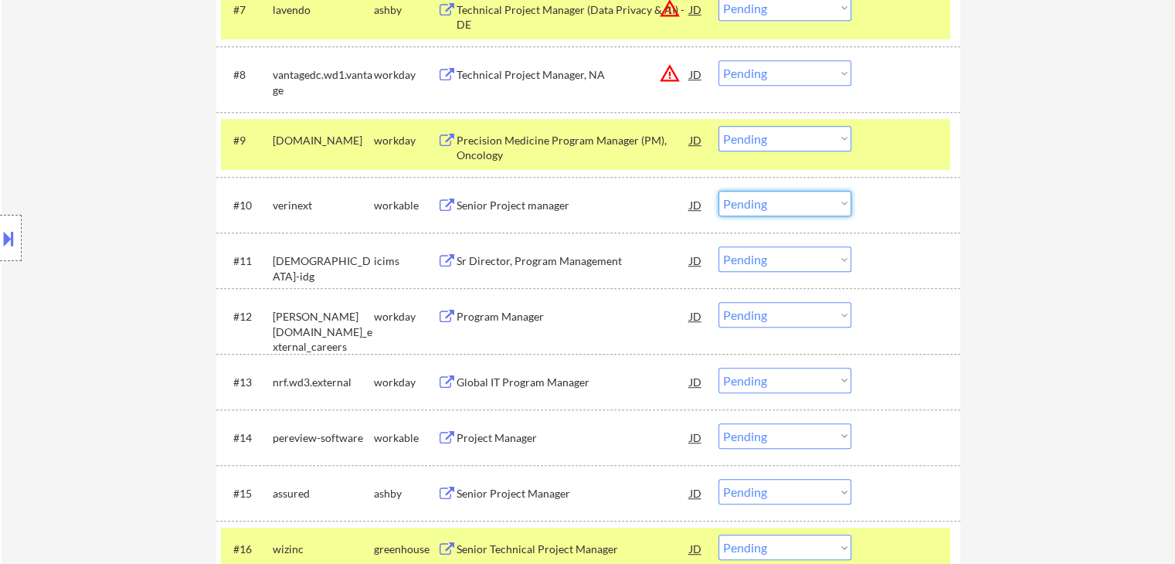
drag, startPoint x: 757, startPoint y: 202, endPoint x: 762, endPoint y: 214, distance: 13.2
click at [758, 201] on select "Choose an option... Pending Applied Excluded (Questions) Excluded (Expired) Exc…" at bounding box center [784, 203] width 133 height 25
click at [718, 191] on select "Choose an option... Pending Applied Excluded (Questions) Excluded (Expired) Exc…" at bounding box center [784, 203] width 133 height 25
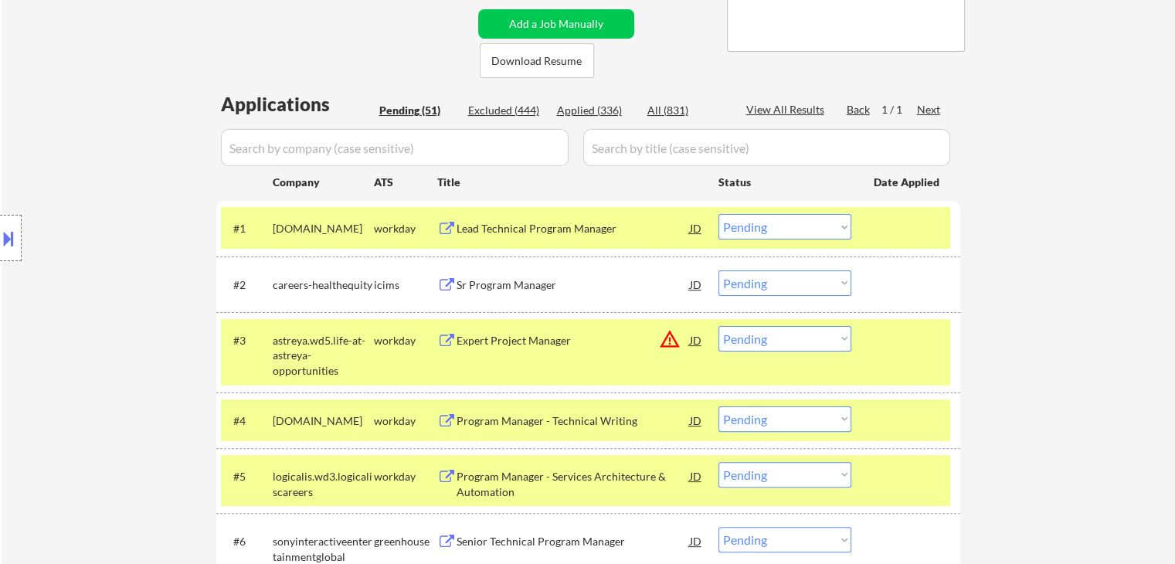
scroll to position [1268, 0]
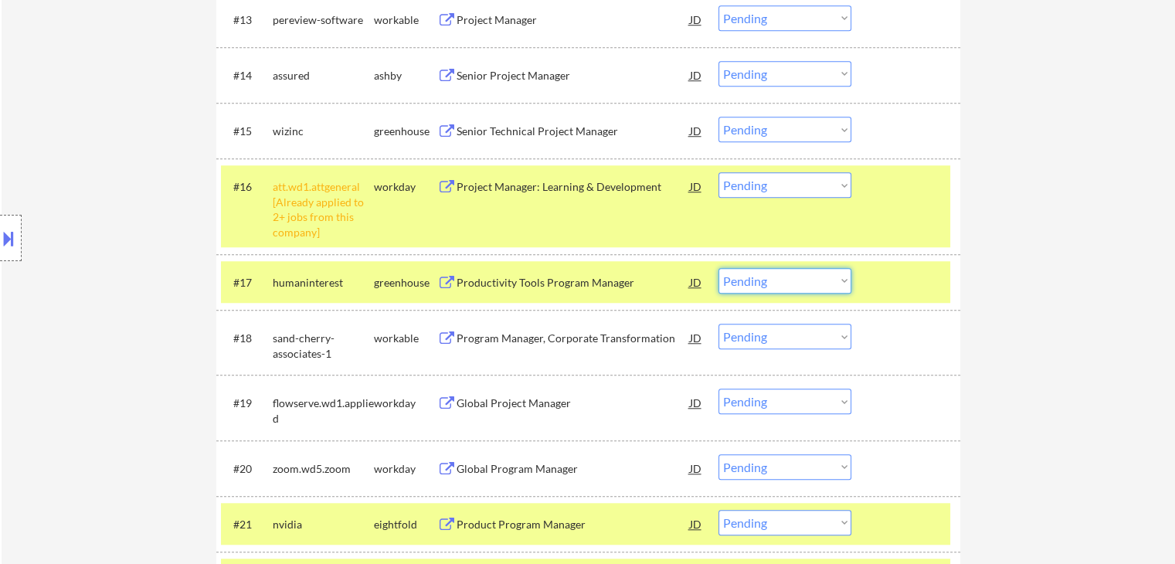
click at [789, 286] on select "Choose an option... Pending Applied Excluded (Questions) Excluded (Expired) Exc…" at bounding box center [784, 280] width 133 height 25
click at [718, 268] on select "Choose an option... Pending Applied Excluded (Questions) Excluded (Expired) Exc…" at bounding box center [784, 280] width 133 height 25
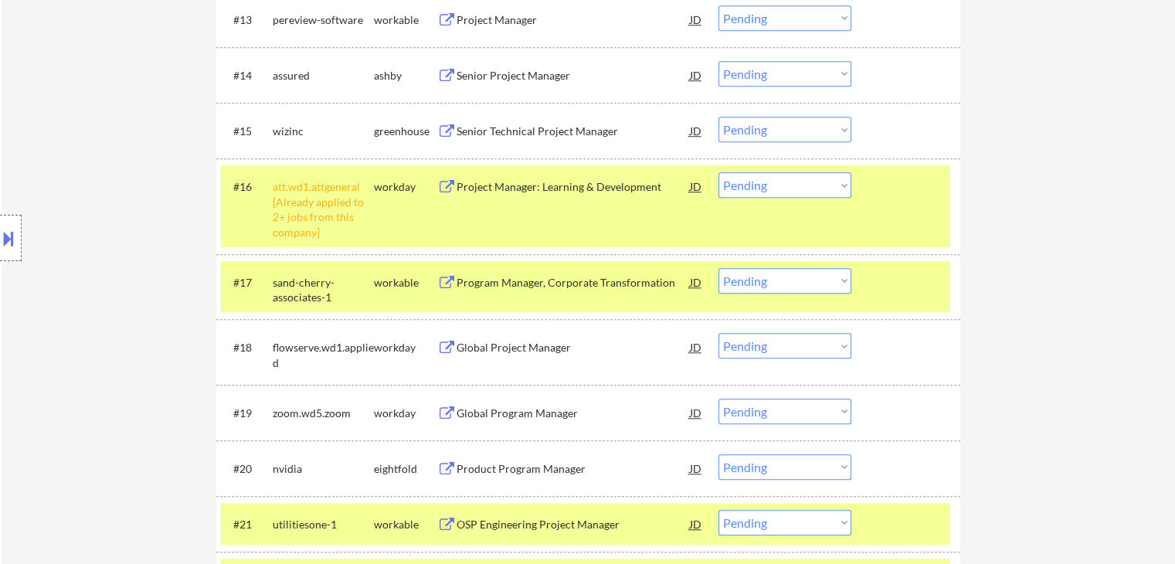
click at [775, 284] on select "Choose an option... Pending Applied Excluded (Questions) Excluded (Expired) Exc…" at bounding box center [784, 280] width 133 height 25
click at [718, 268] on select "Choose an option... Pending Applied Excluded (Questions) Excluded (Expired) Exc…" at bounding box center [784, 280] width 133 height 25
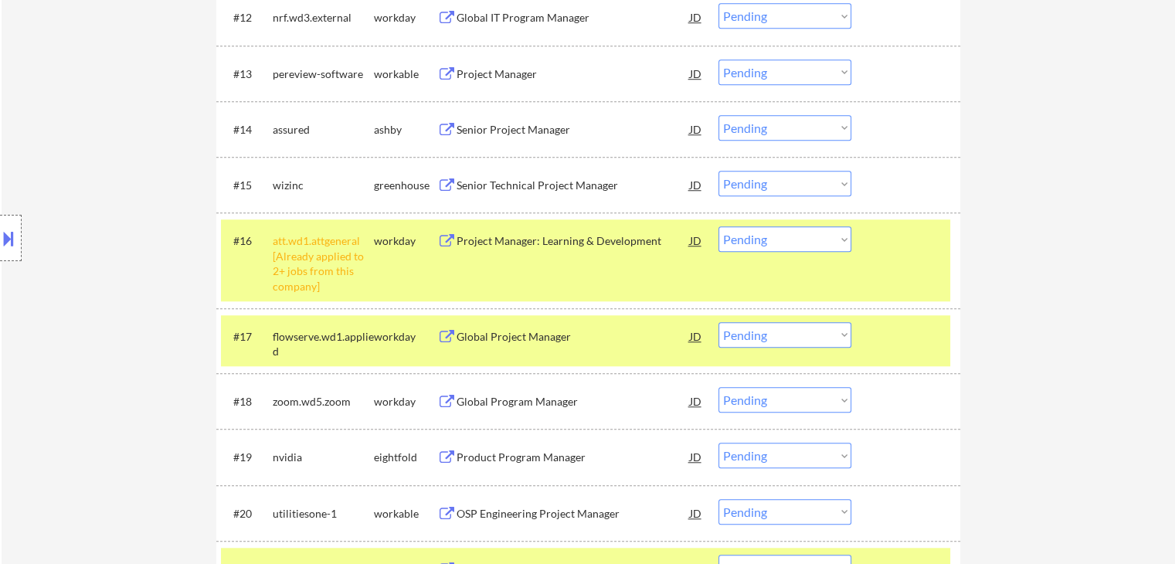
scroll to position [1191, 0]
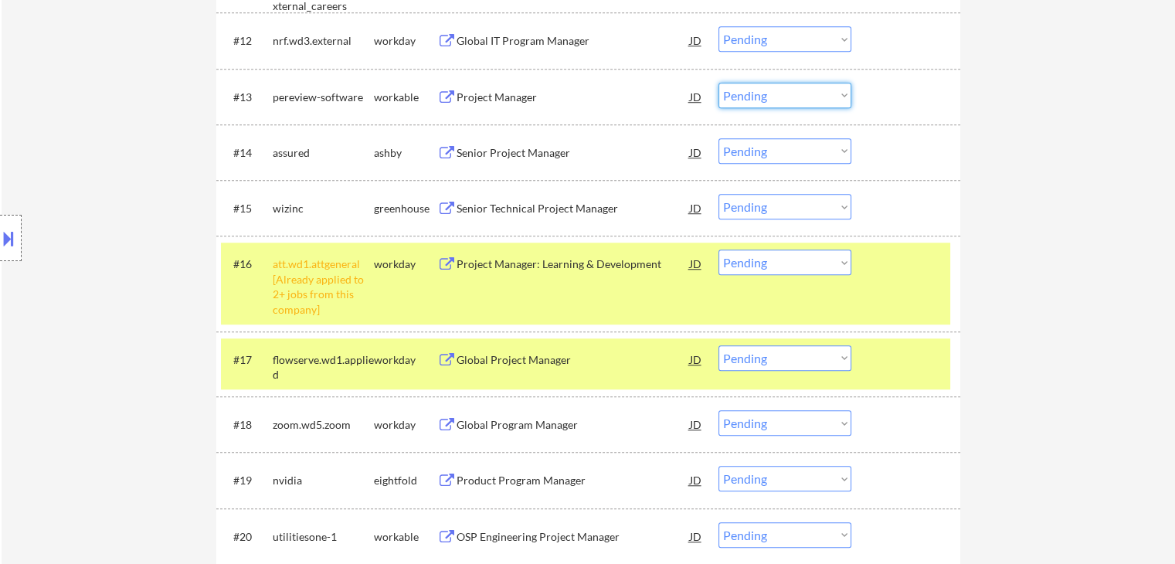
drag, startPoint x: 800, startPoint y: 97, endPoint x: 799, endPoint y: 106, distance: 9.3
click at [800, 97] on select "Choose an option... Pending Applied Excluded (Questions) Excluded (Expired) Exc…" at bounding box center [784, 95] width 133 height 25
click at [718, 83] on select "Choose an option... Pending Applied Excluded (Questions) Excluded (Expired) Exc…" at bounding box center [784, 95] width 133 height 25
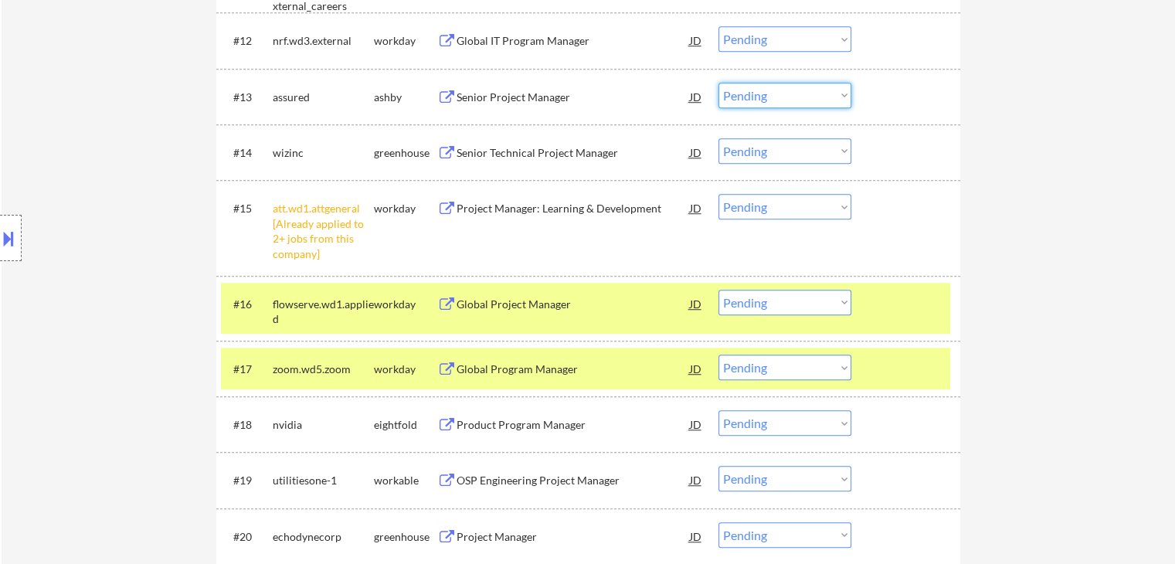
drag, startPoint x: 764, startPoint y: 97, endPoint x: 764, endPoint y: 105, distance: 8.5
click at [764, 97] on select "Choose an option... Pending Applied Excluded (Questions) Excluded (Expired) Exc…" at bounding box center [784, 95] width 133 height 25
click at [718, 83] on select "Choose an option... Pending Applied Excluded (Questions) Excluded (Expired) Exc…" at bounding box center [784, 95] width 133 height 25
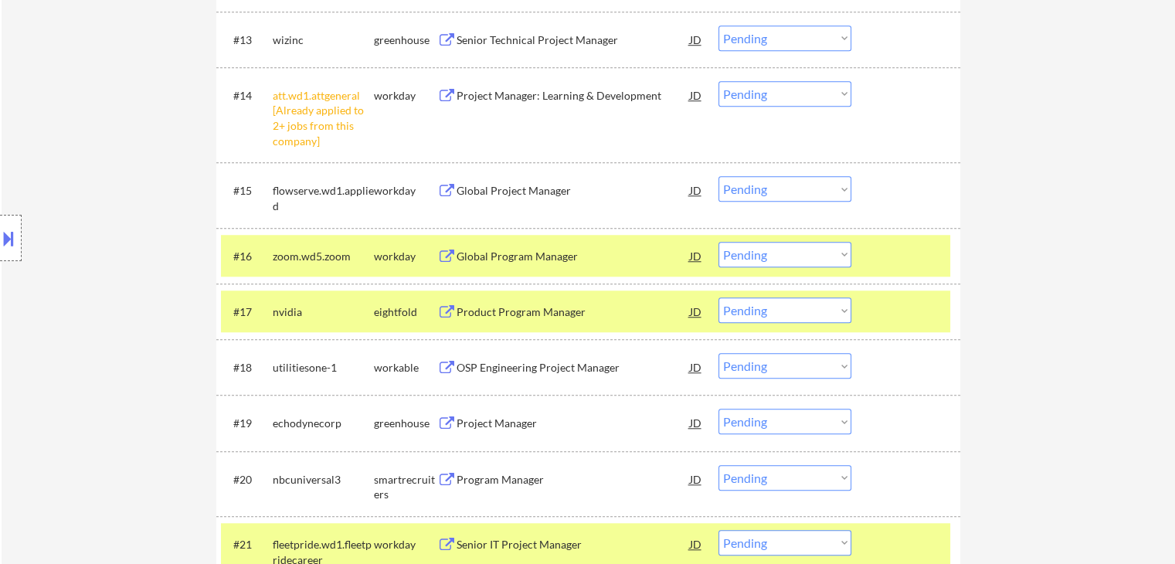
scroll to position [1345, 0]
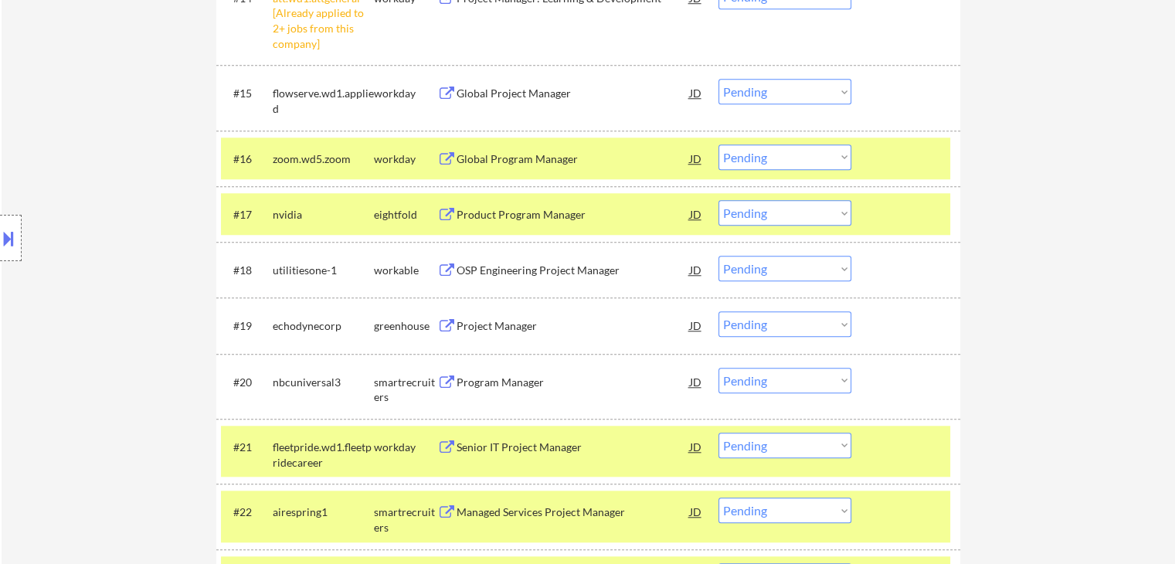
drag, startPoint x: 766, startPoint y: 325, endPoint x: 772, endPoint y: 335, distance: 11.4
click at [766, 325] on select "Choose an option... Pending Applied Excluded (Questions) Excluded (Expired) Exc…" at bounding box center [784, 323] width 133 height 25
click at [718, 311] on select "Choose an option... Pending Applied Excluded (Questions) Excluded (Expired) Exc…" at bounding box center [784, 323] width 133 height 25
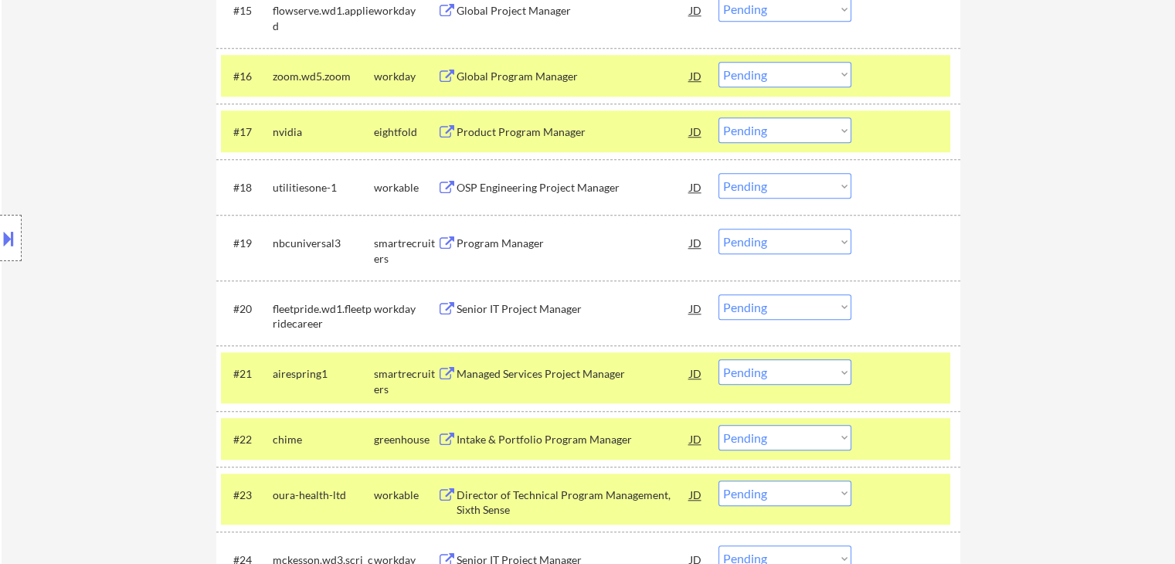
scroll to position [1500, 0]
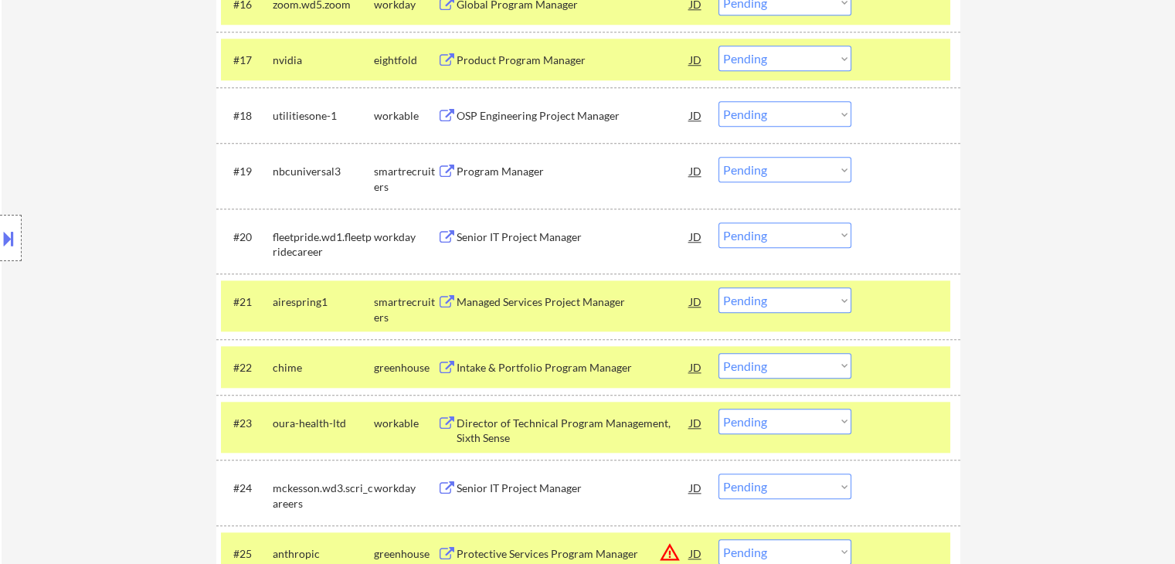
click at [766, 168] on select "Choose an option... Pending Applied Excluded (Questions) Excluded (Expired) Exc…" at bounding box center [784, 169] width 133 height 25
click at [718, 157] on select "Choose an option... Pending Applied Excluded (Questions) Excluded (Expired) Exc…" at bounding box center [784, 169] width 133 height 25
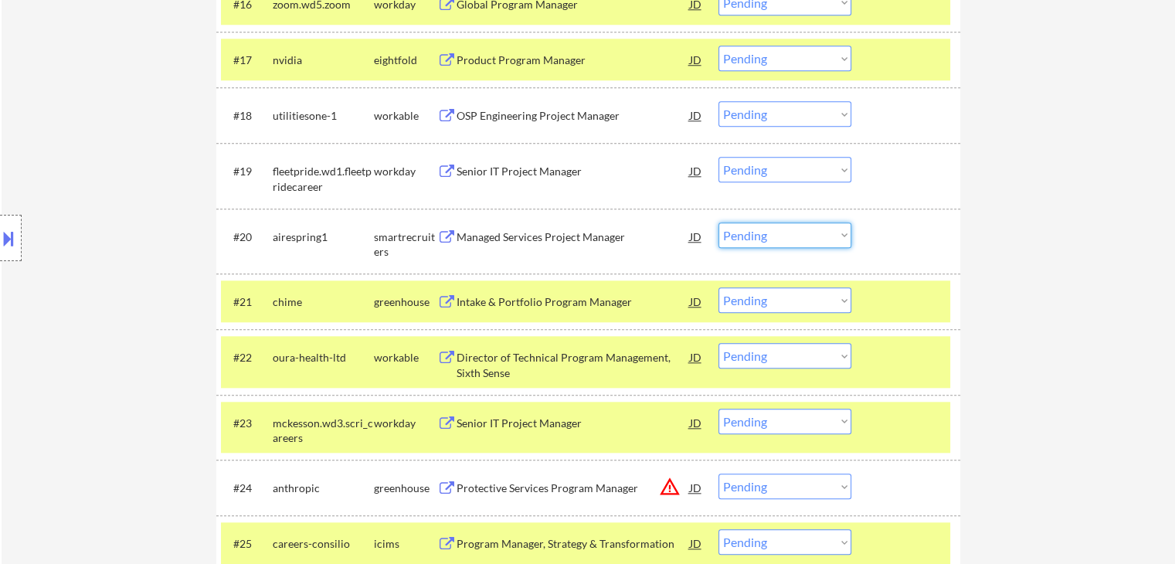
drag, startPoint x: 760, startPoint y: 233, endPoint x: 706, endPoint y: 214, distance: 57.4
click at [761, 233] on select "Choose an option... Pending Applied Excluded (Questions) Excluded (Expired) Exc…" at bounding box center [784, 234] width 133 height 25
click at [718, 222] on select "Choose an option... Pending Applied Excluded (Questions) Excluded (Expired) Exc…" at bounding box center [784, 234] width 133 height 25
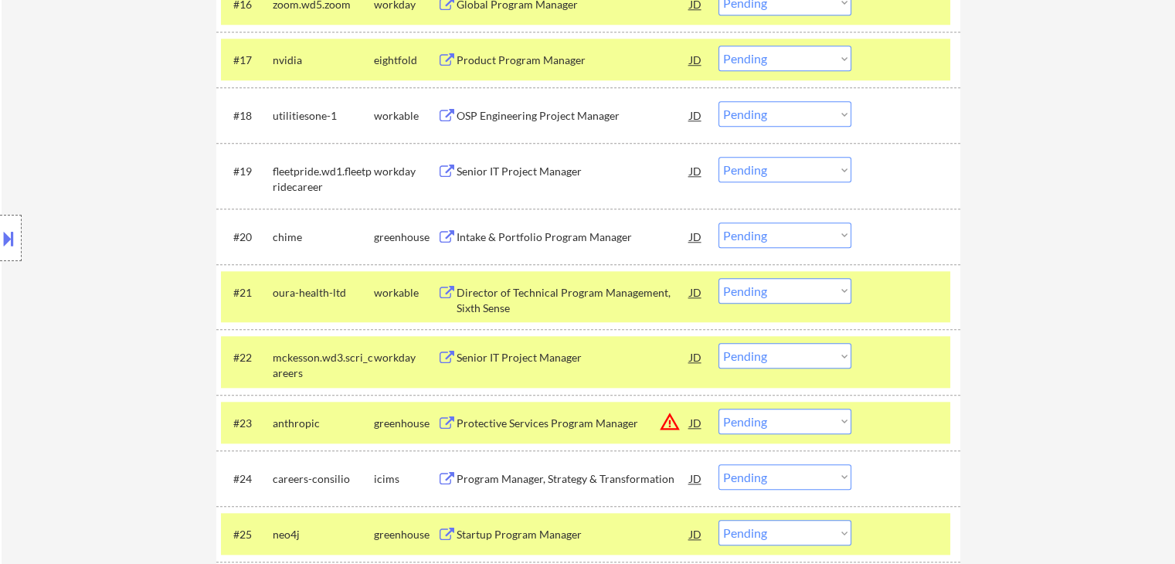
scroll to position [1006, 0]
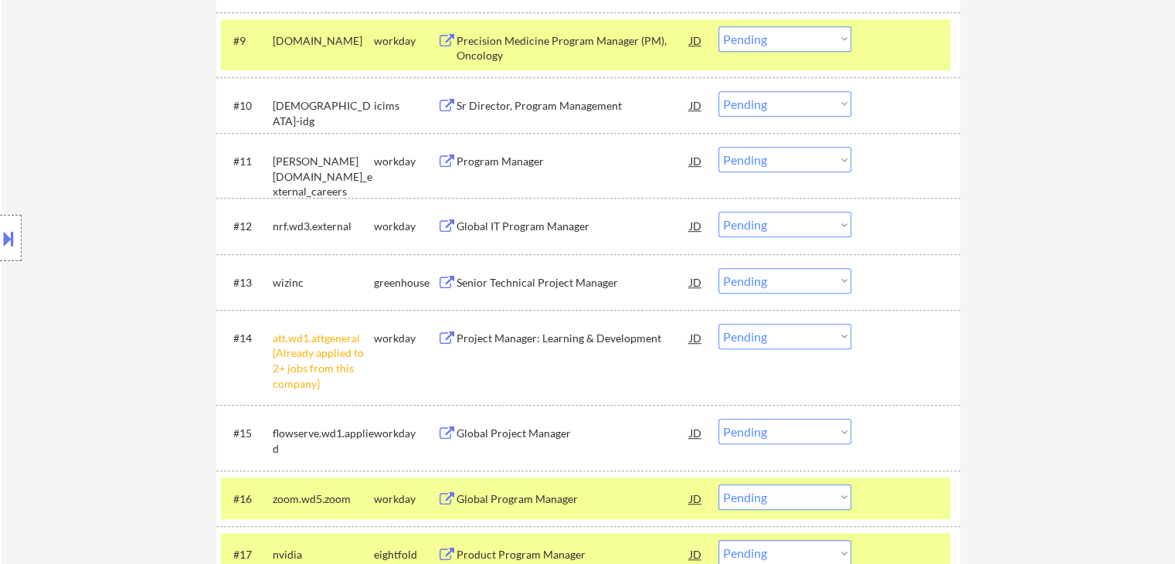
click at [775, 279] on select "Choose an option... Pending Applied Excluded (Questions) Excluded (Expired) Exc…" at bounding box center [784, 280] width 133 height 25
click at [718, 268] on select "Choose an option... Pending Applied Excluded (Questions) Excluded (Expired) Exc…" at bounding box center [784, 280] width 133 height 25
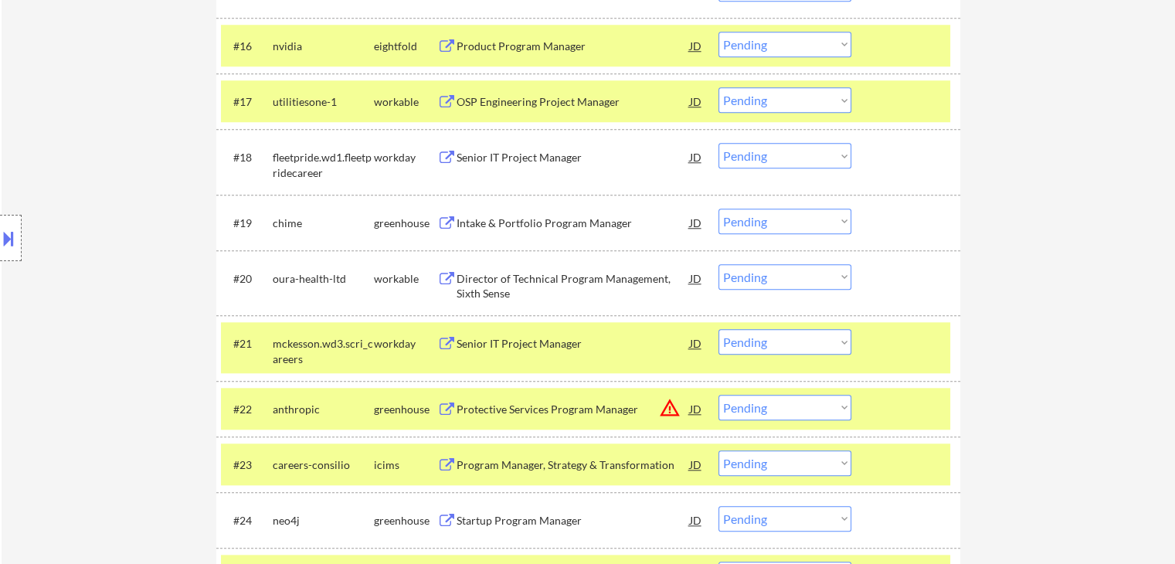
scroll to position [1476, 0]
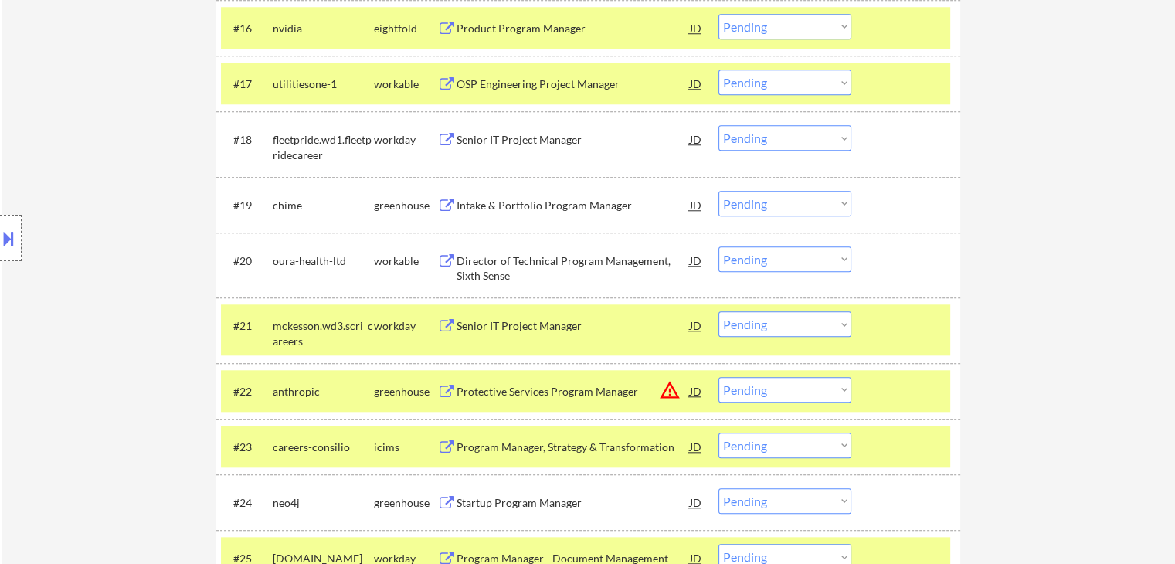
drag, startPoint x: 774, startPoint y: 202, endPoint x: 781, endPoint y: 210, distance: 11.0
click at [775, 202] on select "Choose an option... Pending Applied Excluded (Questions) Excluded (Expired) Exc…" at bounding box center [784, 203] width 133 height 25
click at [718, 191] on select "Choose an option... Pending Applied Excluded (Questions) Excluded (Expired) Exc…" at bounding box center [784, 203] width 133 height 25
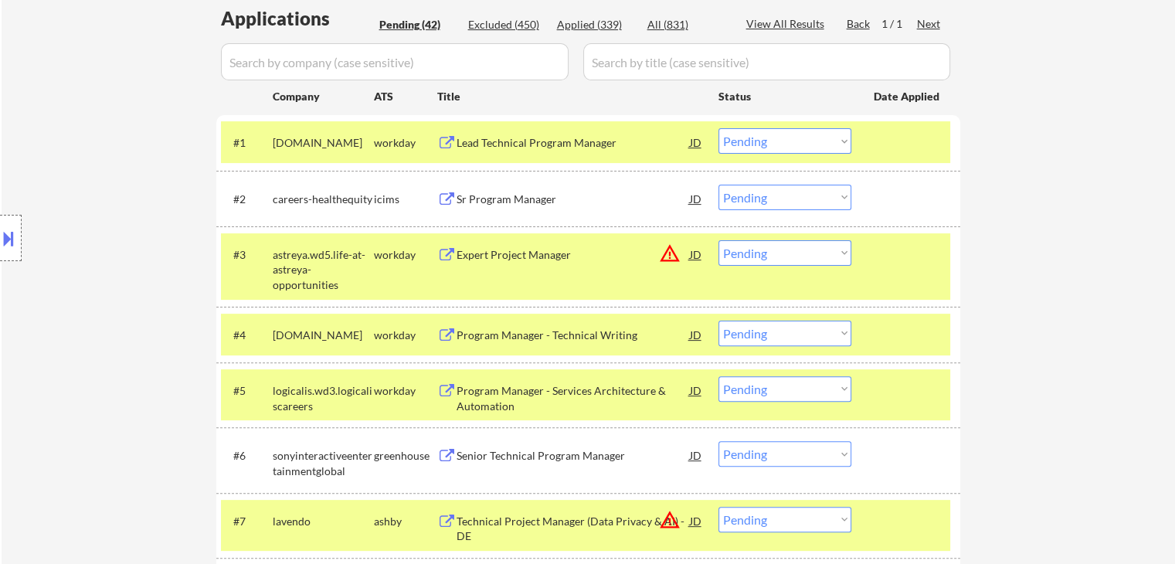
scroll to position [0, 0]
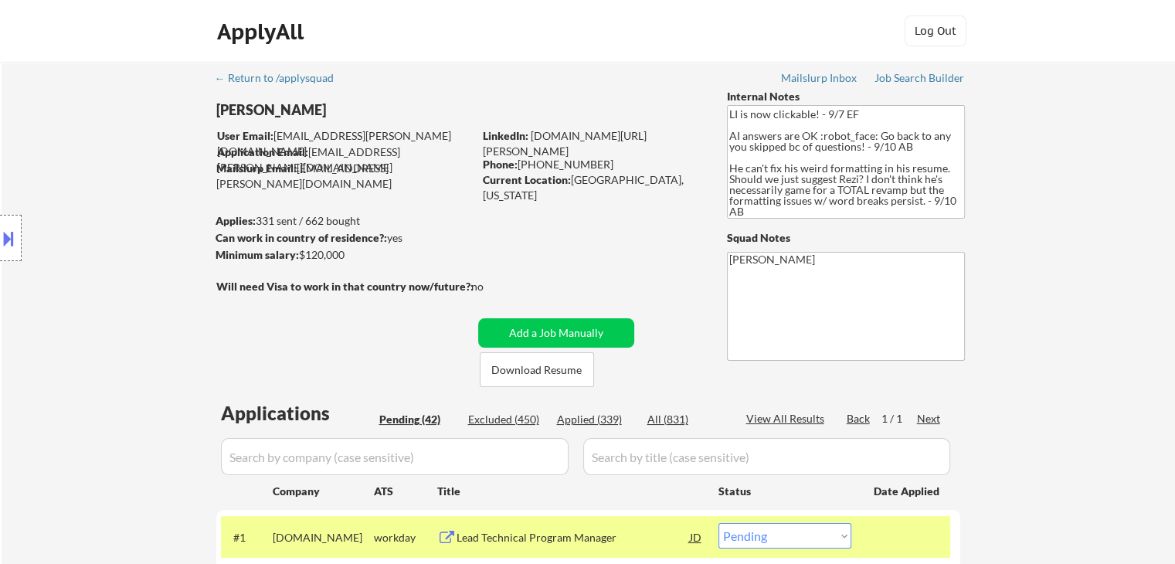
drag, startPoint x: 111, startPoint y: 324, endPoint x: 390, endPoint y: 261, distance: 285.8
click at [110, 322] on div "Location Inclusions: [GEOGRAPHIC_DATA], [GEOGRAPHIC_DATA] [GEOGRAPHIC_DATA], [G…" at bounding box center [138, 238] width 277 height 287
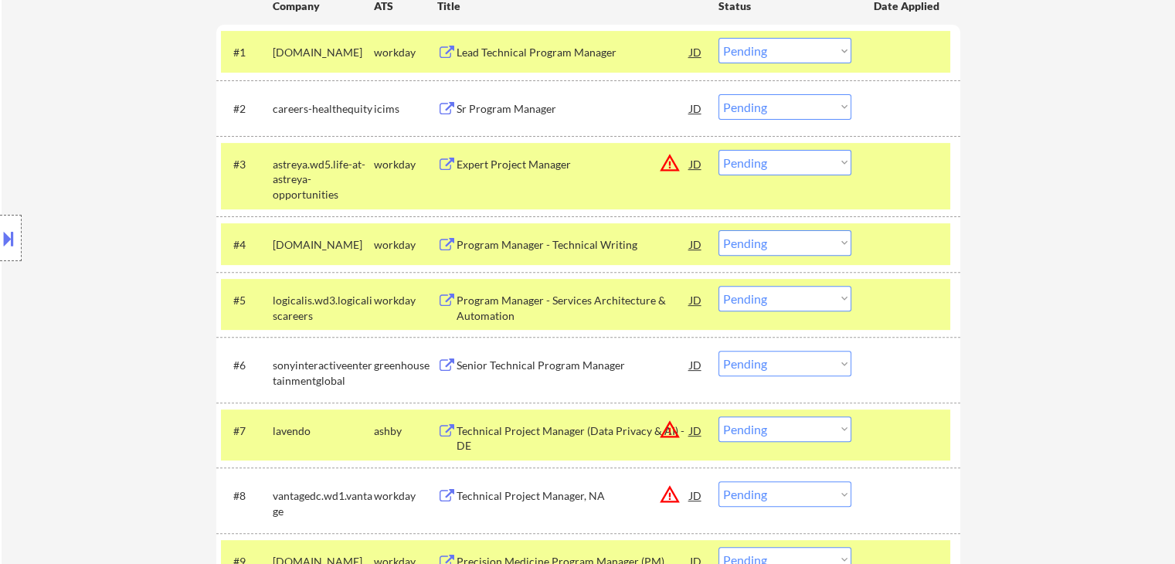
scroll to position [618, 0]
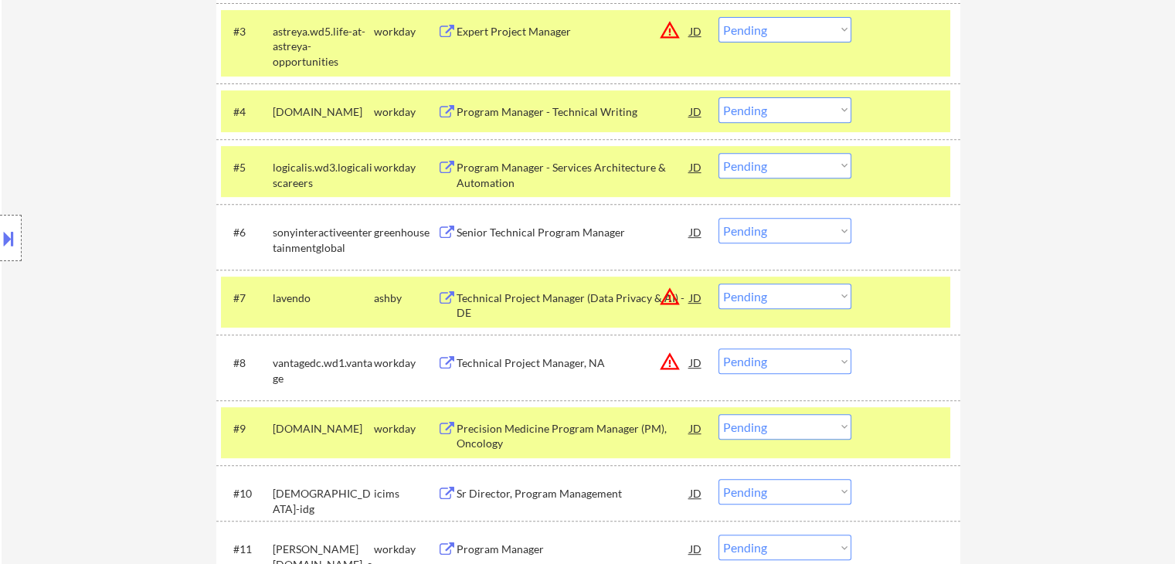
click at [562, 232] on div "Senior Technical Program Manager" at bounding box center [572, 232] width 233 height 15
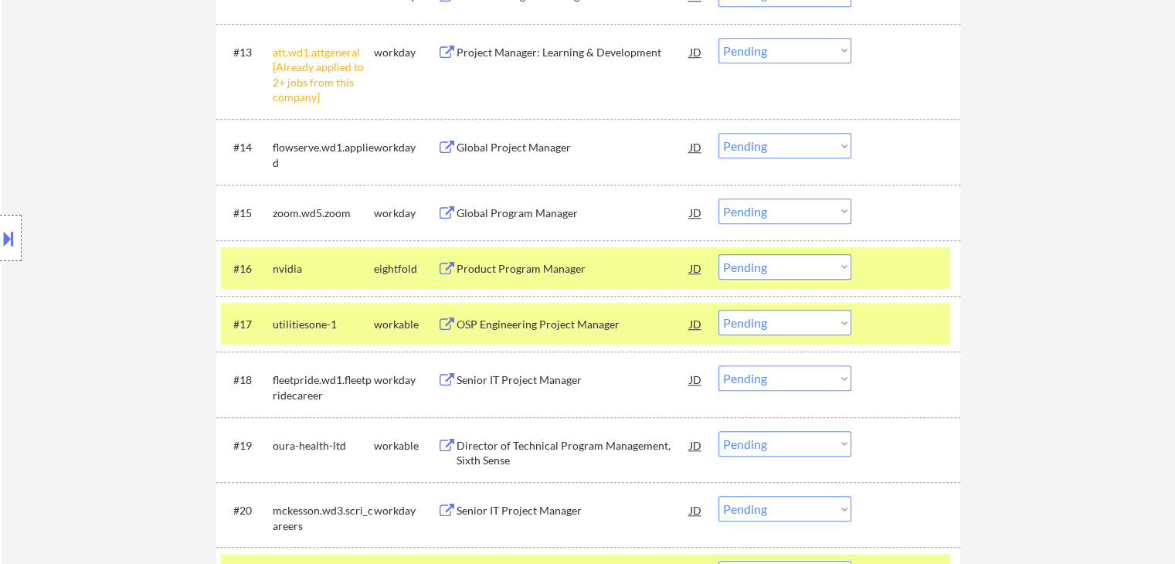
scroll to position [1390, 0]
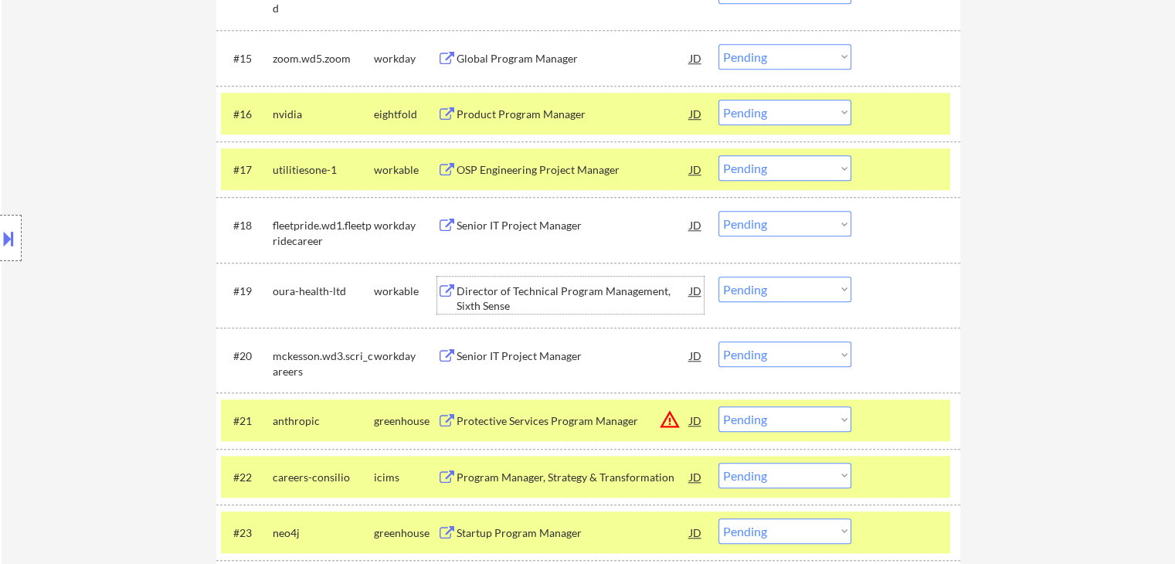
click at [524, 304] on div "Director of Technical Program Management, Sixth Sense" at bounding box center [572, 298] width 233 height 30
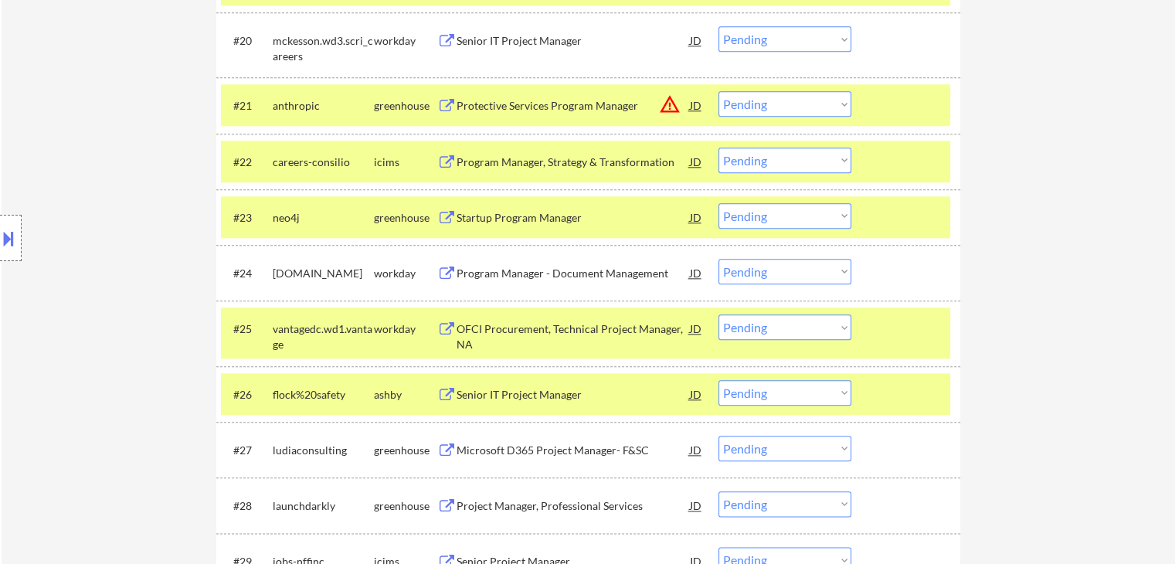
scroll to position [1776, 0]
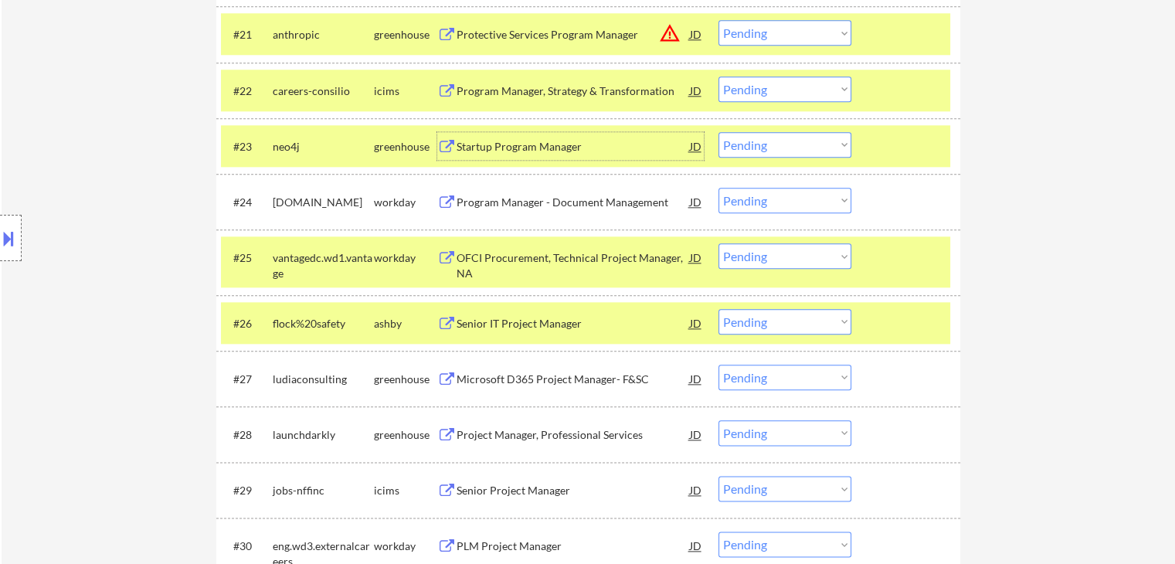
click at [504, 140] on div "Startup Program Manager" at bounding box center [572, 146] width 233 height 15
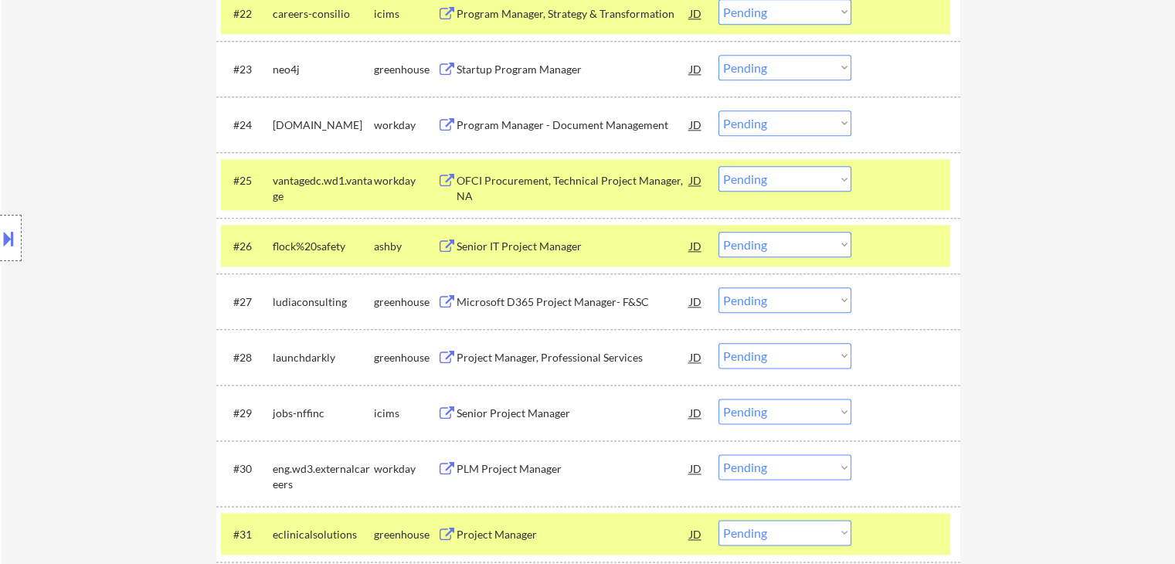
click at [483, 242] on div "Senior IT Project Manager" at bounding box center [572, 246] width 233 height 15
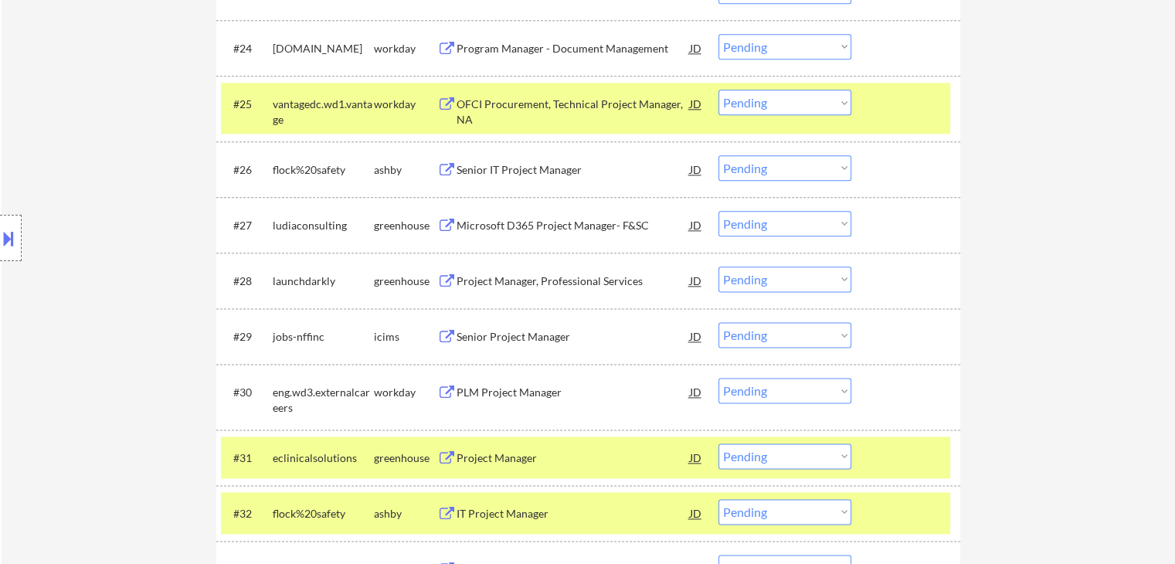
scroll to position [1931, 0]
click at [496, 226] on div "Microsoft D365 Project Manager- F&SC" at bounding box center [572, 224] width 233 height 15
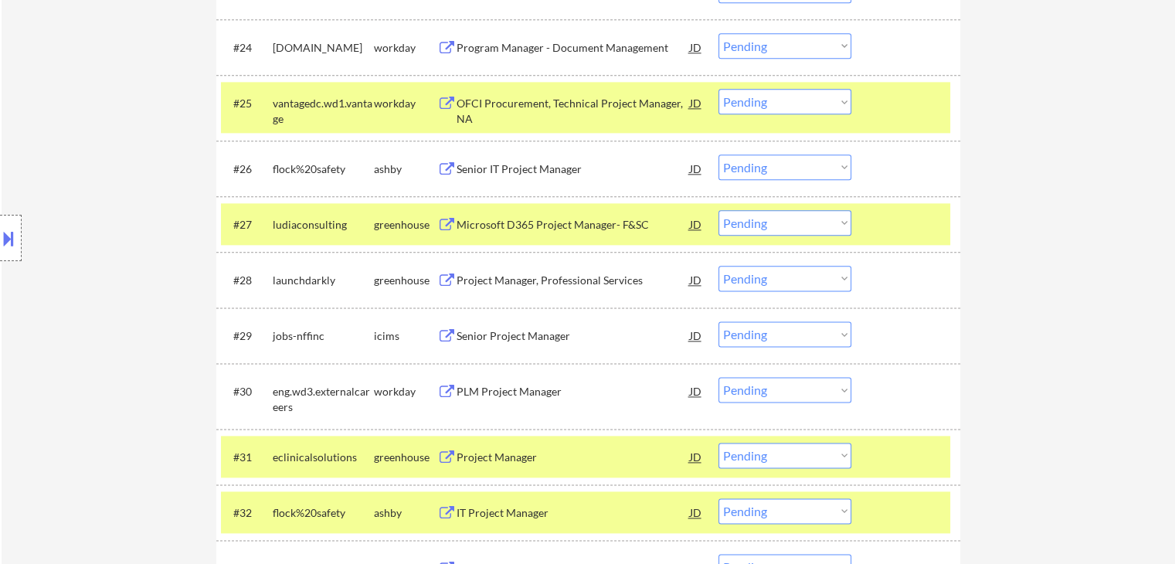
click at [495, 280] on div "Project Manager, Professional Services" at bounding box center [572, 280] width 233 height 15
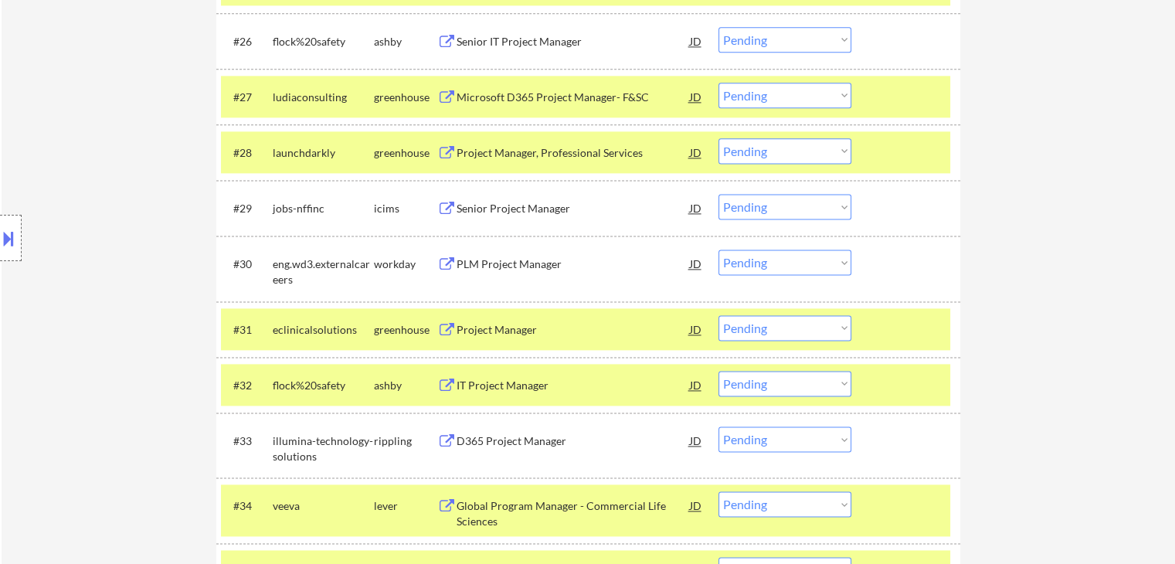
scroll to position [2085, 0]
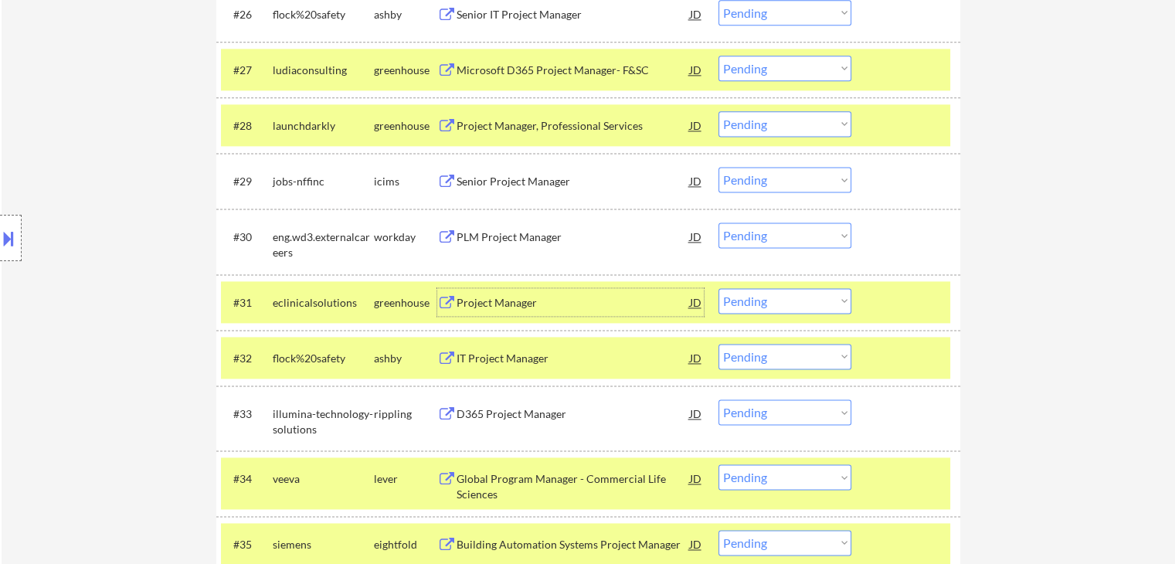
click at [487, 304] on div "Project Manager" at bounding box center [572, 302] width 233 height 15
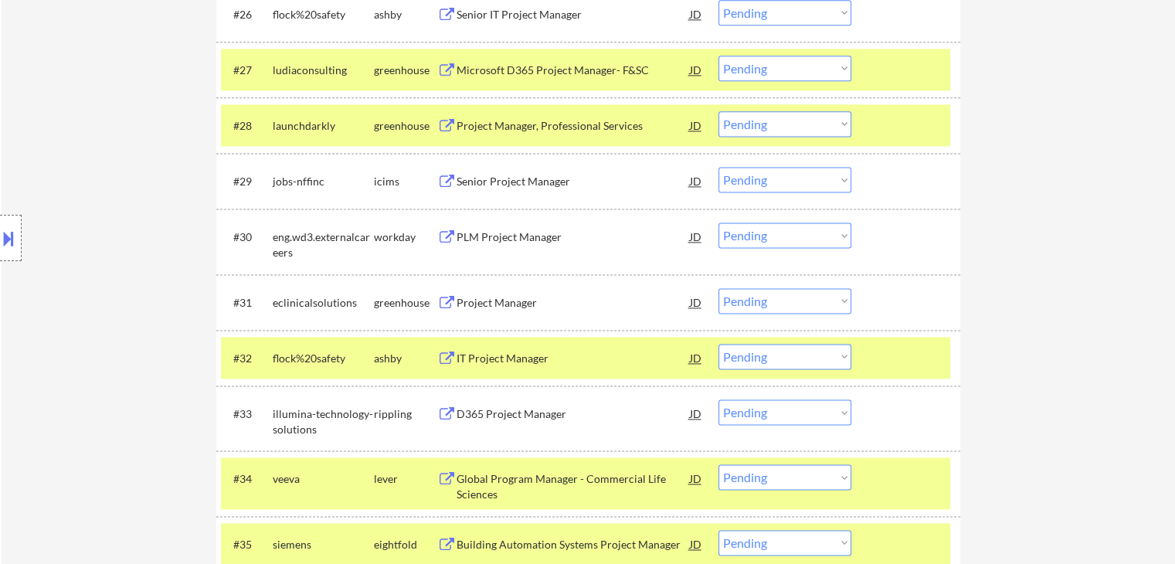
click at [521, 362] on div "IT Project Manager" at bounding box center [572, 358] width 233 height 15
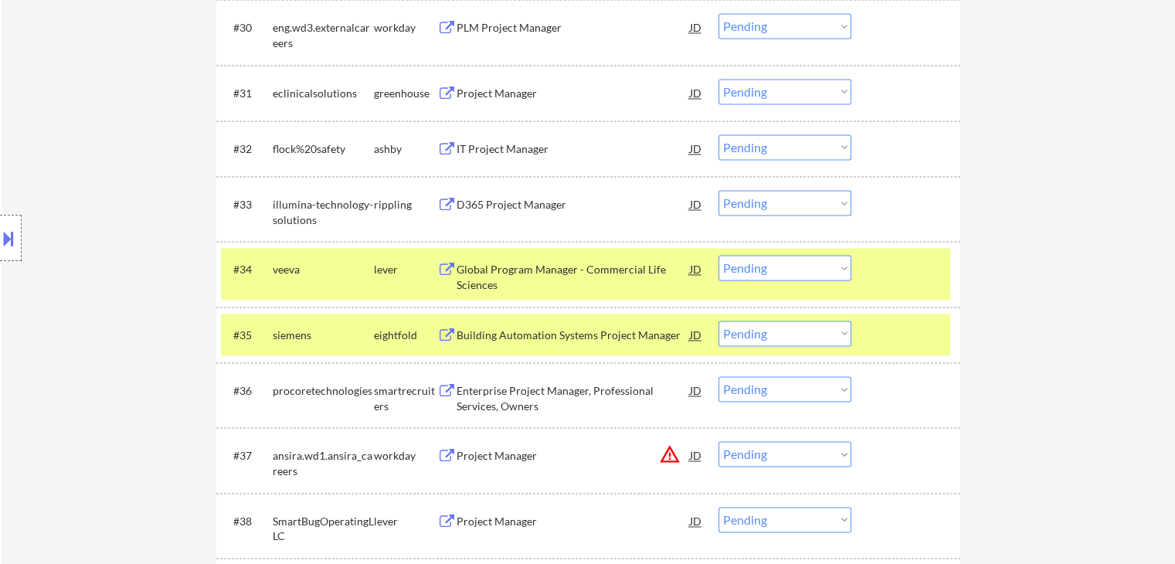
scroll to position [2317, 0]
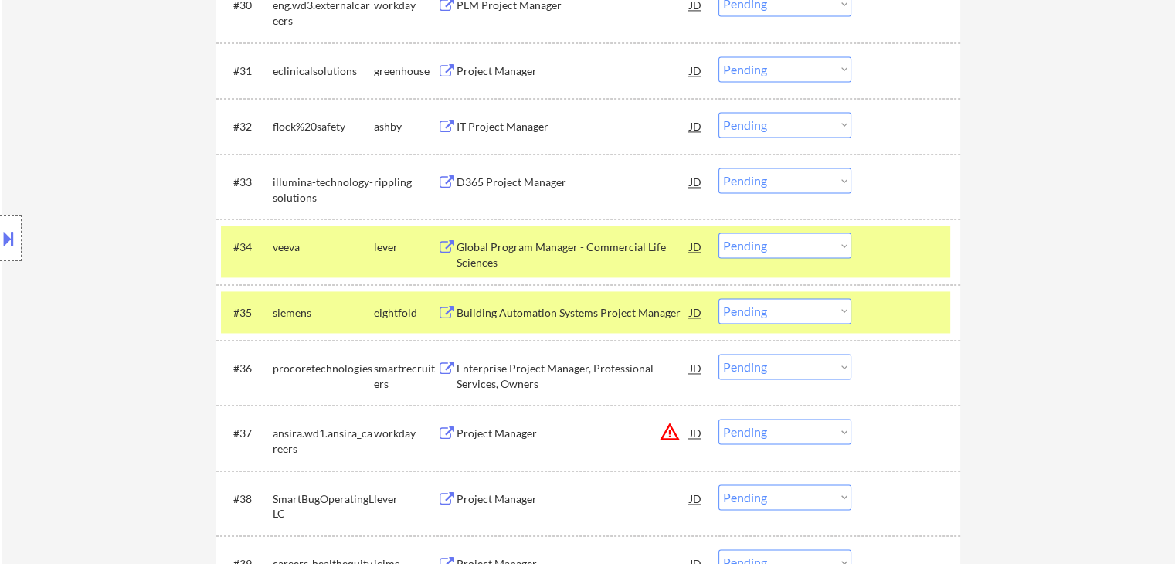
click at [519, 180] on div "D365 Project Manager" at bounding box center [572, 182] width 233 height 15
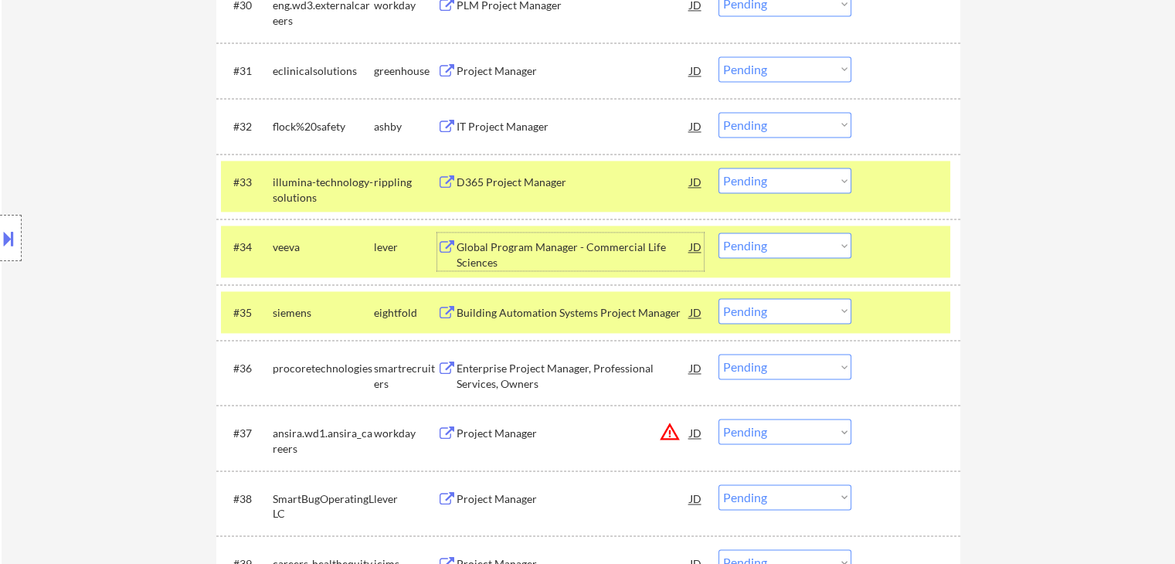
click at [497, 244] on div "Global Program Manager - Commercial Life Sciences" at bounding box center [572, 254] width 233 height 30
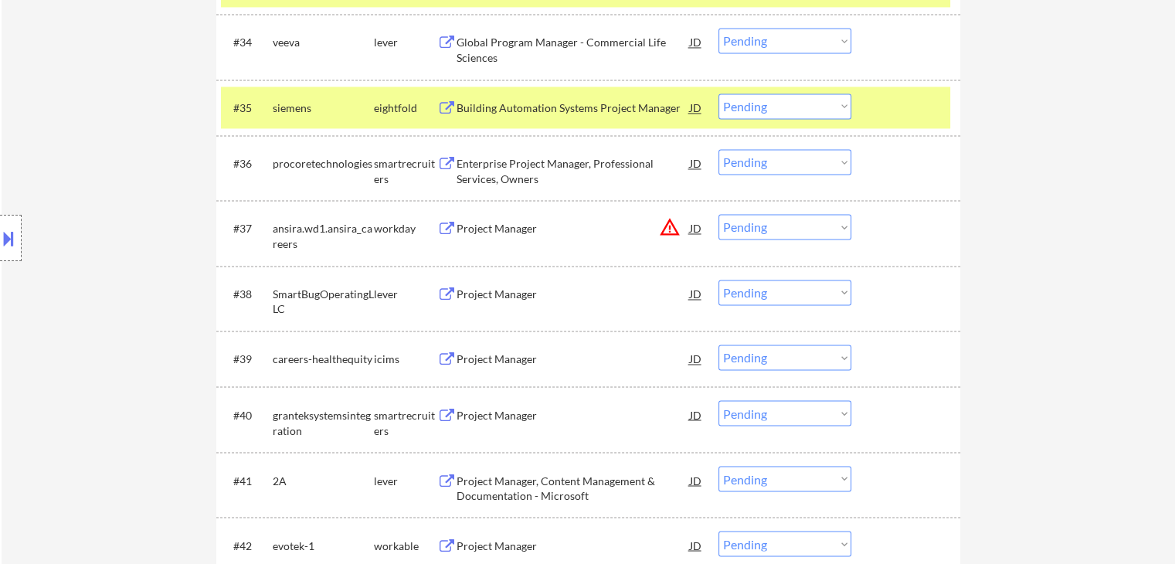
scroll to position [2549, 0]
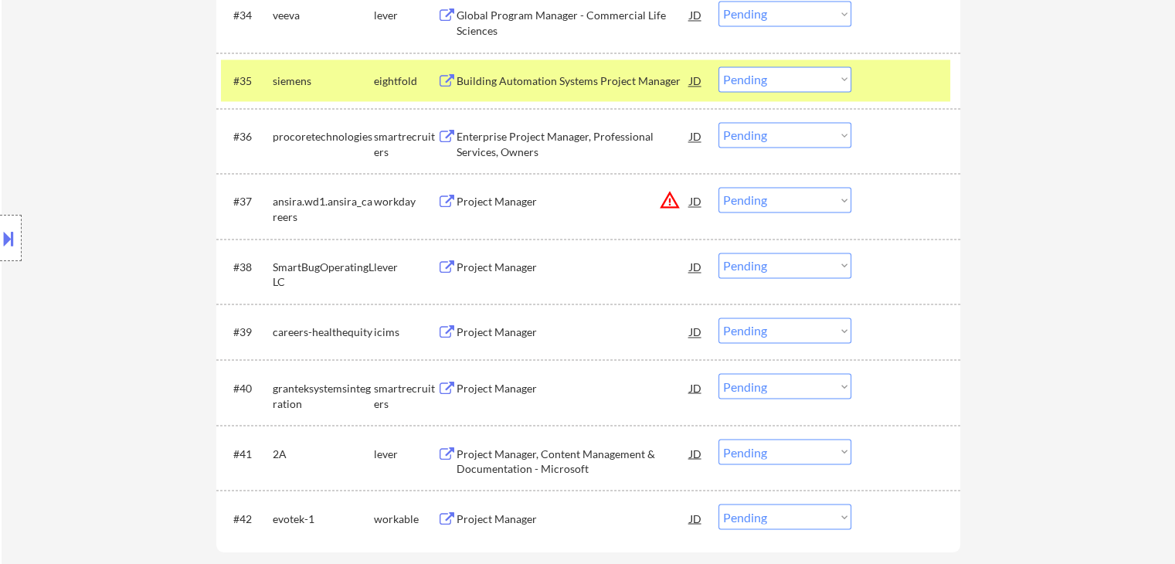
click at [508, 266] on div "Project Manager" at bounding box center [572, 267] width 233 height 15
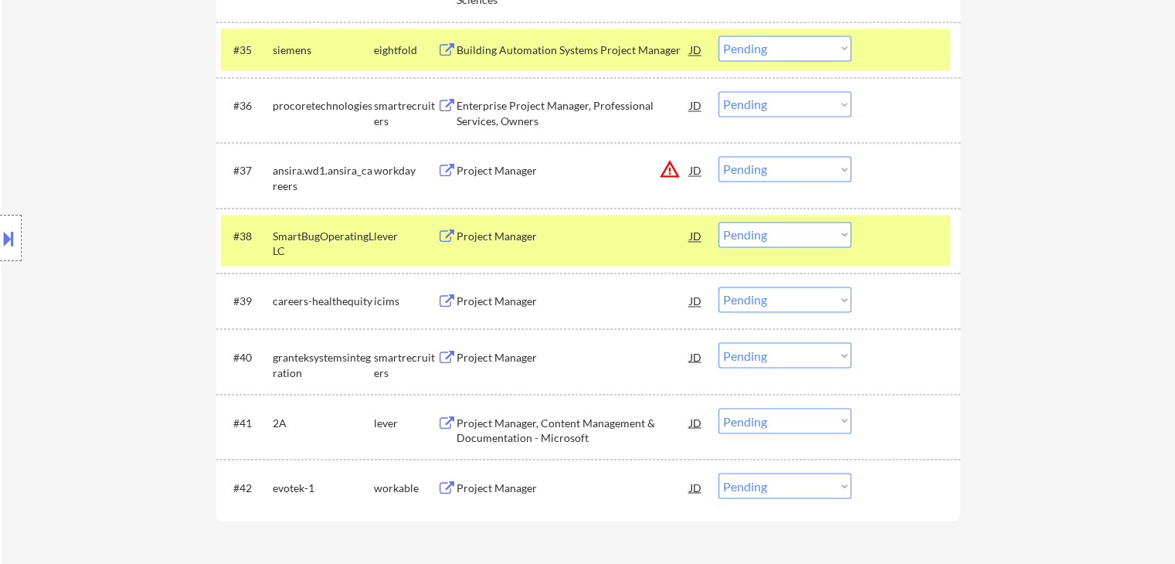
scroll to position [2626, 0]
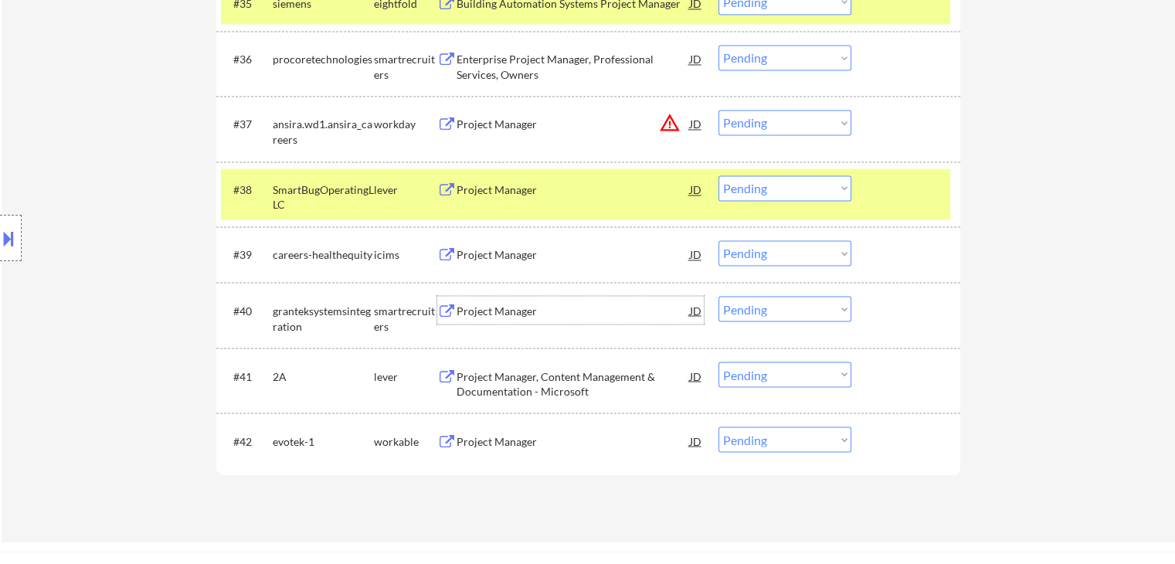
drag, startPoint x: 519, startPoint y: 314, endPoint x: 473, endPoint y: 309, distance: 46.7
click at [522, 314] on div "Project Manager" at bounding box center [572, 310] width 233 height 15
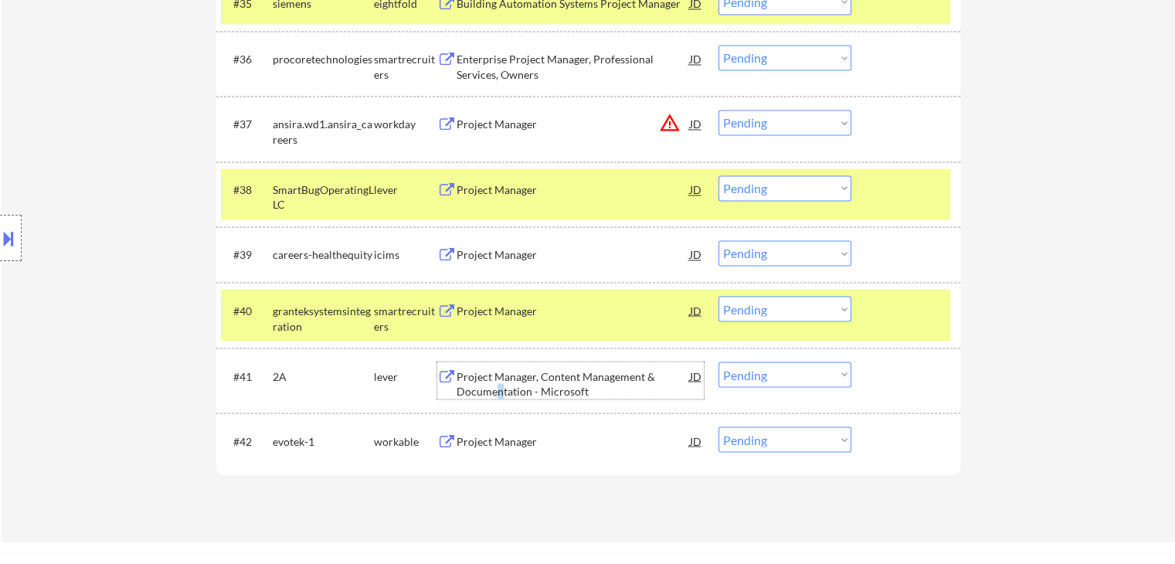
drag, startPoint x: 497, startPoint y: 395, endPoint x: 519, endPoint y: 460, distance: 67.7
click at [504, 393] on div "Project Manager, Content Management & Documentation - Microsoft" at bounding box center [572, 383] width 233 height 30
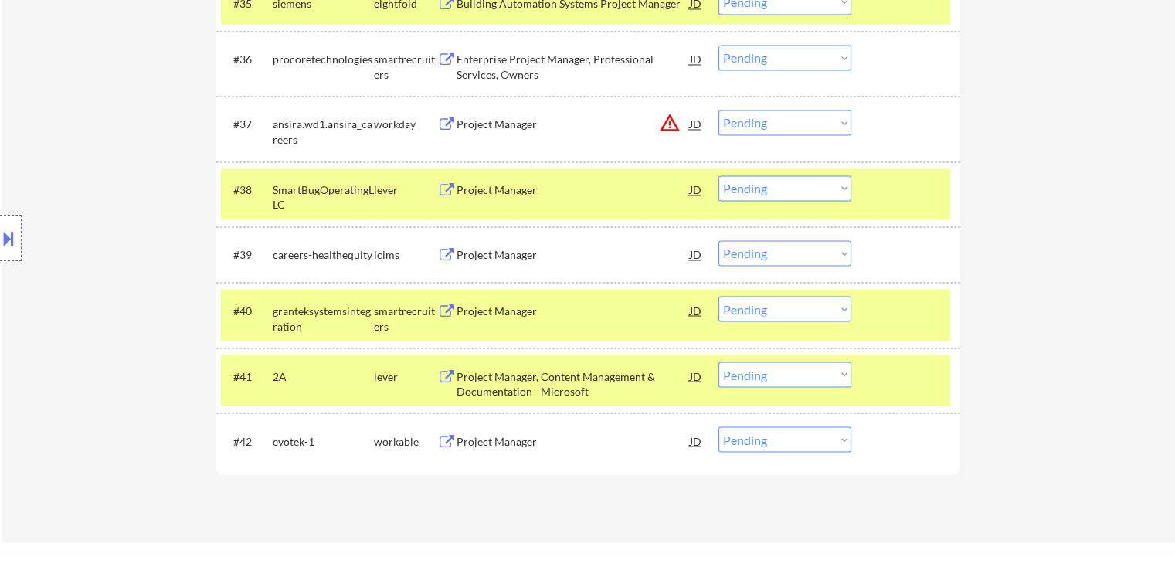
drag, startPoint x: 505, startPoint y: 439, endPoint x: 511, endPoint y: 430, distance: 11.1
click at [512, 438] on div "Project Manager" at bounding box center [572, 440] width 233 height 15
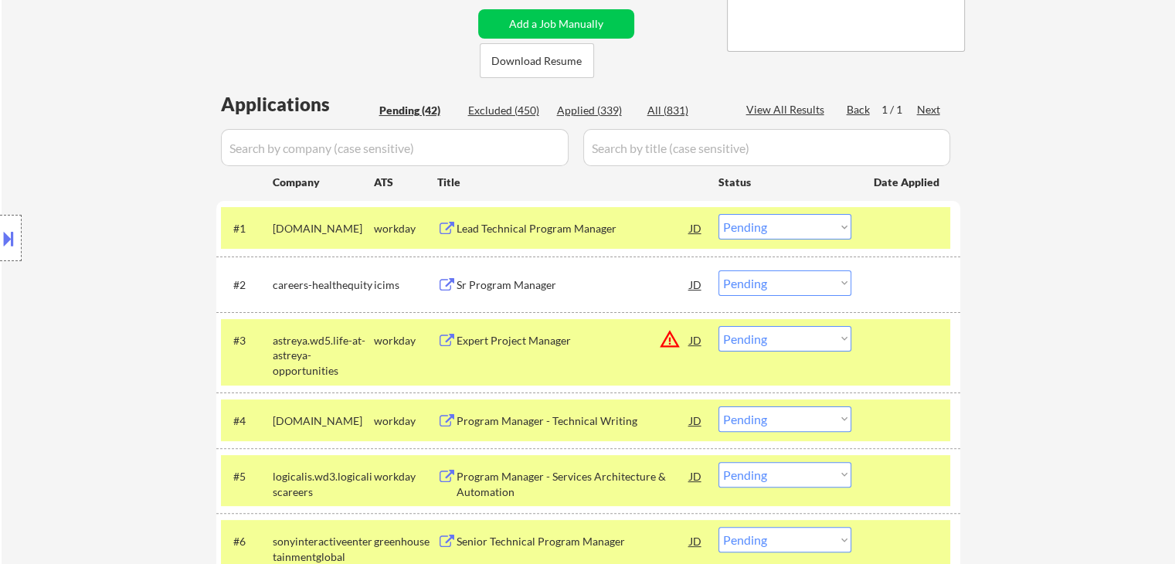
scroll to position [1399, 0]
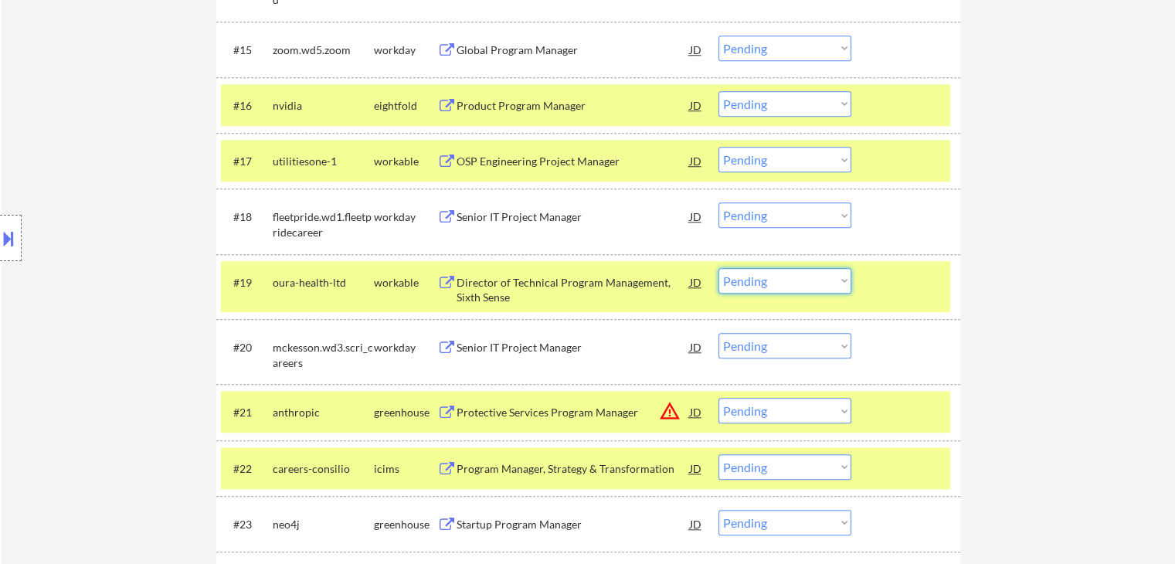
drag, startPoint x: 798, startPoint y: 282, endPoint x: 769, endPoint y: 269, distance: 31.4
click at [798, 282] on select "Choose an option... Pending Applied Excluded (Questions) Excluded (Expired) Exc…" at bounding box center [784, 280] width 133 height 25
click at [718, 268] on select "Choose an option... Pending Applied Excluded (Questions) Excluded (Expired) Exc…" at bounding box center [784, 280] width 133 height 25
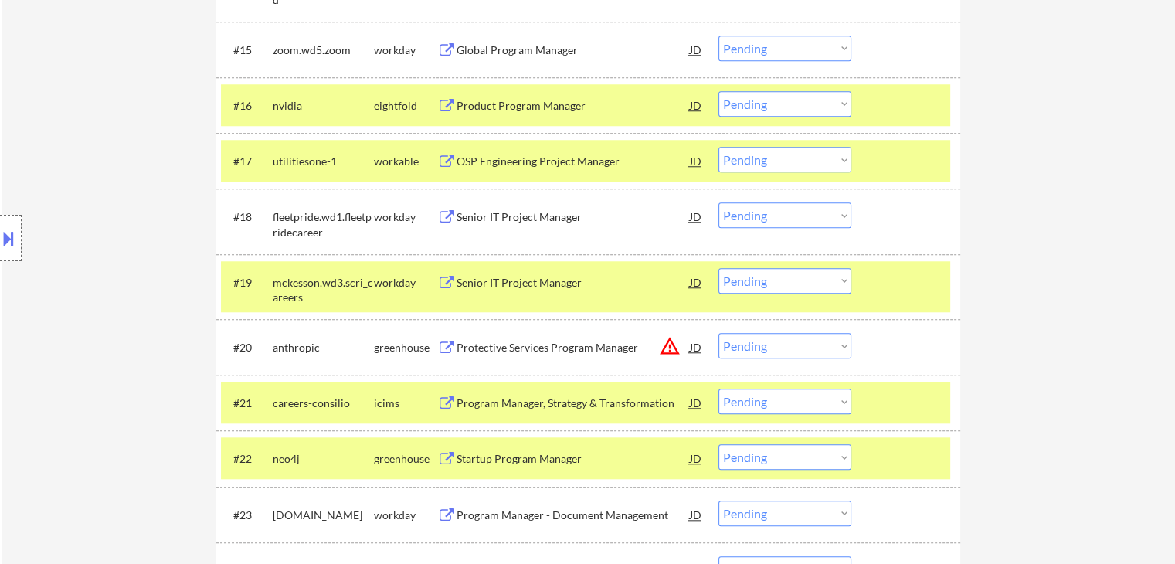
scroll to position [575, 0]
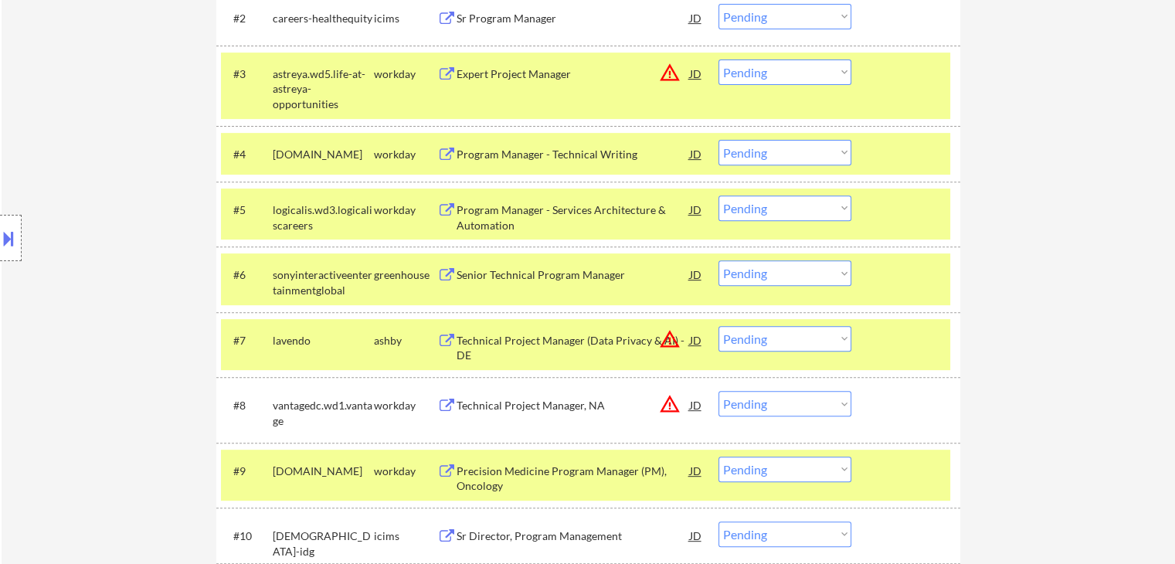
click at [762, 270] on select "Choose an option... Pending Applied Excluded (Questions) Excluded (Expired) Exc…" at bounding box center [784, 272] width 133 height 25
click at [718, 260] on select "Choose an option... Pending Applied Excluded (Questions) Excluded (Expired) Exc…" at bounding box center [784, 272] width 133 height 25
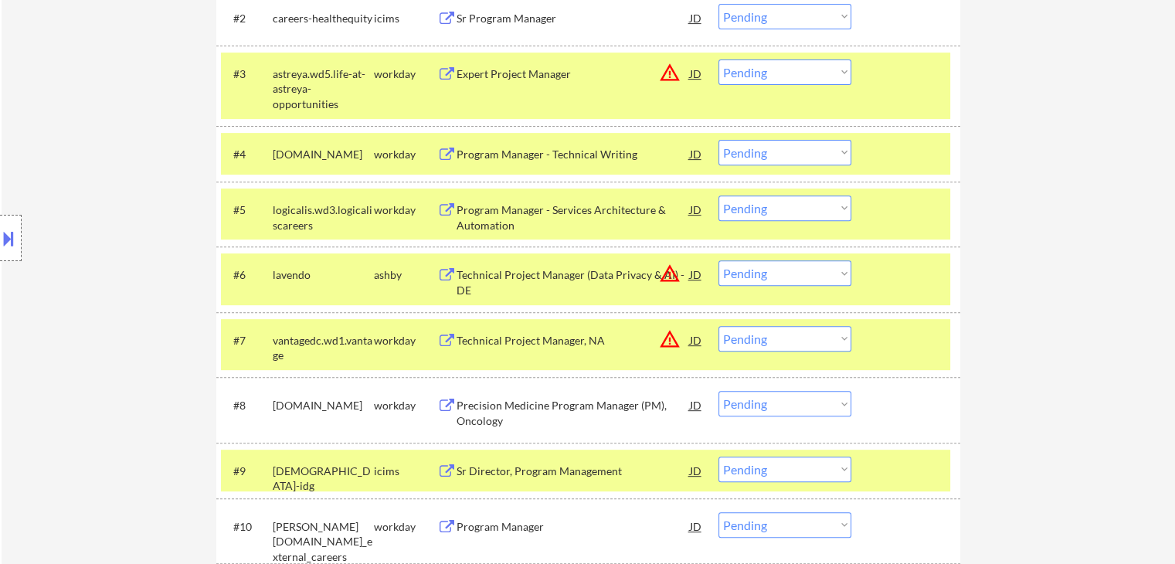
scroll to position [1510, 0]
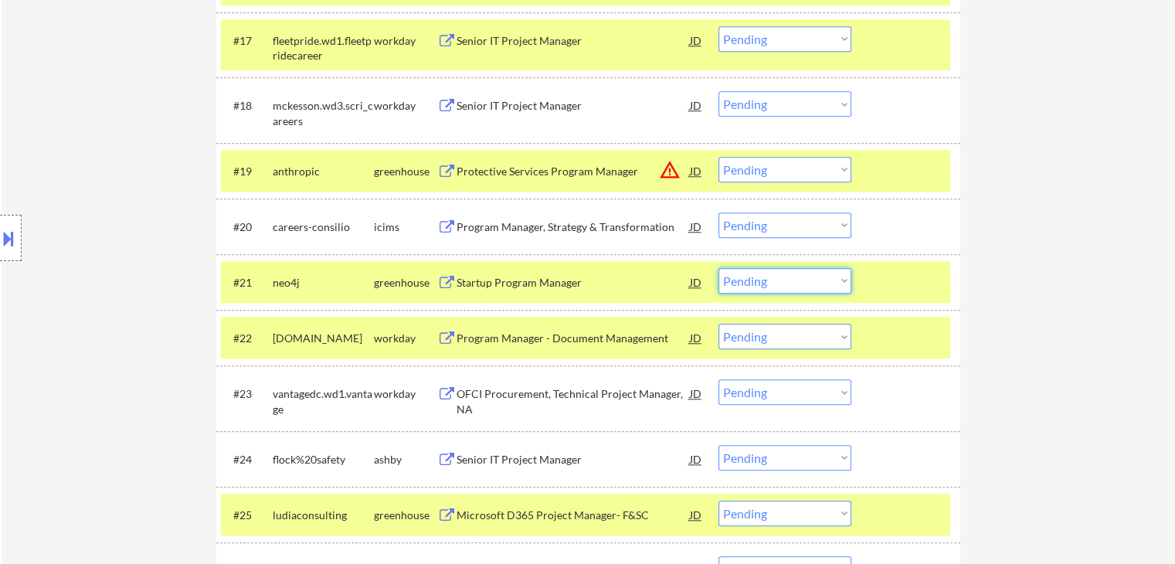
drag, startPoint x: 770, startPoint y: 285, endPoint x: 752, endPoint y: 277, distance: 19.4
click at [771, 285] on select "Choose an option... Pending Applied Excluded (Questions) Excluded (Expired) Exc…" at bounding box center [784, 280] width 133 height 25
click at [718, 268] on select "Choose an option... Pending Applied Excluded (Questions) Excluded (Expired) Exc…" at bounding box center [784, 280] width 133 height 25
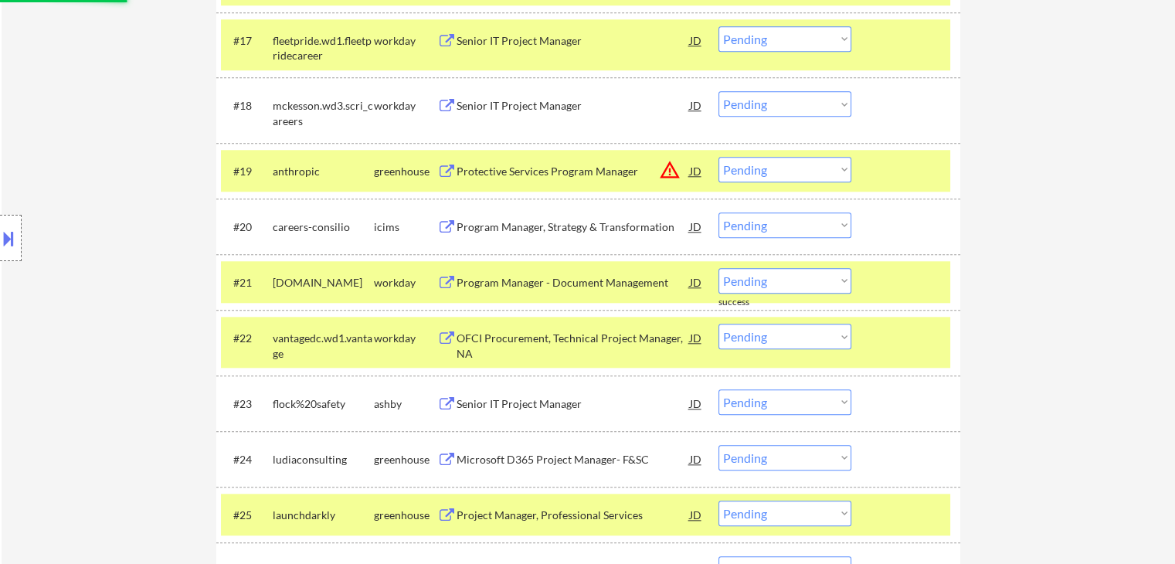
click at [102, 215] on div "Location Inclusions: [GEOGRAPHIC_DATA], [GEOGRAPHIC_DATA] [GEOGRAPHIC_DATA], [G…" at bounding box center [138, 238] width 277 height 287
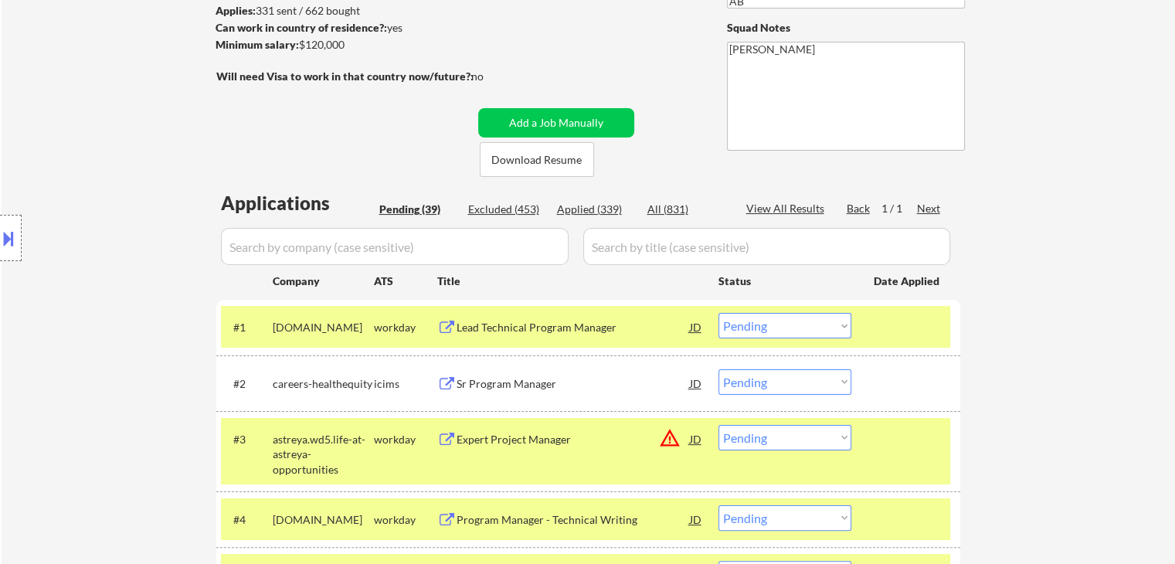
scroll to position [42, 0]
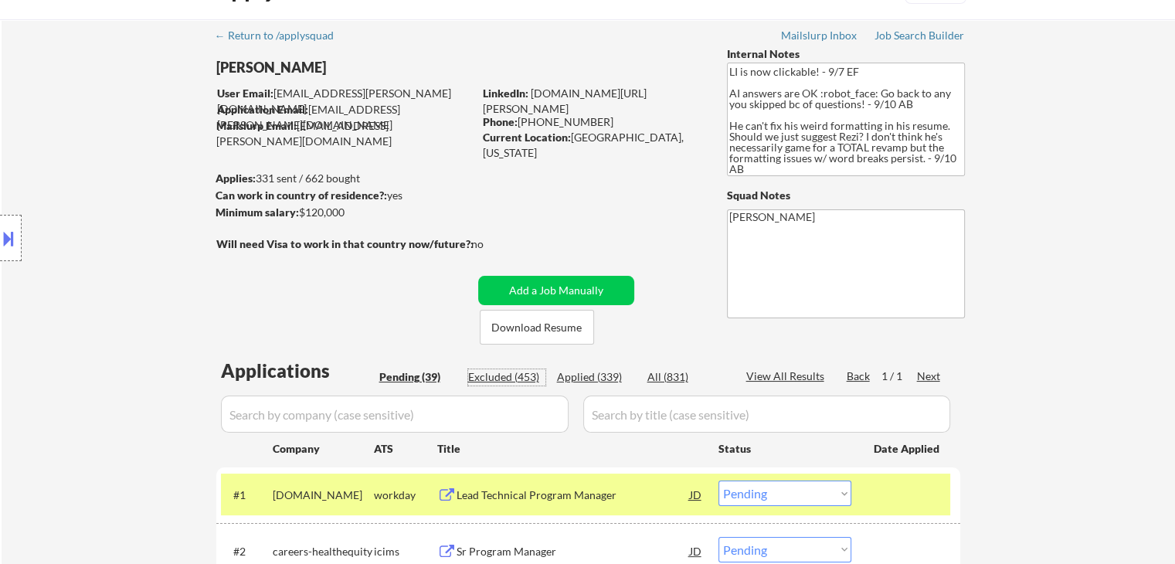
click at [514, 384] on div "Excluded (453)" at bounding box center [506, 376] width 77 height 15
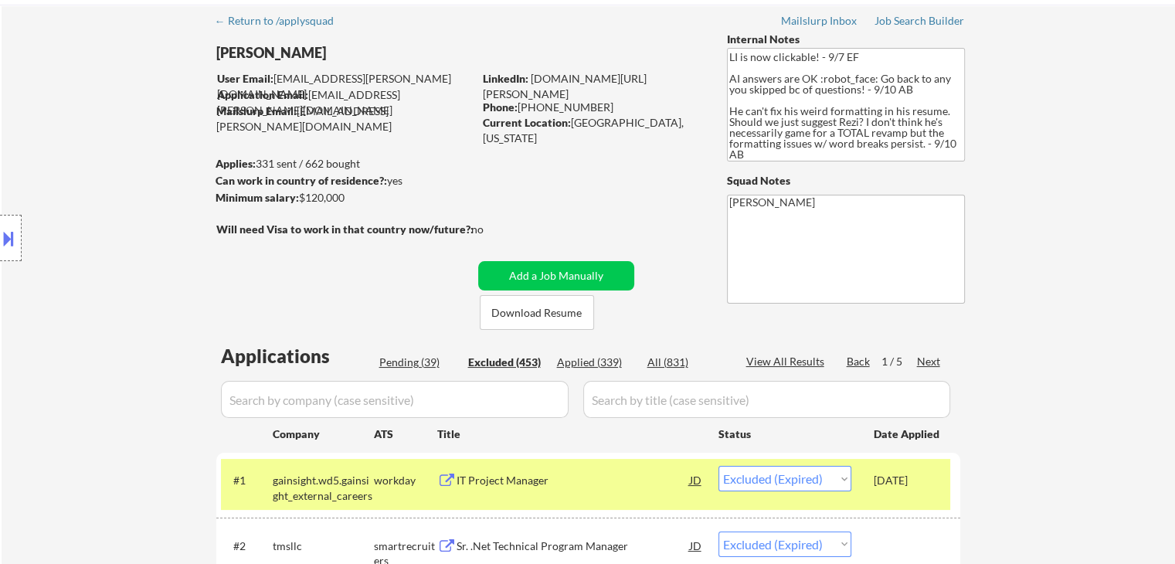
scroll to position [0, 0]
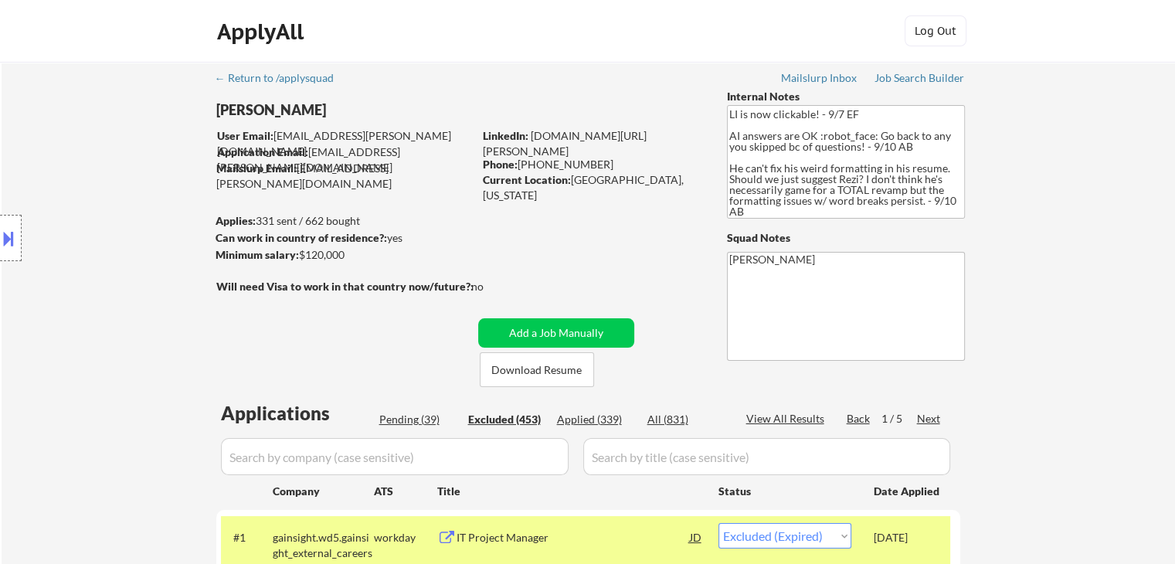
click at [410, 446] on input "input" at bounding box center [395, 456] width 348 height 37
paste input "Senior Technical Program Manager, Infrastructure"
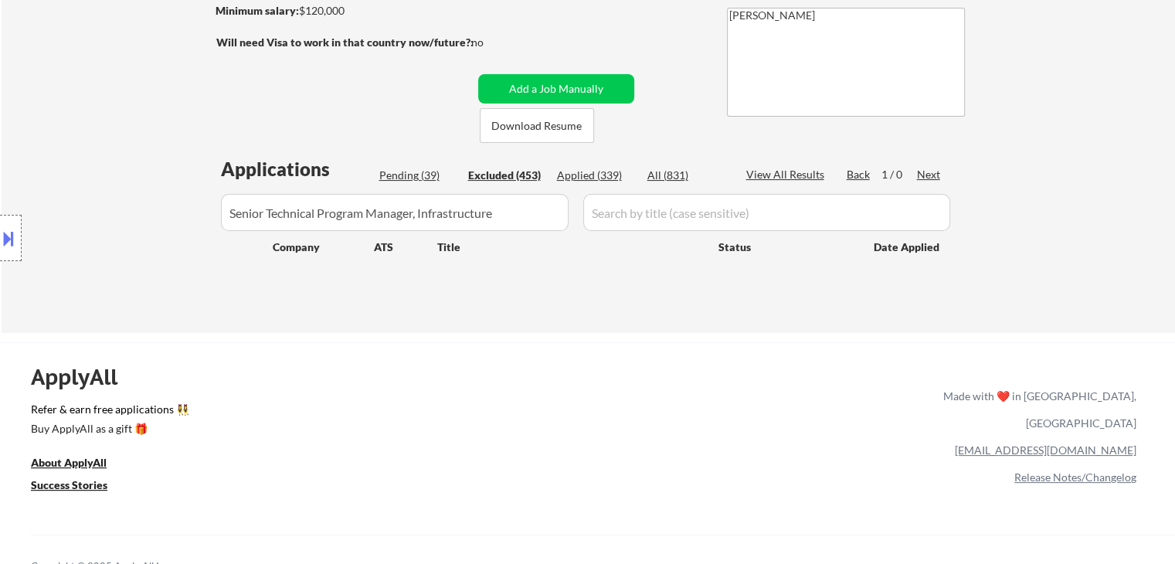
scroll to position [154, 0]
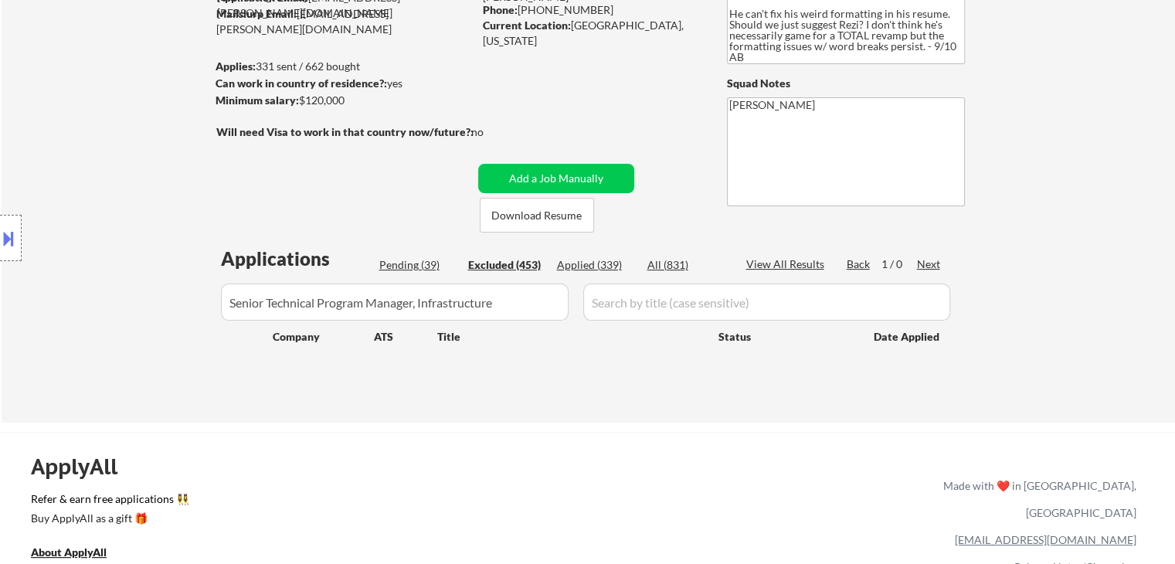
click at [0, 362] on body "← Return to /applysquad Mailslurp Inbox Job Search Builder [PERSON_NAME] User E…" at bounding box center [587, 128] width 1175 height 564
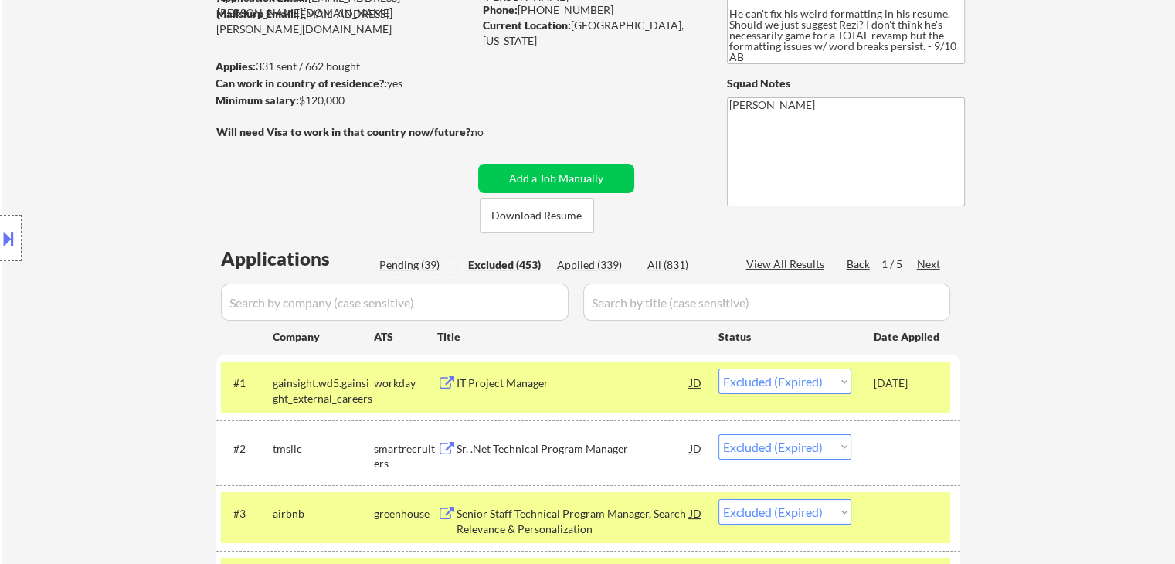
click at [412, 272] on div "Pending (39)" at bounding box center [417, 264] width 77 height 15
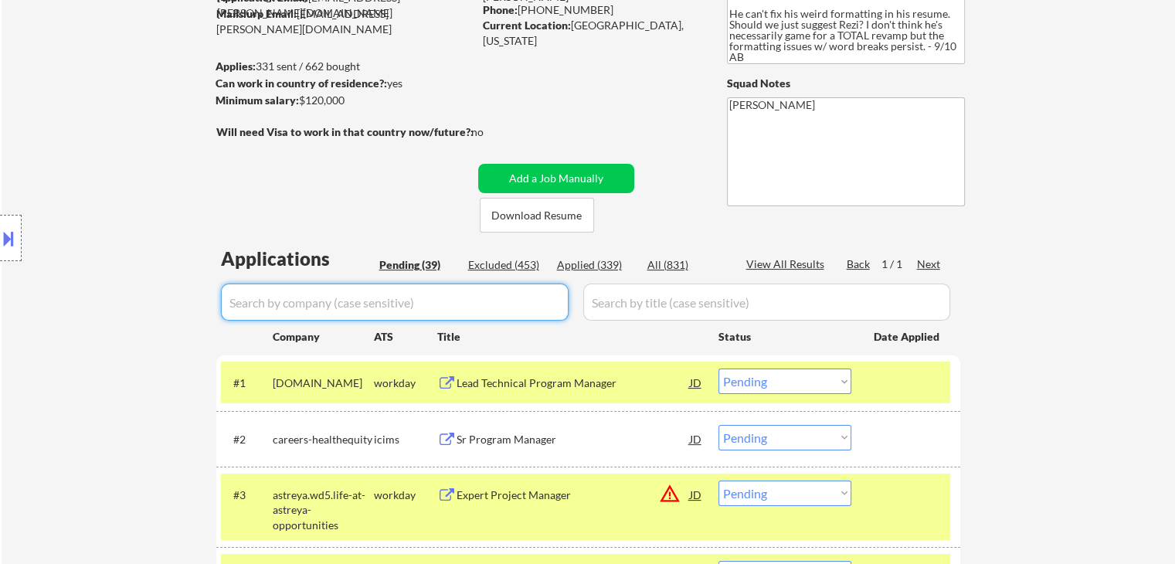
click at [396, 306] on input "input" at bounding box center [395, 301] width 348 height 37
paste input "Senior Technical Program Manager, Infrastructure"
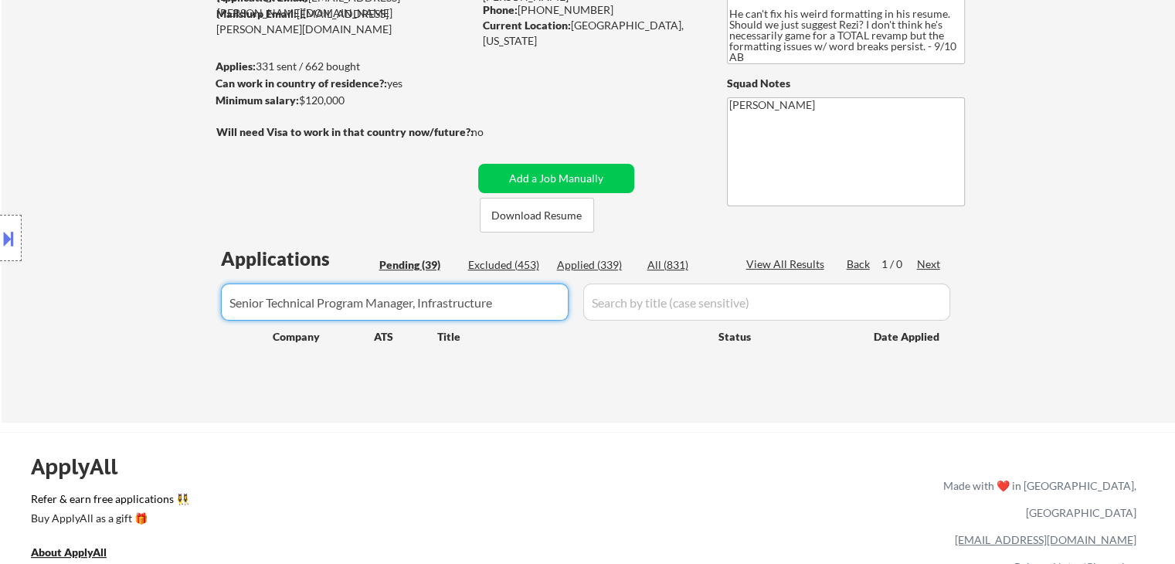
click at [605, 266] on div "Applied (339)" at bounding box center [595, 264] width 77 height 15
click at [519, 303] on input "input" at bounding box center [395, 301] width 348 height 37
drag, startPoint x: 548, startPoint y: 307, endPoint x: 0, endPoint y: 351, distance: 550.1
click at [0, 351] on body "← Return to /applysquad Mailslurp Inbox Job Search Builder [PERSON_NAME] User E…" at bounding box center [587, 128] width 1175 height 564
drag, startPoint x: 602, startPoint y: 490, endPoint x: 575, endPoint y: 470, distance: 33.2
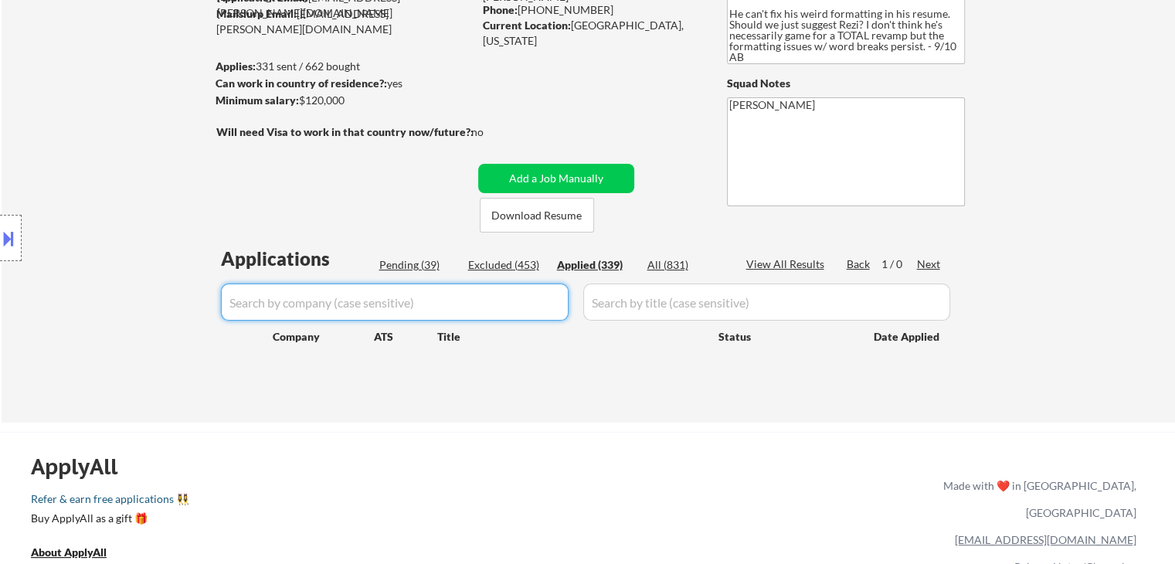
click at [602, 489] on div "ApplyAll Refer & earn free applications 👯‍♀️ Buy ApplyAll as a gift 🎁 About App…" at bounding box center [587, 565] width 1175 height 245
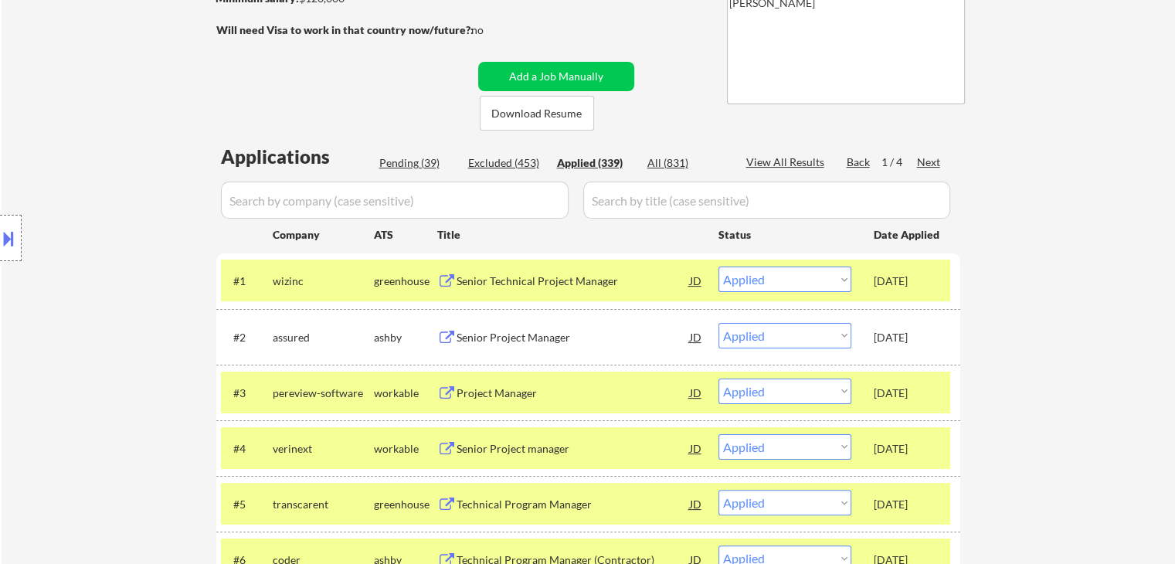
scroll to position [309, 0]
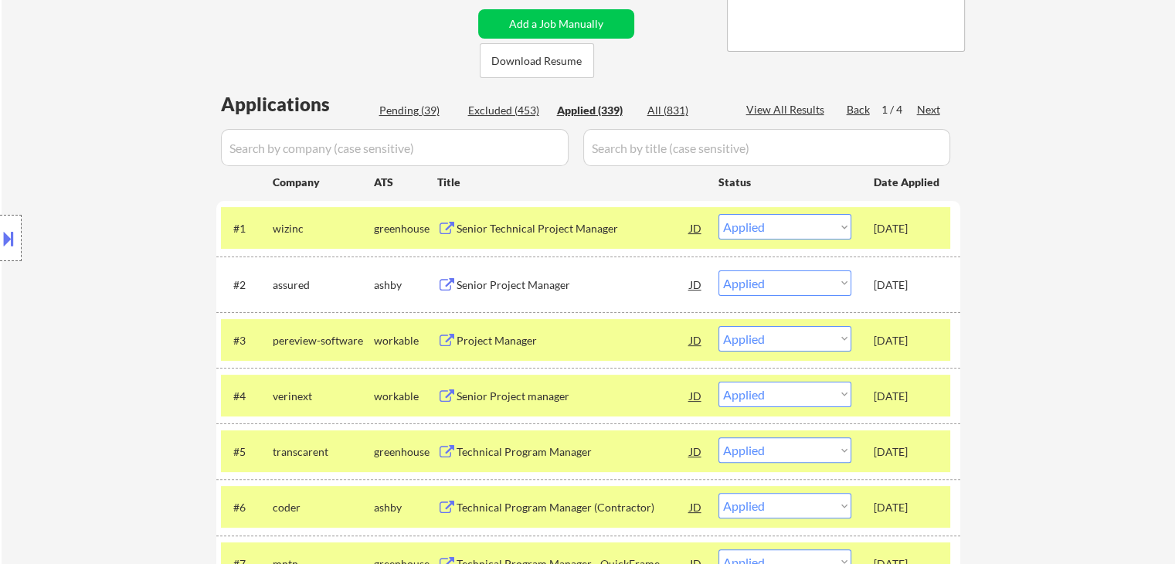
click at [387, 110] on div "Pending (39)" at bounding box center [417, 110] width 77 height 15
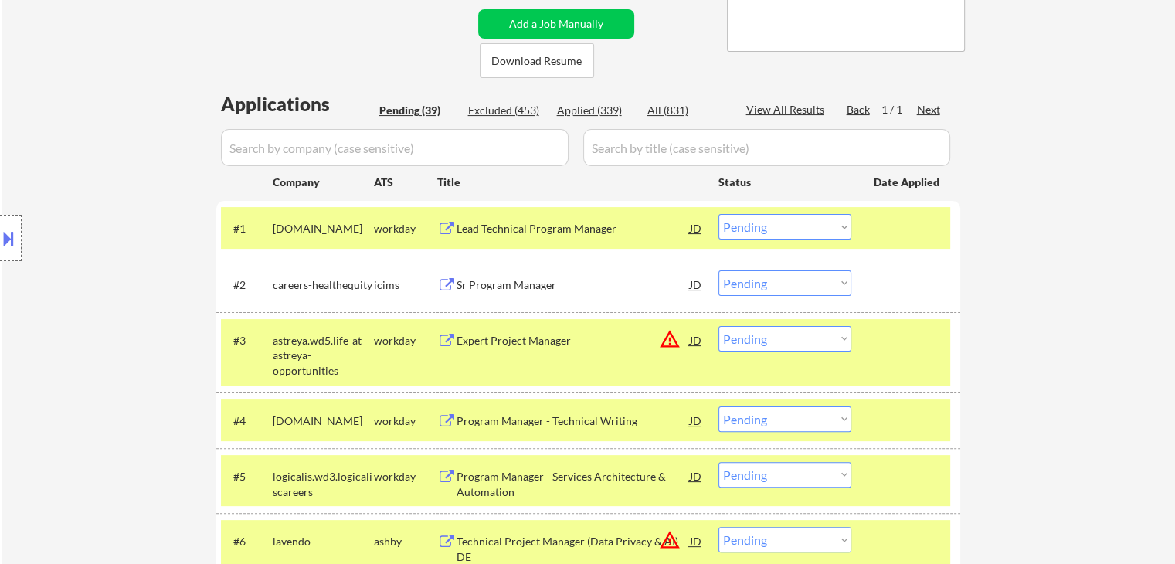
scroll to position [1631, 0]
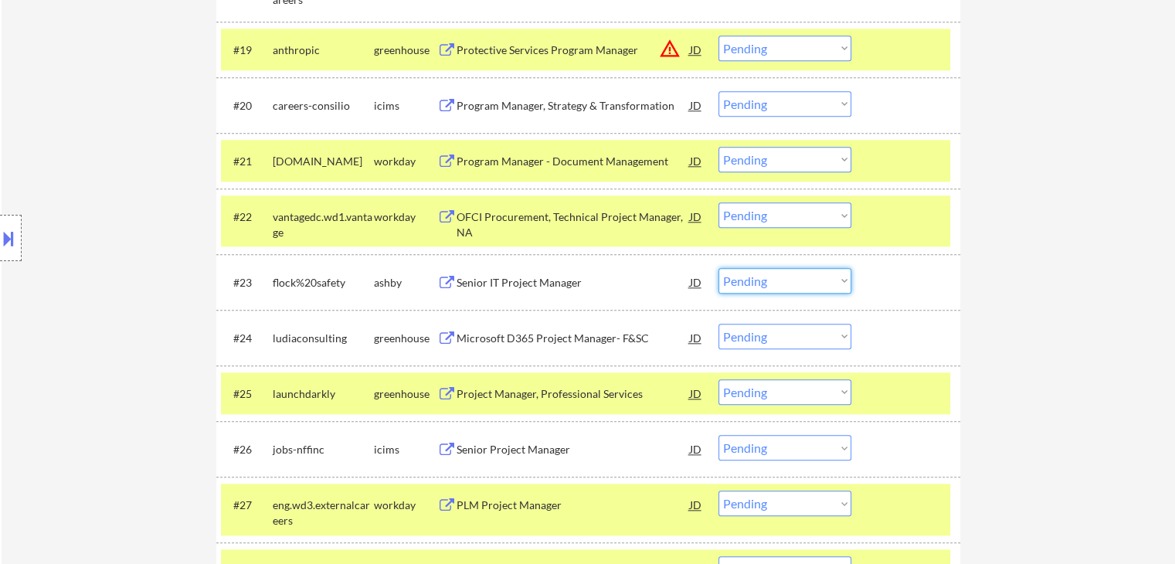
click at [756, 287] on select "Choose an option... Pending Applied Excluded (Questions) Excluded (Expired) Exc…" at bounding box center [784, 280] width 133 height 25
click at [718, 268] on select "Choose an option... Pending Applied Excluded (Questions) Excluded (Expired) Exc…" at bounding box center [784, 280] width 133 height 25
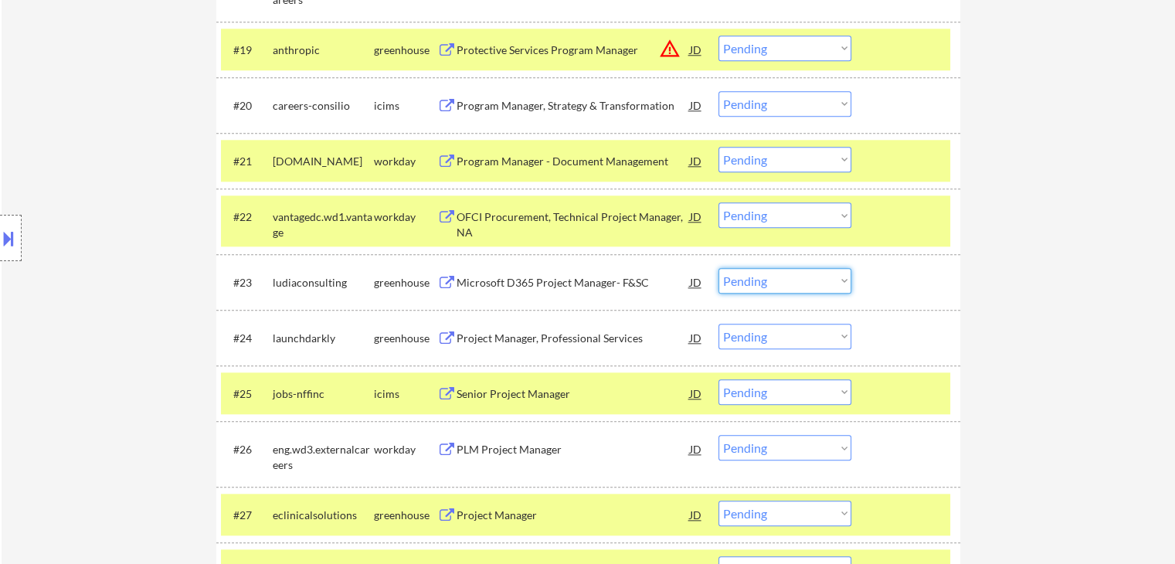
click at [779, 277] on select "Choose an option... Pending Applied Excluded (Questions) Excluded (Expired) Exc…" at bounding box center [784, 280] width 133 height 25
click at [718, 268] on select "Choose an option... Pending Applied Excluded (Questions) Excluded (Expired) Exc…" at bounding box center [784, 280] width 133 height 25
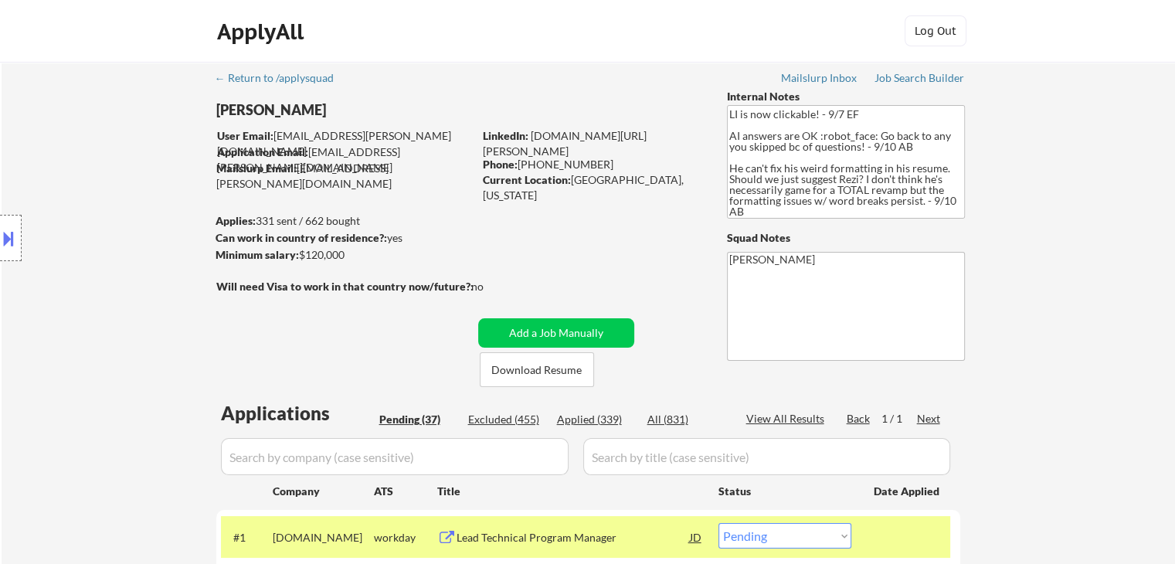
scroll to position [1863, 0]
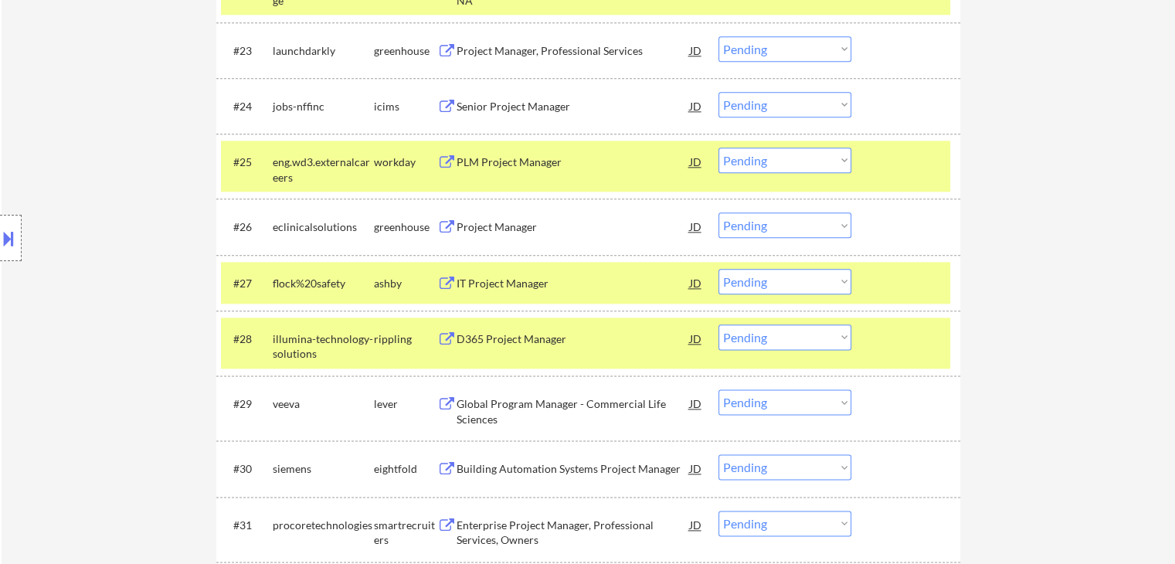
drag, startPoint x: 757, startPoint y: 278, endPoint x: 741, endPoint y: 280, distance: 15.6
click at [757, 278] on select "Choose an option... Pending Applied Excluded (Questions) Excluded (Expired) Exc…" at bounding box center [784, 281] width 133 height 25
click at [718, 269] on select "Choose an option... Pending Applied Excluded (Questions) Excluded (Expired) Exc…" at bounding box center [784, 281] width 133 height 25
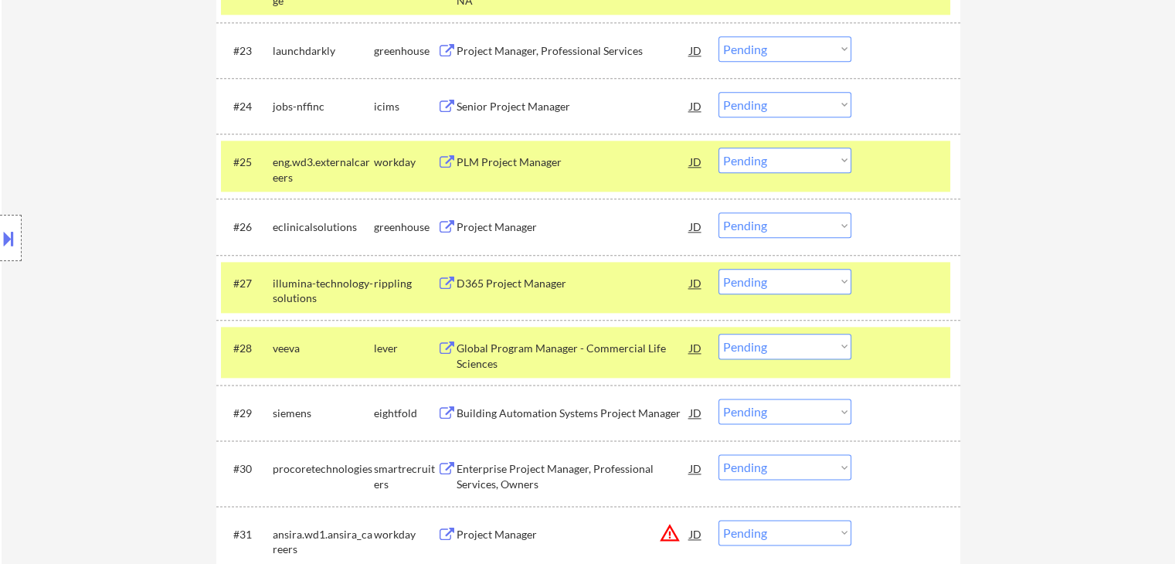
click at [781, 282] on select "Choose an option... Pending Applied Excluded (Questions) Excluded (Expired) Exc…" at bounding box center [784, 281] width 133 height 25
click at [718, 269] on select "Choose an option... Pending Applied Excluded (Questions) Excluded (Expired) Exc…" at bounding box center [784, 281] width 133 height 25
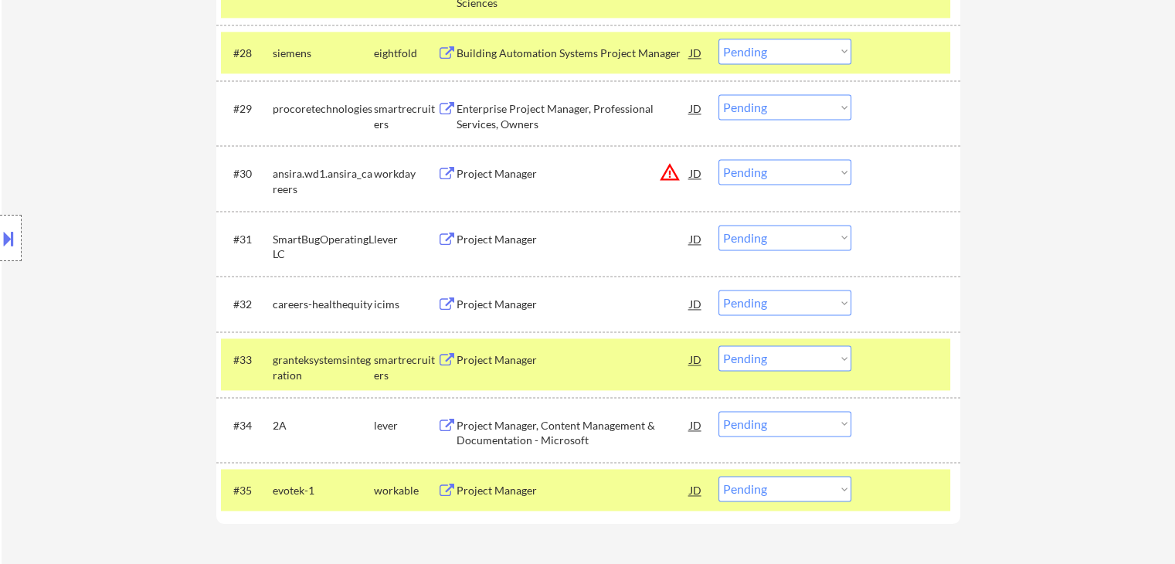
scroll to position [2172, 0]
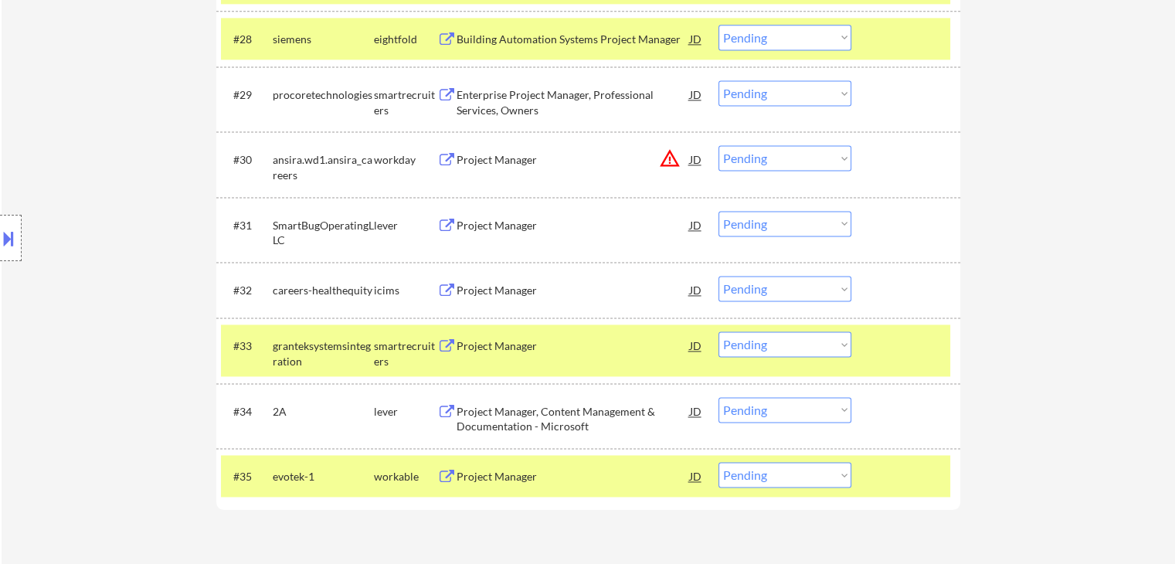
drag, startPoint x: 796, startPoint y: 226, endPoint x: 767, endPoint y: 226, distance: 28.6
click at [796, 226] on select "Choose an option... Pending Applied Excluded (Questions) Excluded (Expired) Exc…" at bounding box center [784, 223] width 133 height 25
click at [718, 211] on select "Choose an option... Pending Applied Excluded (Questions) Excluded (Expired) Exc…" at bounding box center [784, 223] width 133 height 25
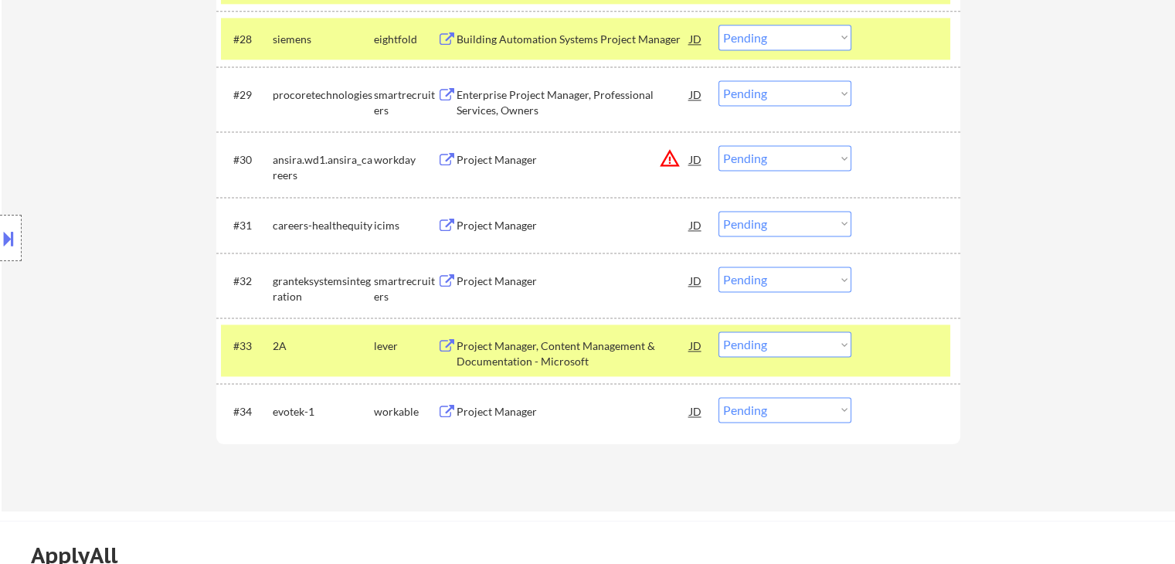
scroll to position [1863, 0]
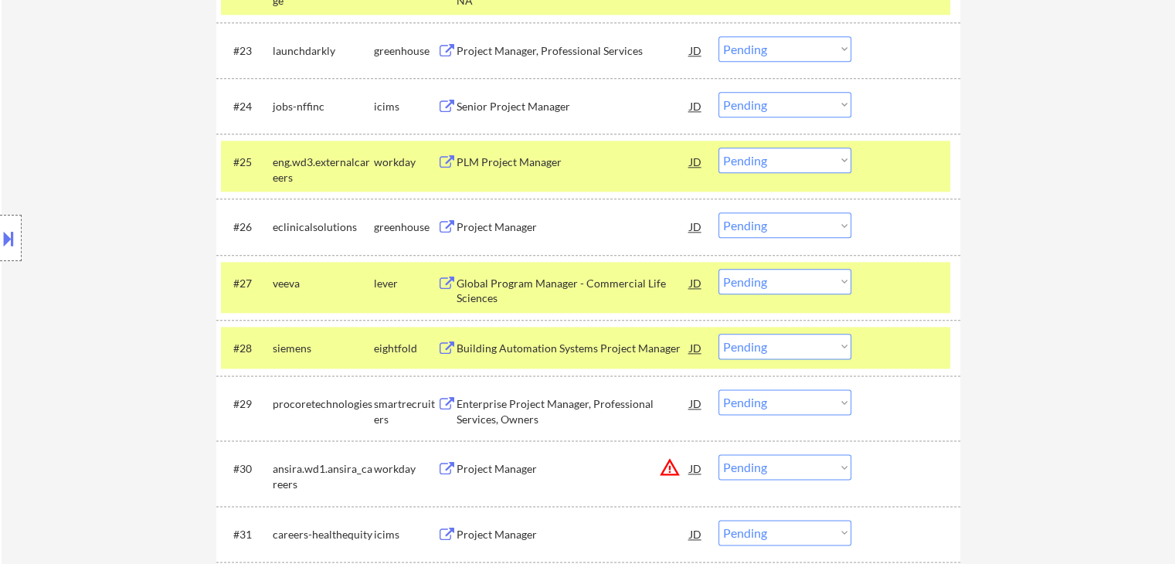
drag, startPoint x: 751, startPoint y: 283, endPoint x: 707, endPoint y: 278, distance: 44.3
click at [752, 283] on select "Choose an option... Pending Applied Excluded (Questions) Excluded (Expired) Exc…" at bounding box center [784, 281] width 133 height 25
click at [718, 269] on select "Choose an option... Pending Applied Excluded (Questions) Excluded (Expired) Exc…" at bounding box center [784, 281] width 133 height 25
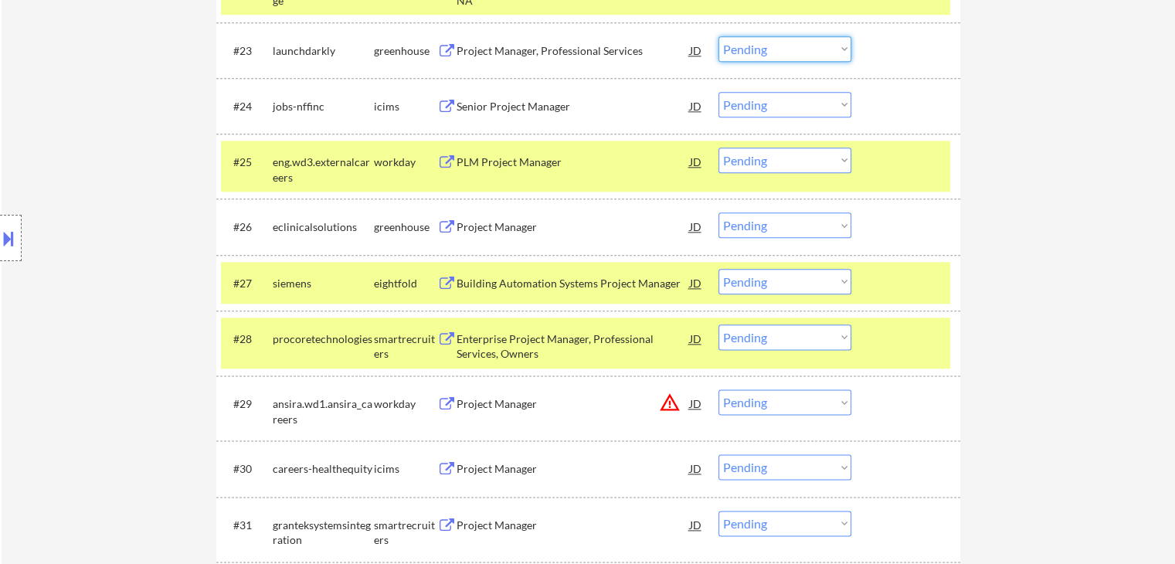
click at [752, 53] on select "Choose an option... Pending Applied Excluded (Questions) Excluded (Expired) Exc…" at bounding box center [784, 48] width 133 height 25
click at [718, 36] on select "Choose an option... Pending Applied Excluded (Questions) Excluded (Expired) Exc…" at bounding box center [784, 48] width 133 height 25
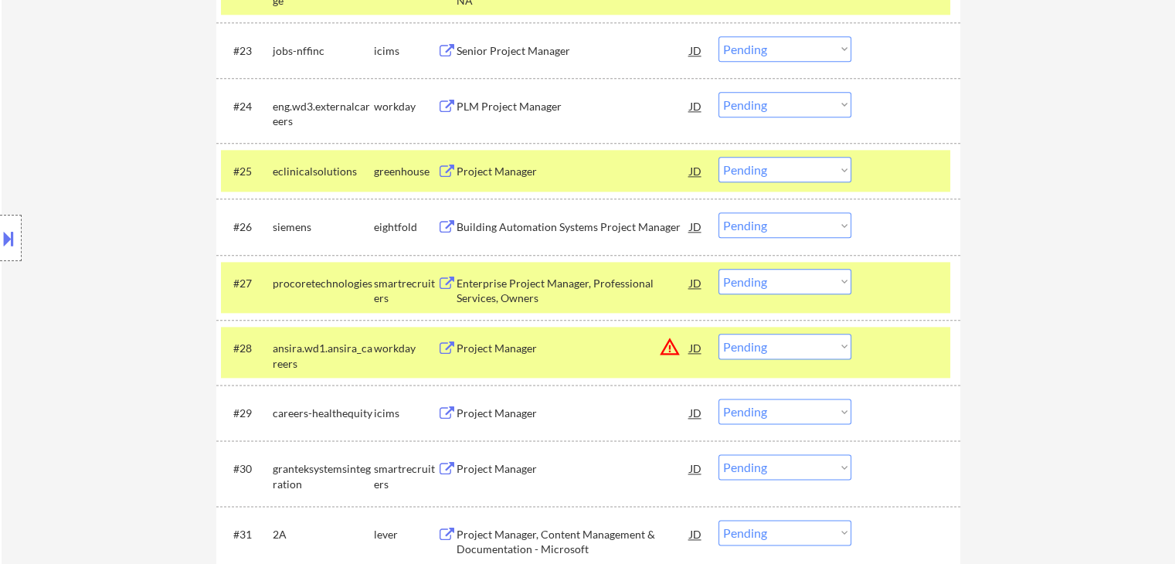
click at [806, 169] on select "Choose an option... Pending Applied Excluded (Questions) Excluded (Expired) Exc…" at bounding box center [784, 169] width 133 height 25
click at [718, 157] on select "Choose an option... Pending Applied Excluded (Questions) Excluded (Expired) Exc…" at bounding box center [784, 169] width 133 height 25
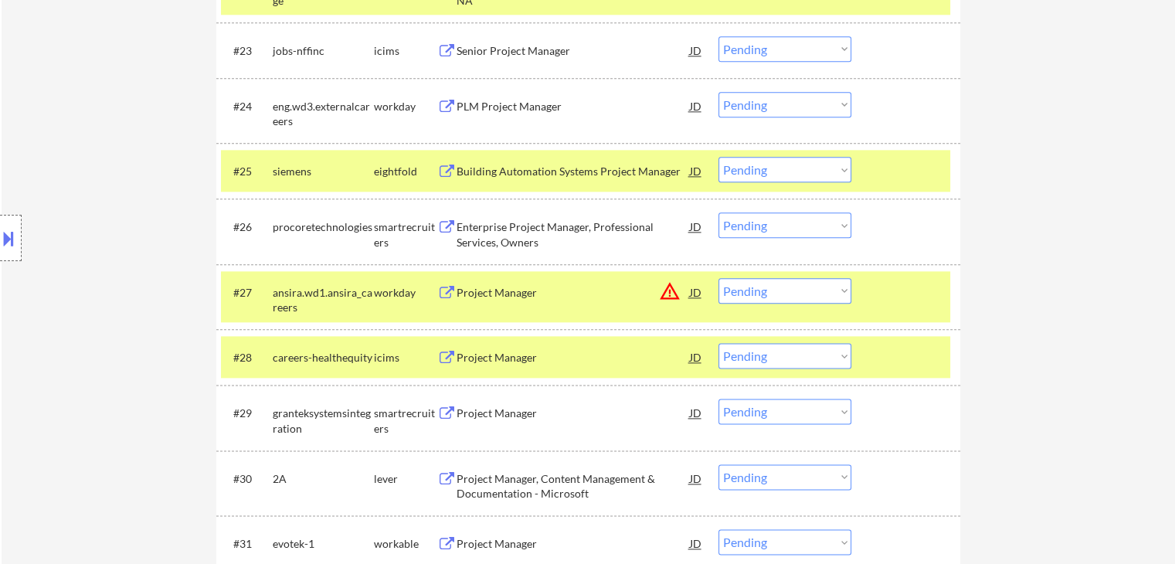
click at [766, 412] on select "Choose an option... Pending Applied Excluded (Questions) Excluded (Expired) Exc…" at bounding box center [784, 411] width 133 height 25
click at [718, 399] on select "Choose an option... Pending Applied Excluded (Questions) Excluded (Expired) Exc…" at bounding box center [784, 411] width 133 height 25
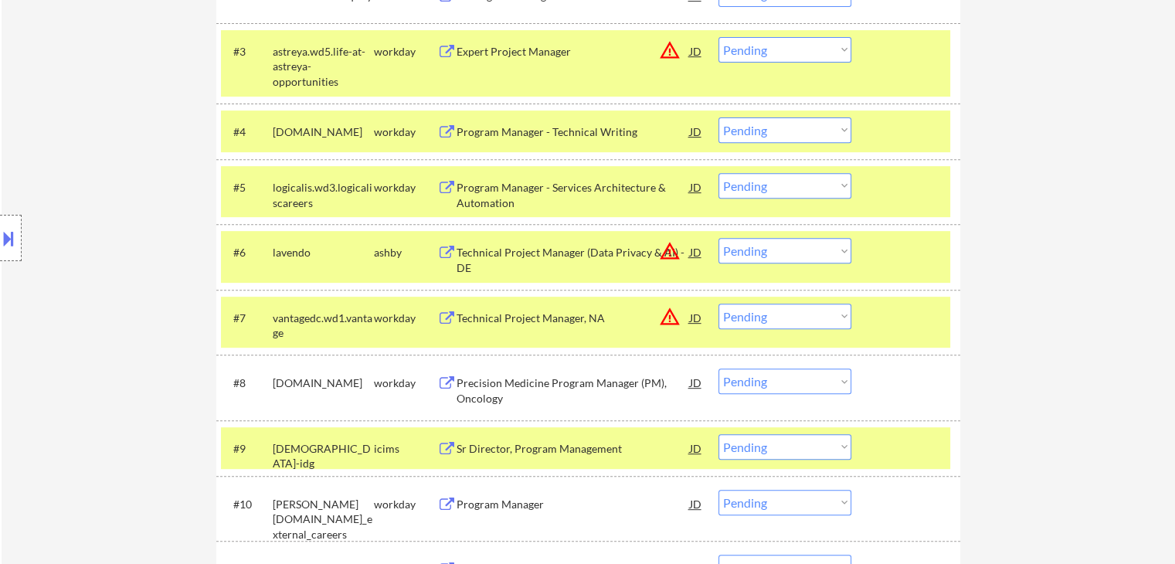
scroll to position [627, 0]
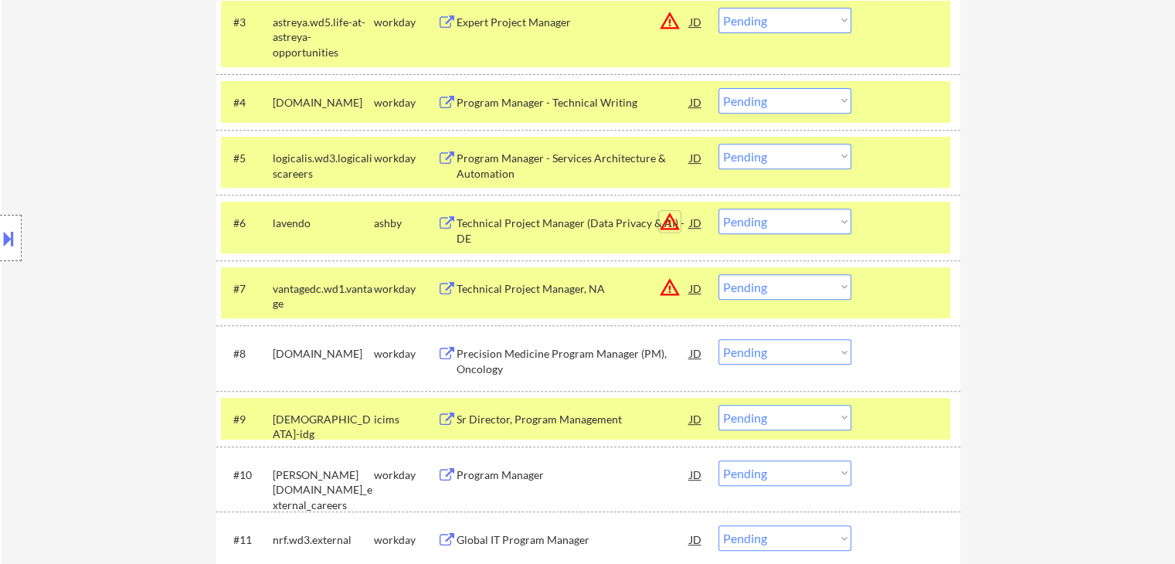
click at [670, 220] on button "warning_amber" at bounding box center [670, 222] width 22 height 22
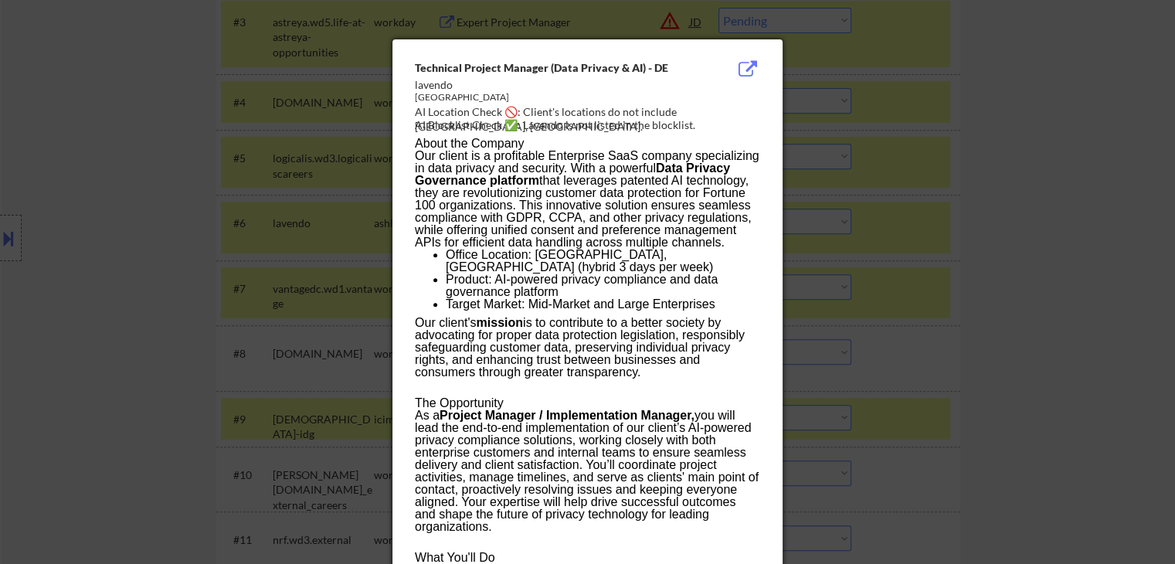
click at [965, 199] on div at bounding box center [587, 282] width 1175 height 564
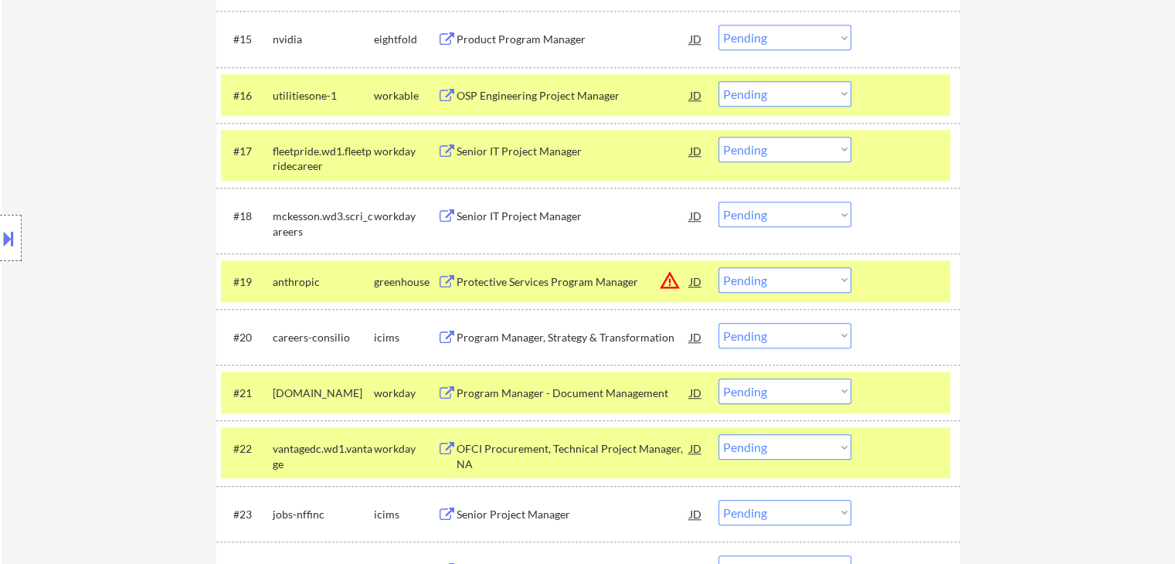
scroll to position [2059, 0]
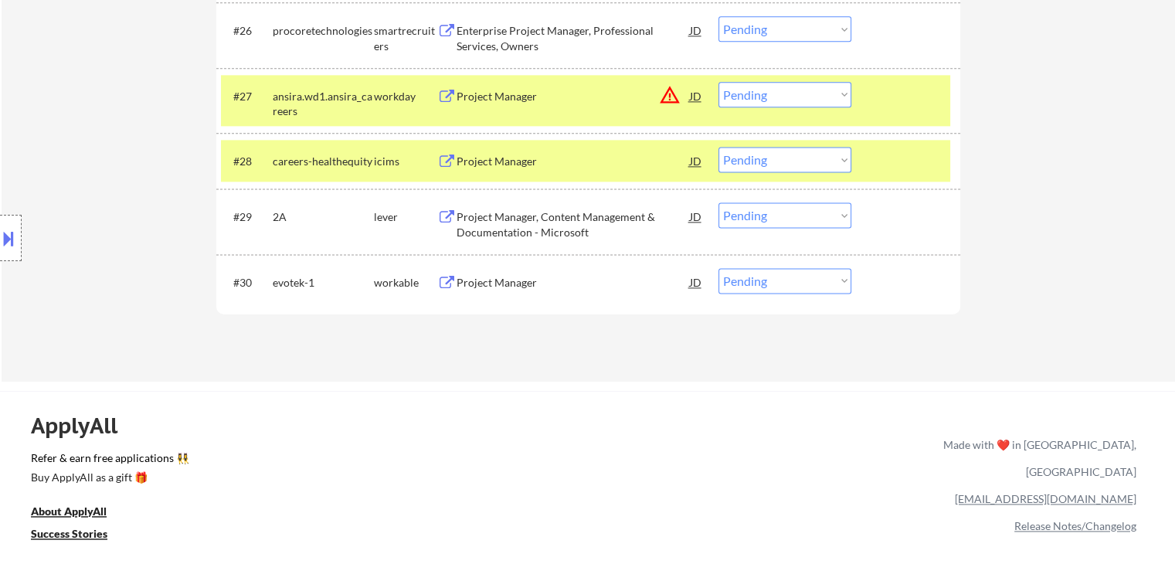
drag, startPoint x: 843, startPoint y: 274, endPoint x: 803, endPoint y: 253, distance: 45.3
click at [843, 274] on select "Choose an option... Pending Applied Excluded (Questions) Excluded (Expired) Exc…" at bounding box center [784, 280] width 133 height 25
click at [718, 268] on select "Choose an option... Pending Applied Excluded (Questions) Excluded (Expired) Exc…" at bounding box center [784, 280] width 133 height 25
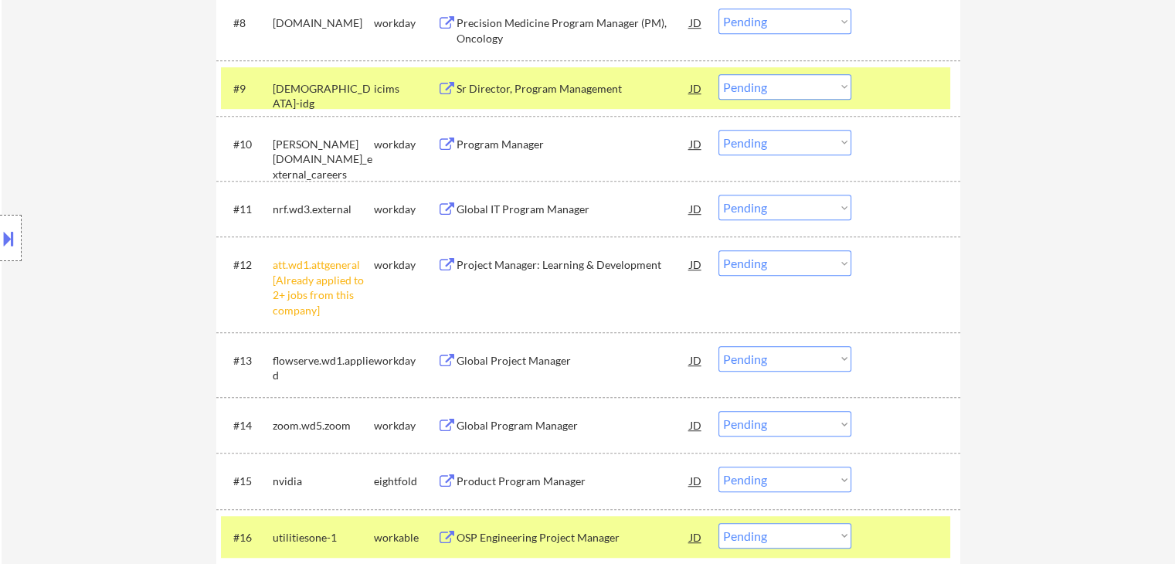
scroll to position [1004, 0]
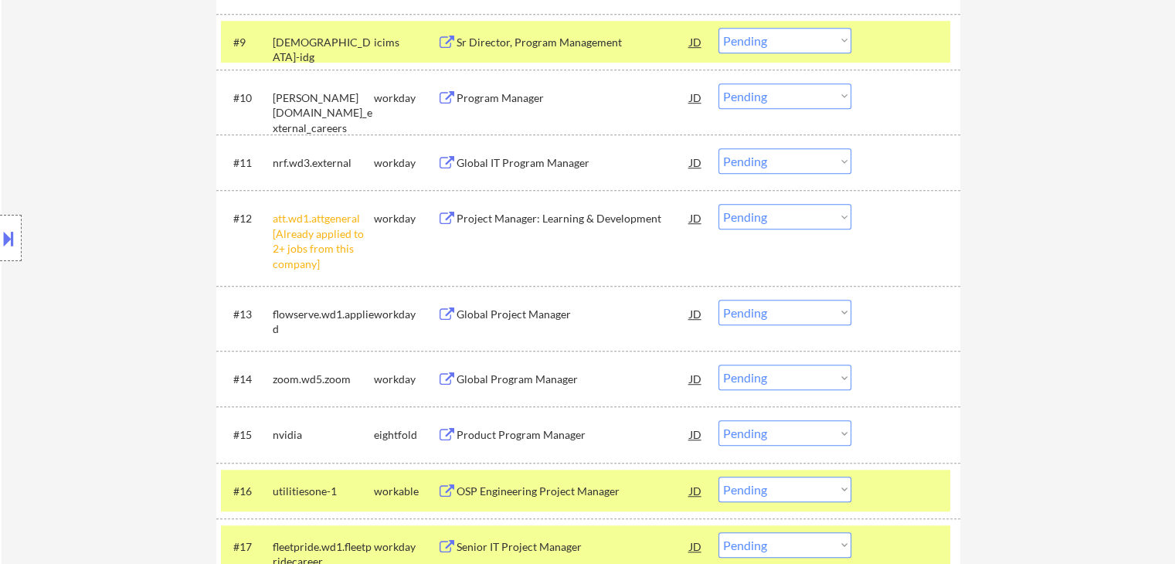
drag, startPoint x: 776, startPoint y: 212, endPoint x: 776, endPoint y: 226, distance: 13.1
click at [776, 212] on select "Choose an option... Pending Applied Excluded (Questions) Excluded (Expired) Exc…" at bounding box center [784, 216] width 133 height 25
click at [718, 204] on select "Choose an option... Pending Applied Excluded (Questions) Excluded (Expired) Exc…" at bounding box center [784, 216] width 133 height 25
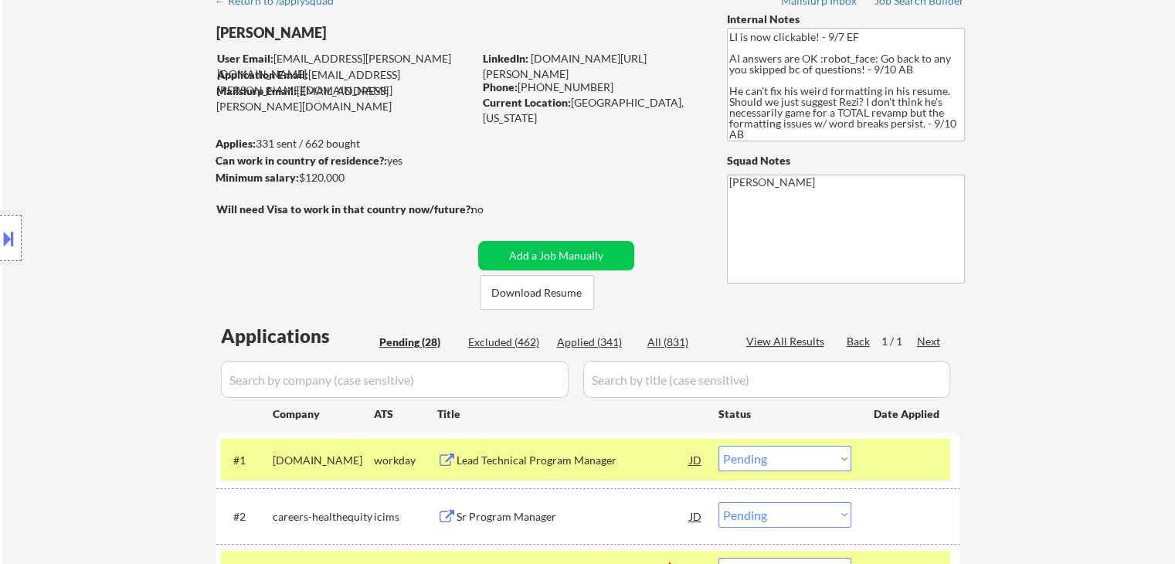
scroll to position [1898, 0]
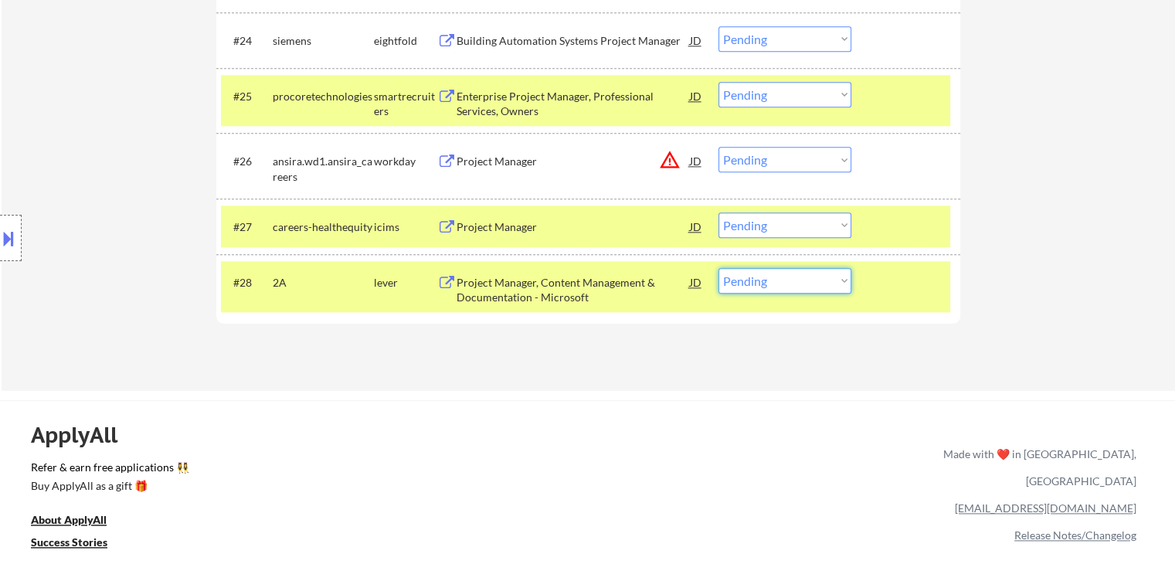
click at [806, 283] on select "Choose an option... Pending Applied Excluded (Questions) Excluded (Expired) Exc…" at bounding box center [784, 280] width 133 height 25
click at [718, 268] on select "Choose an option... Pending Applied Excluded (Questions) Excluded (Expired) Exc…" at bounding box center [784, 280] width 133 height 25
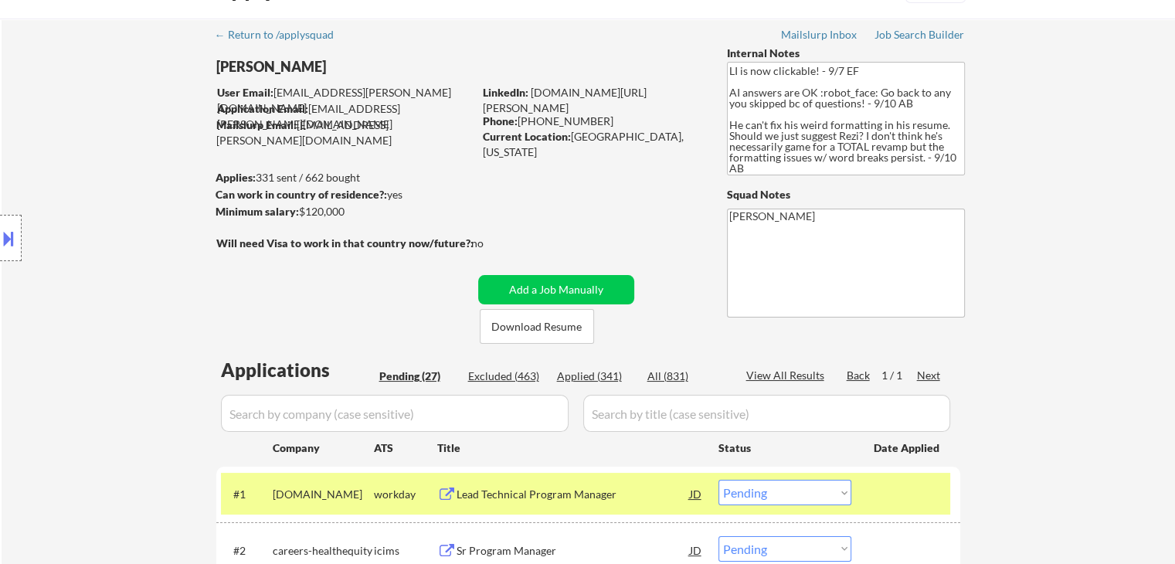
scroll to position [77, 0]
